Goal: Information Seeking & Learning: Understand process/instructions

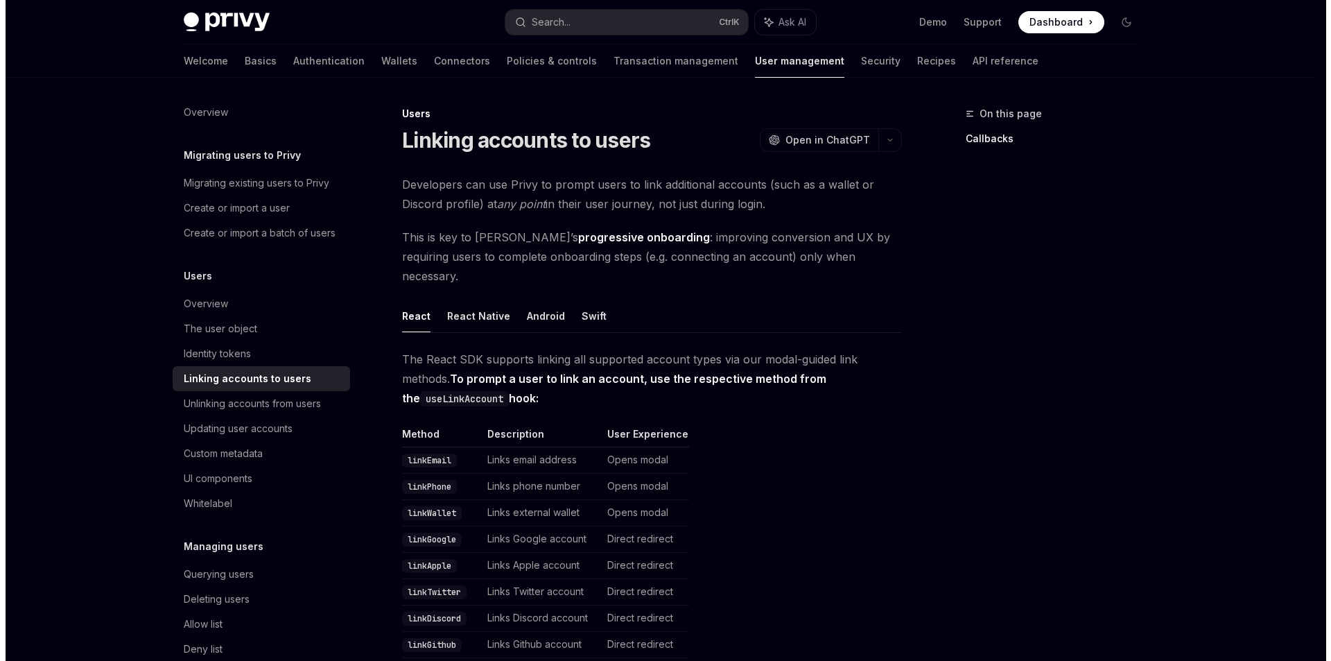
scroll to position [221, 0]
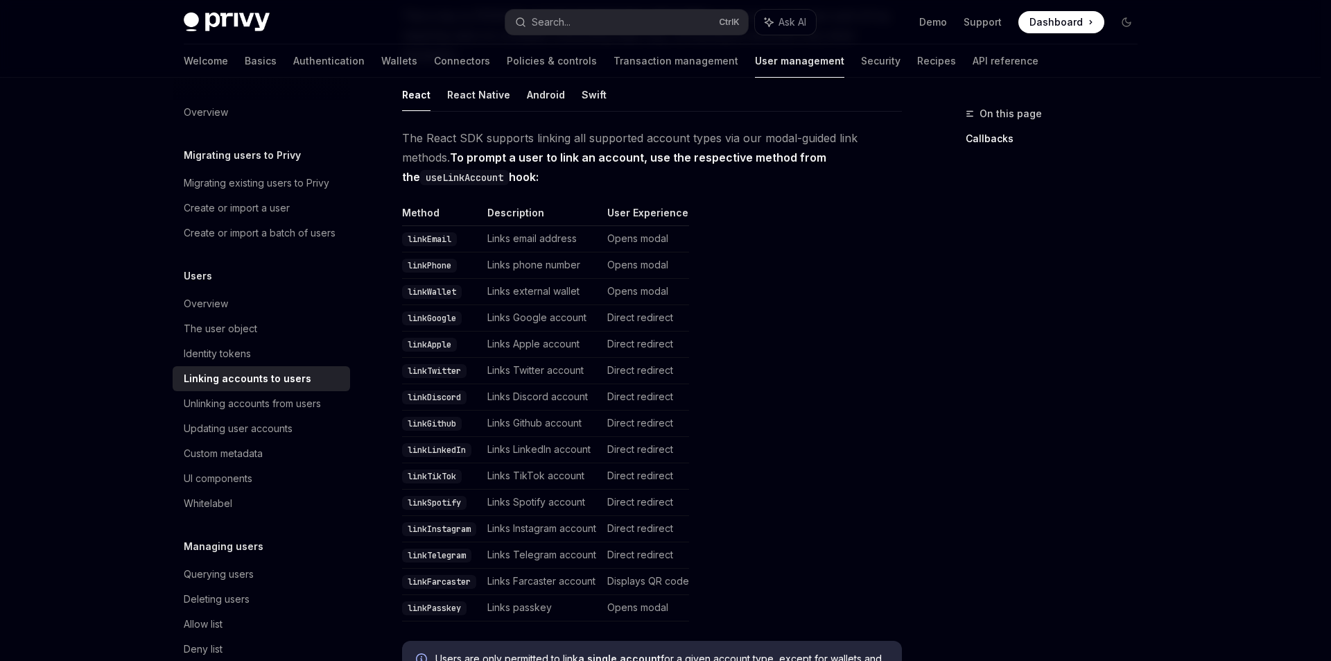
type input "**********"
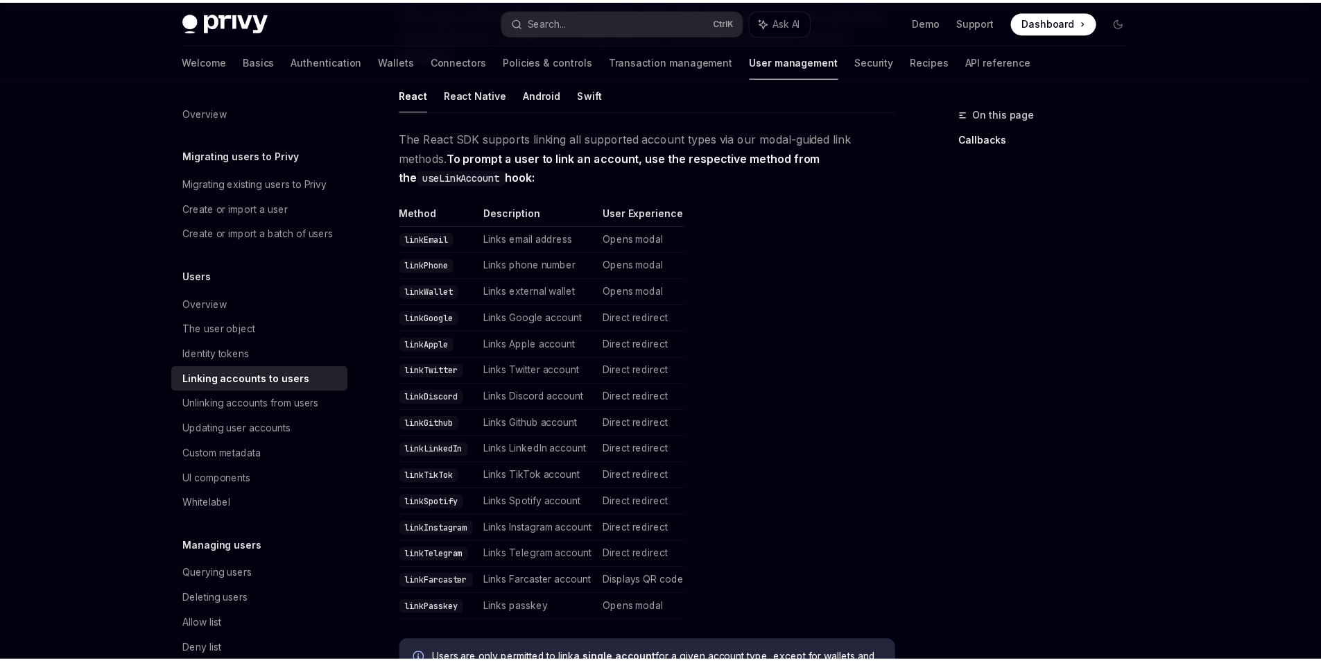
scroll to position [191, 0]
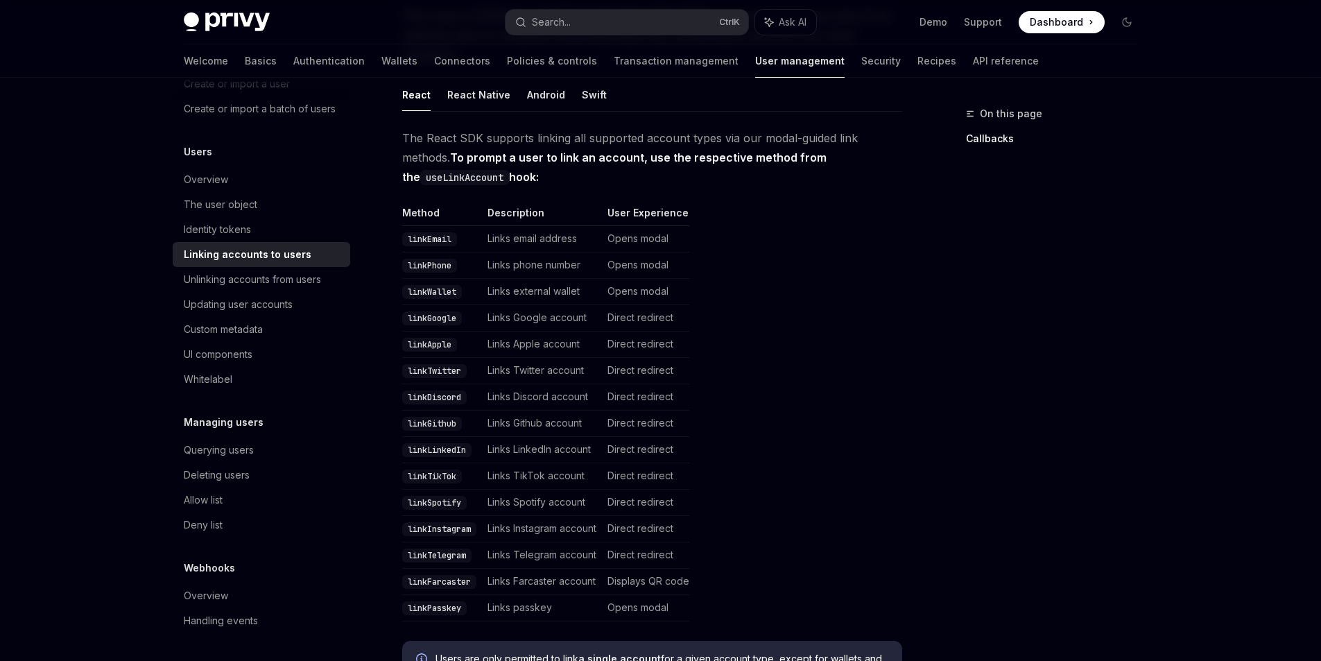
type textarea "*"
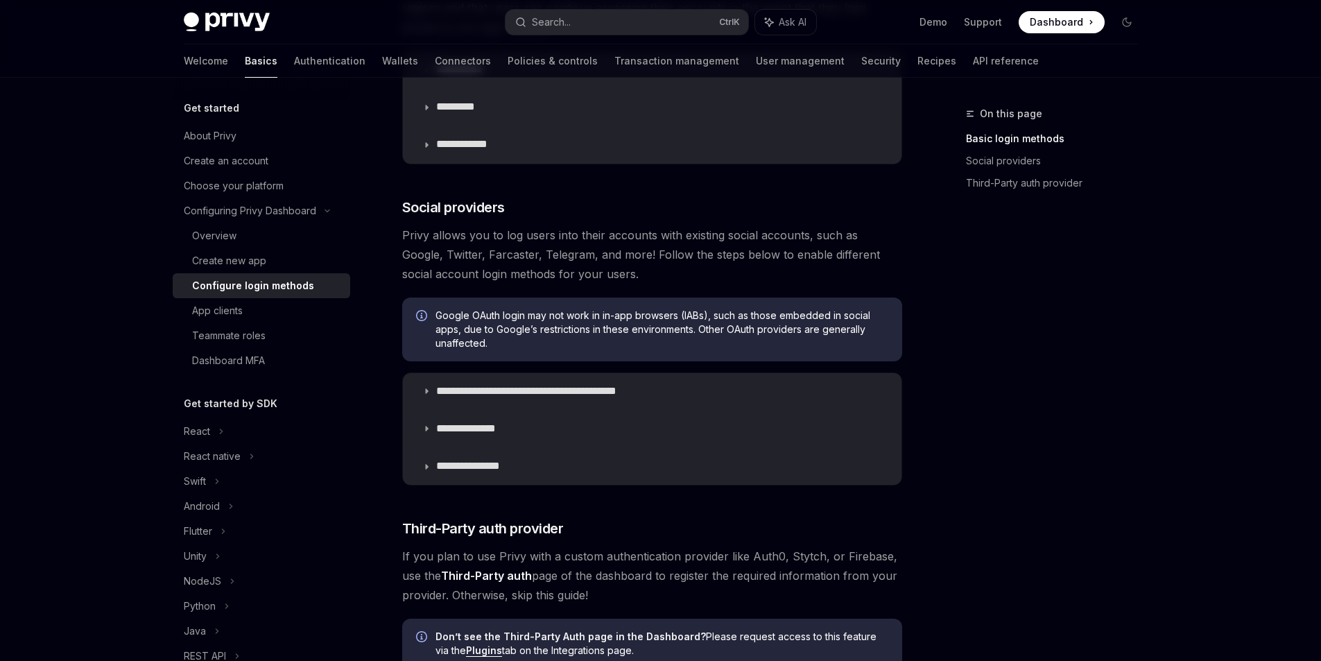
scroll to position [360, 0]
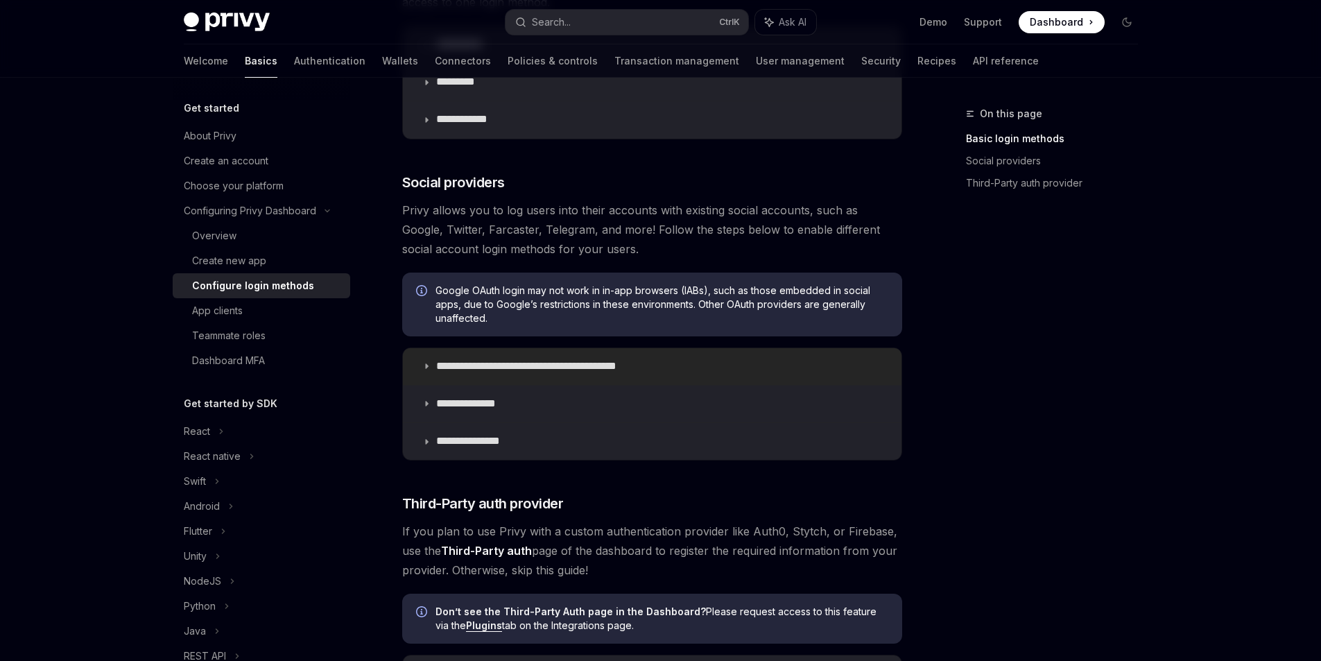
click at [530, 385] on summary "**********" at bounding box center [652, 366] width 498 height 37
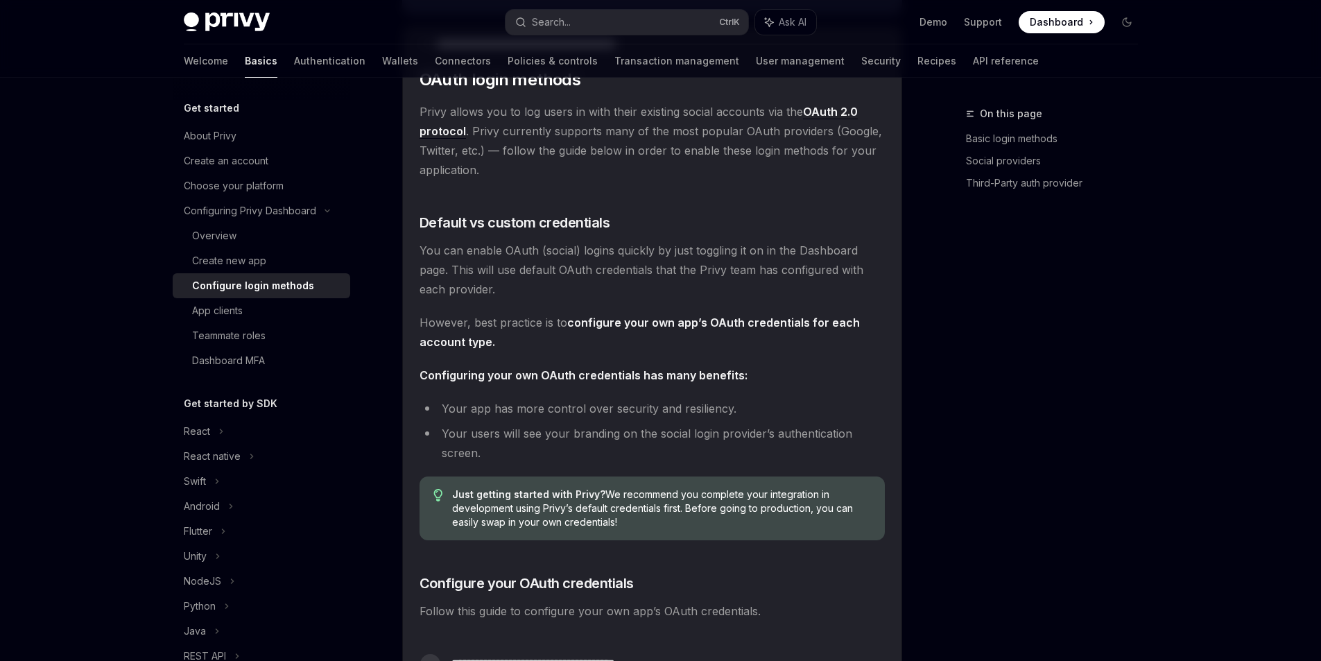
scroll to position [706, 0]
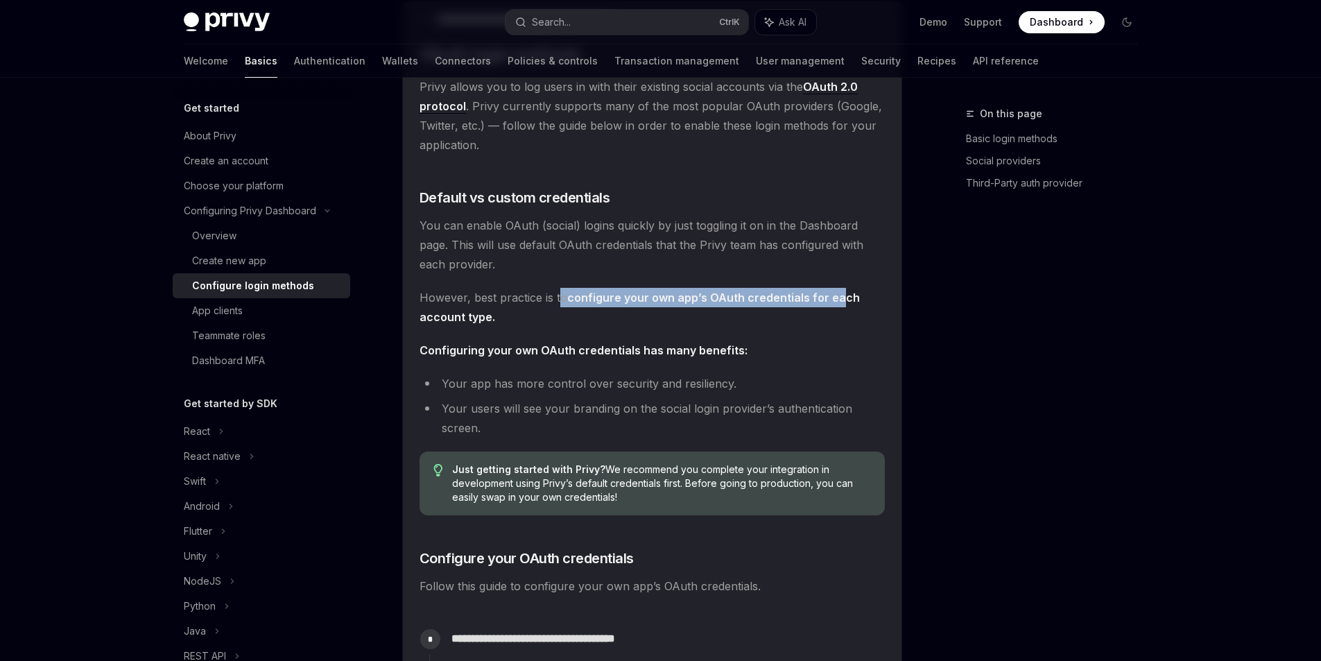
drag, startPoint x: 554, startPoint y: 363, endPoint x: 758, endPoint y: 389, distance: 205.5
click at [848, 327] on span "However, best practice is to configure your own app’s OAuth credentials for eac…" at bounding box center [651, 307] width 465 height 39
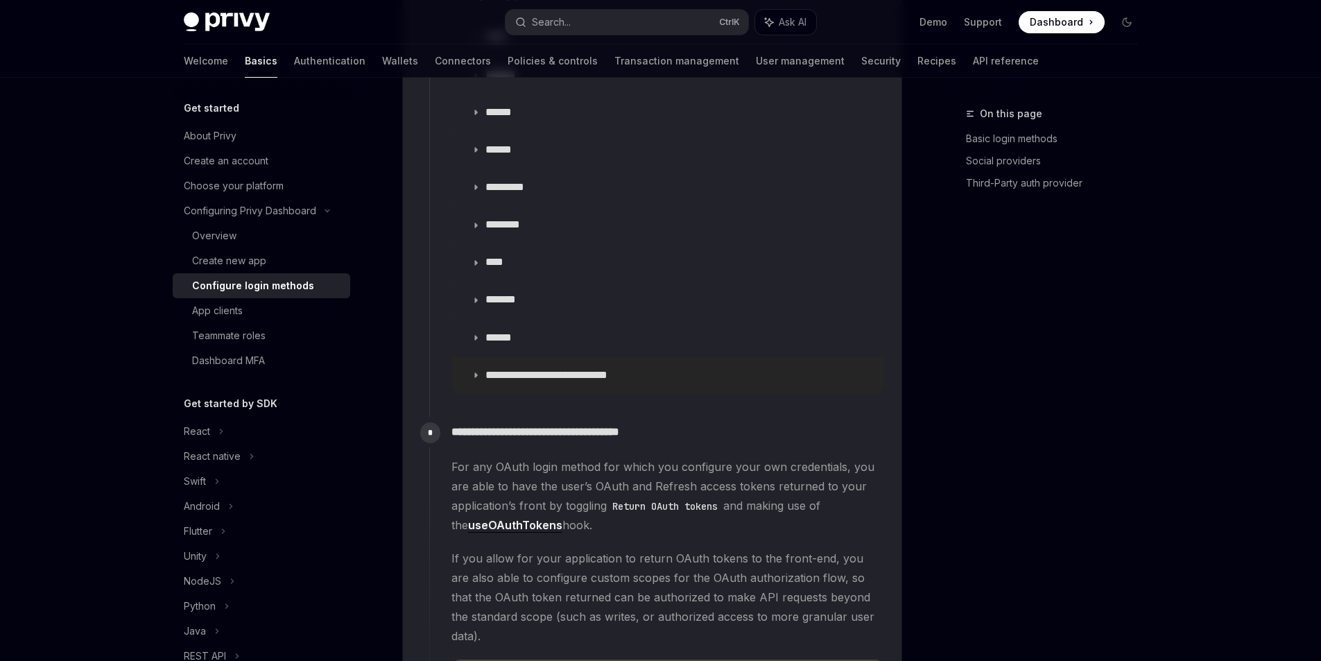
scroll to position [1816, 0]
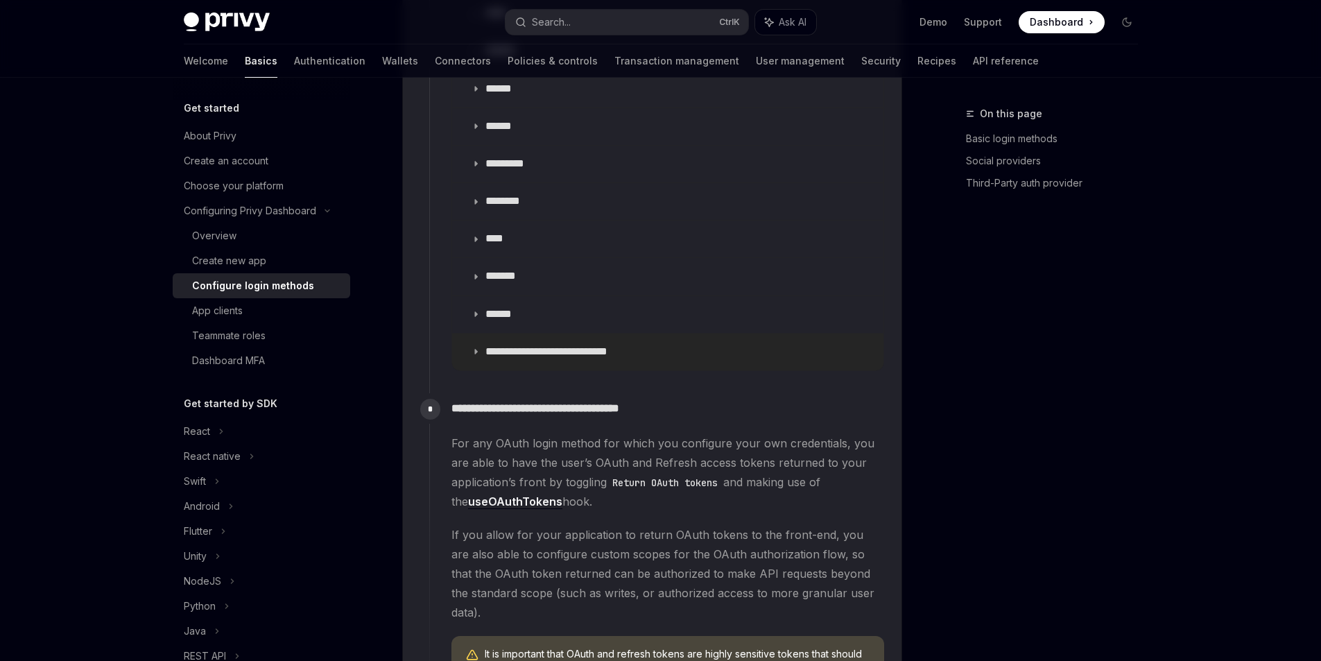
click at [508, 359] on p "**********" at bounding box center [568, 352] width 167 height 15
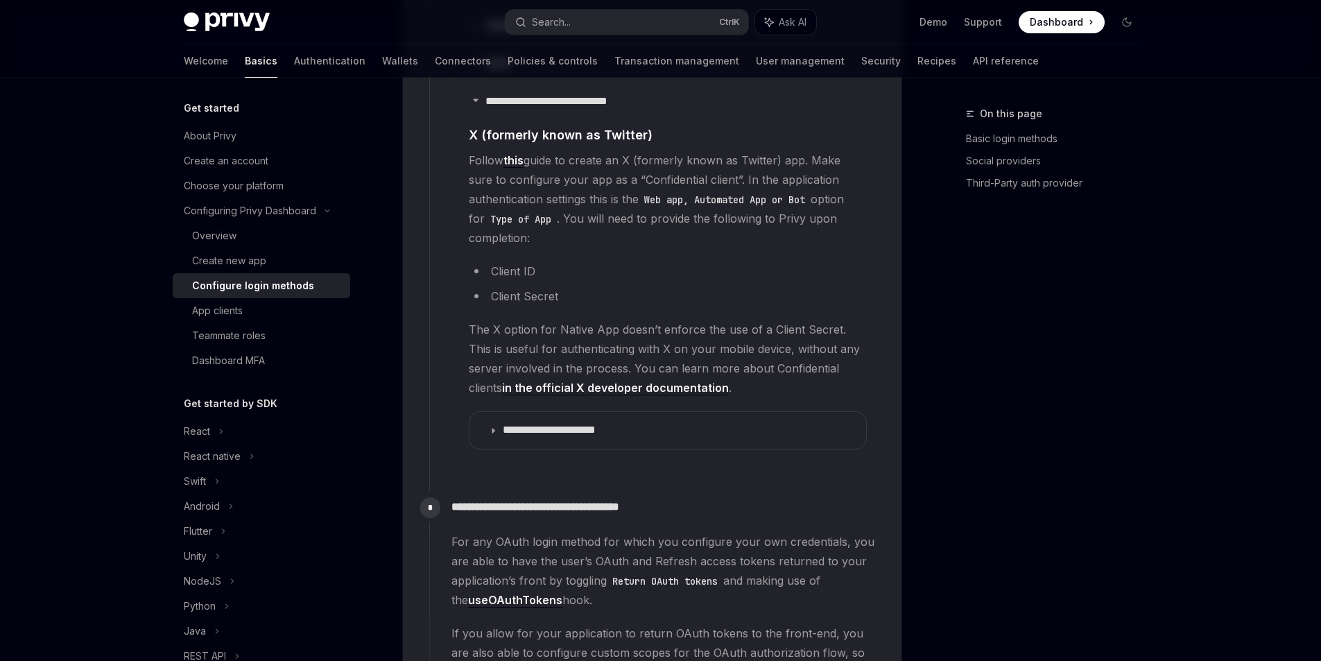
scroll to position [2093, 0]
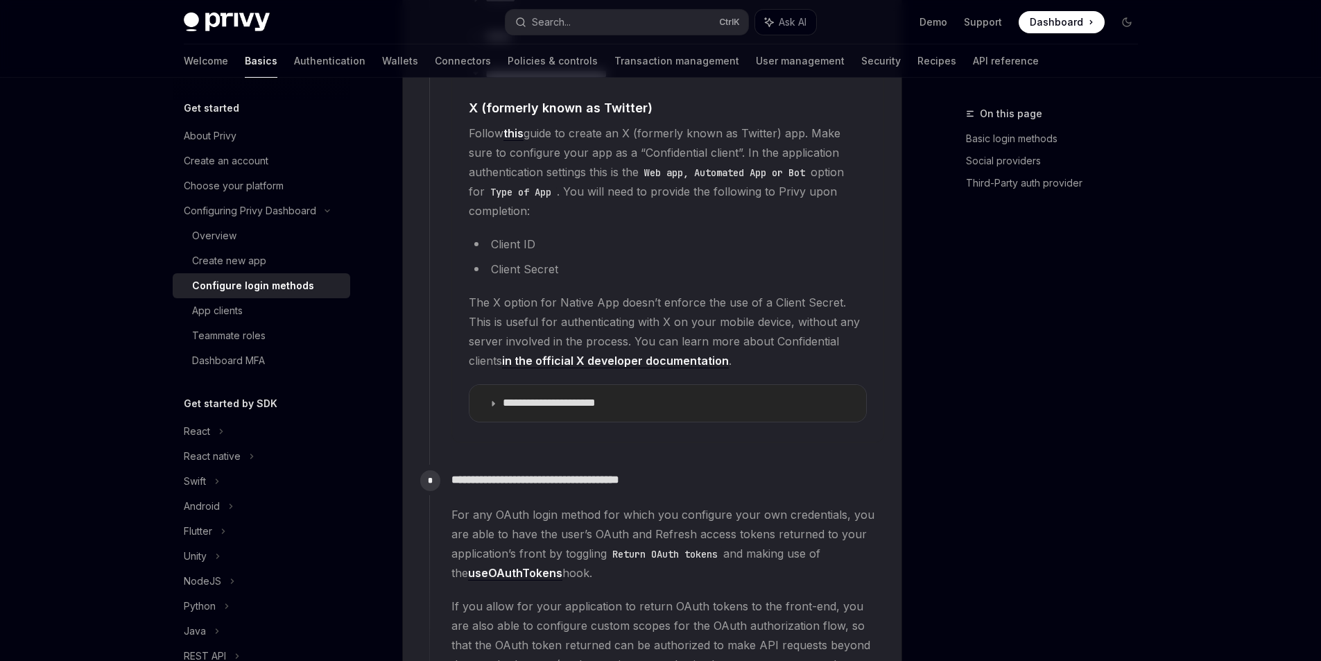
click at [489, 421] on summary "**********" at bounding box center [667, 403] width 397 height 37
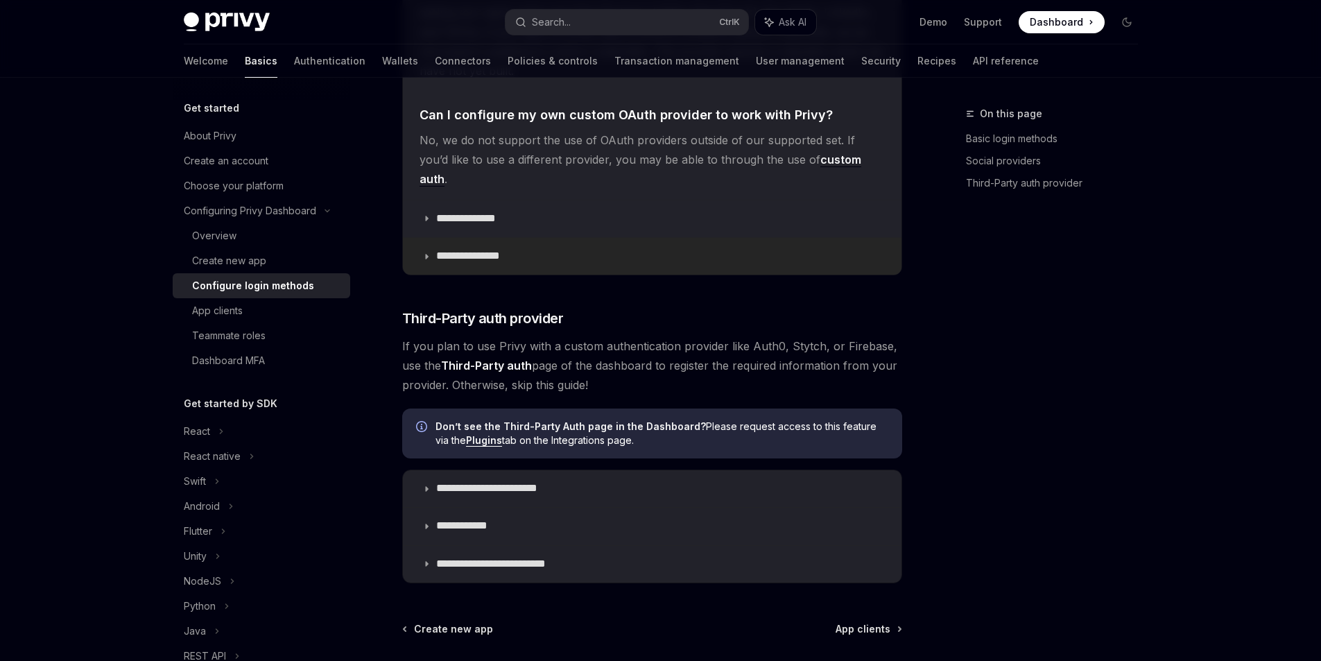
scroll to position [4866, 0]
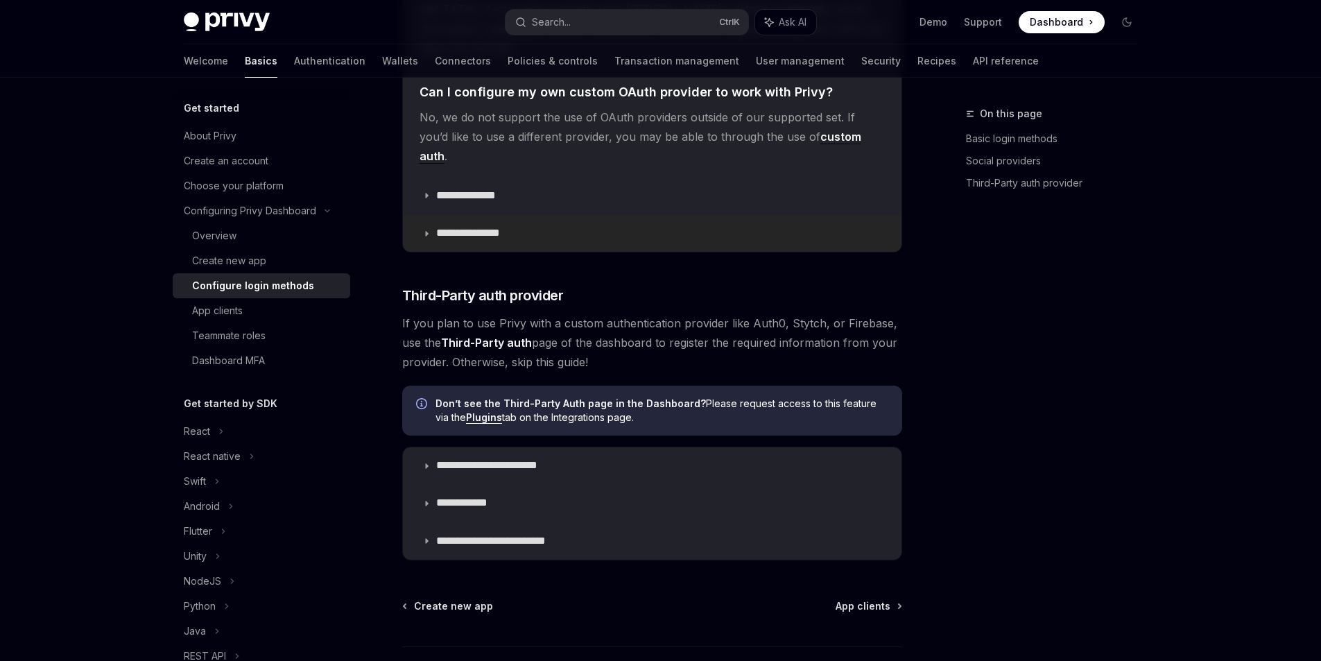
click at [485, 241] on p "**********" at bounding box center [478, 233] width 84 height 15
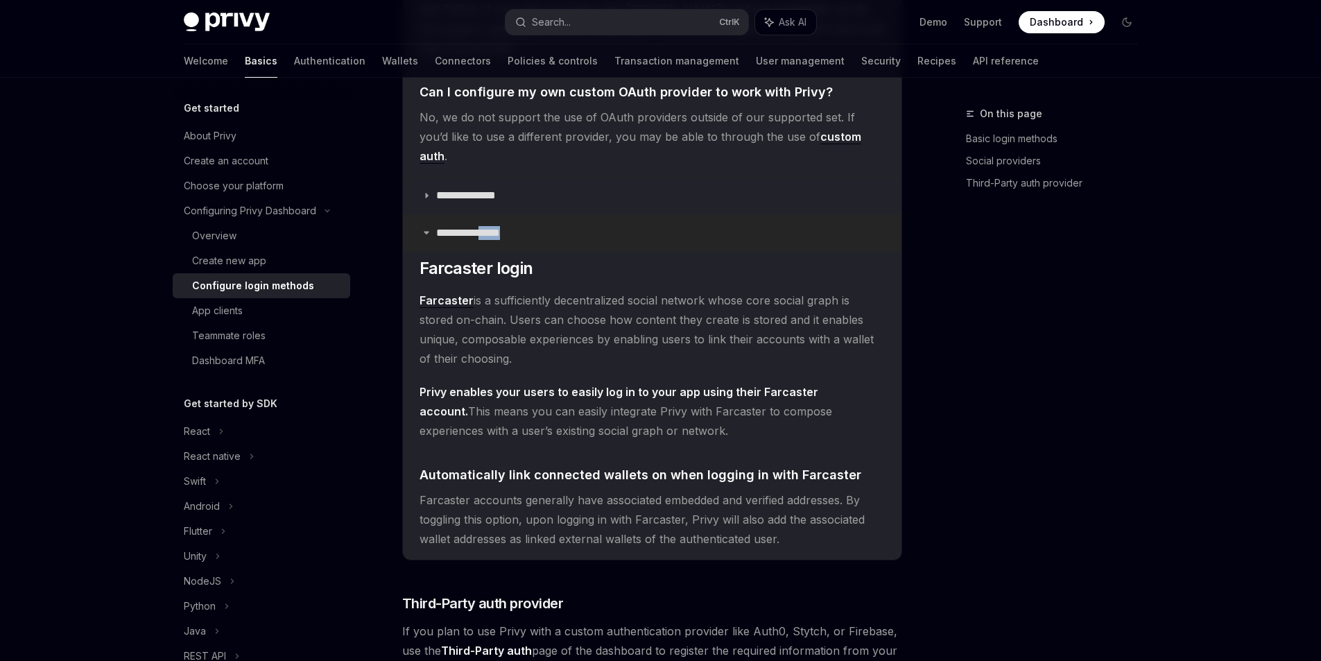
click at [485, 241] on p "**********" at bounding box center [478, 233] width 84 height 15
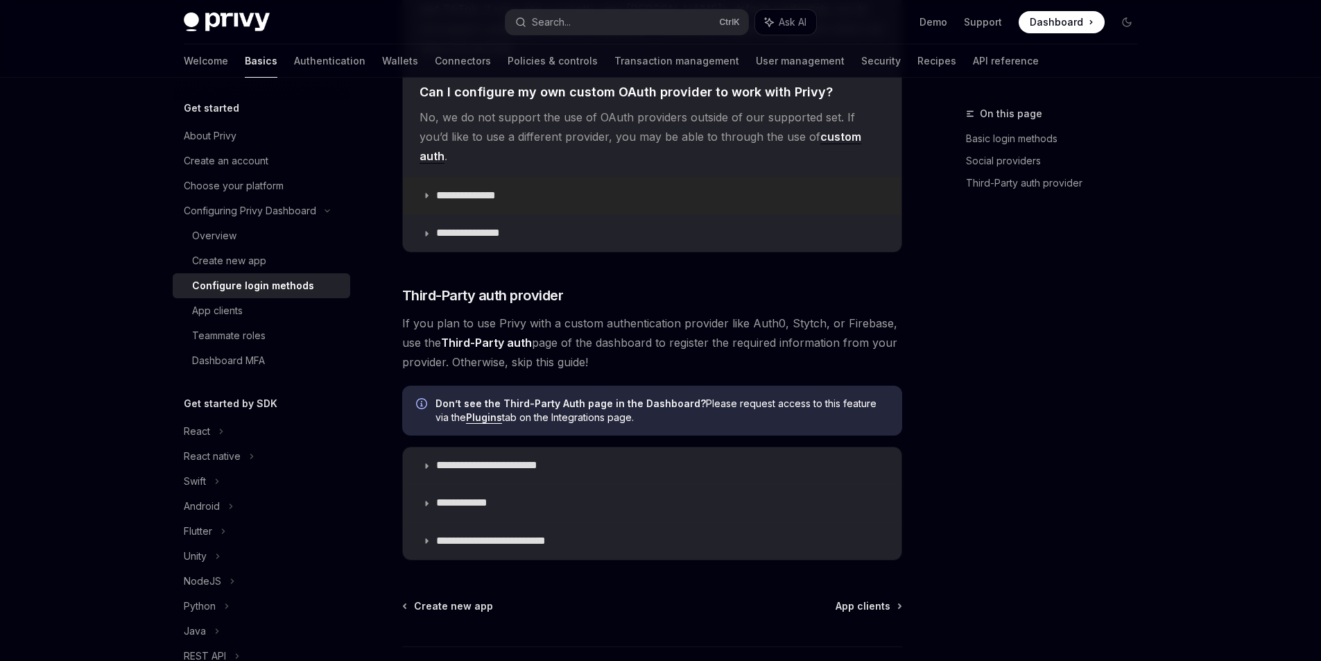
click at [479, 214] on summary "**********" at bounding box center [652, 195] width 498 height 37
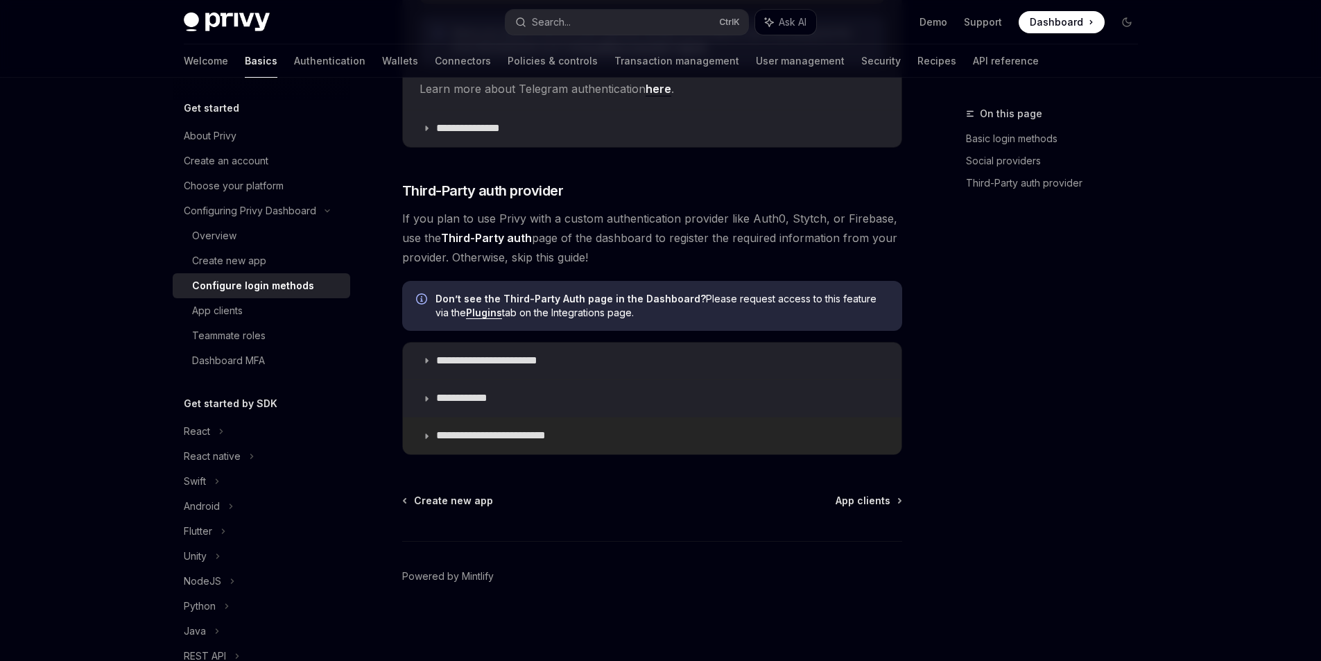
scroll to position [5905, 0]
click at [442, 428] on p "**********" at bounding box center [512, 435] width 153 height 15
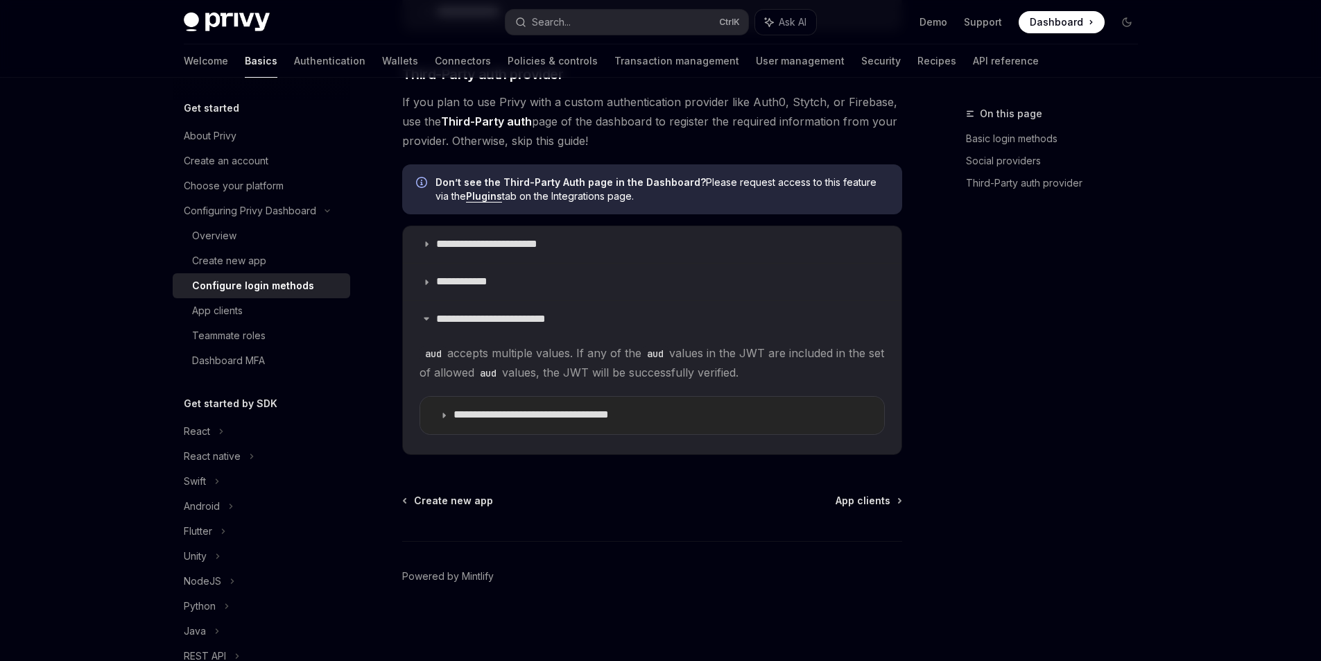
click at [460, 433] on summary "**********" at bounding box center [652, 415] width 464 height 37
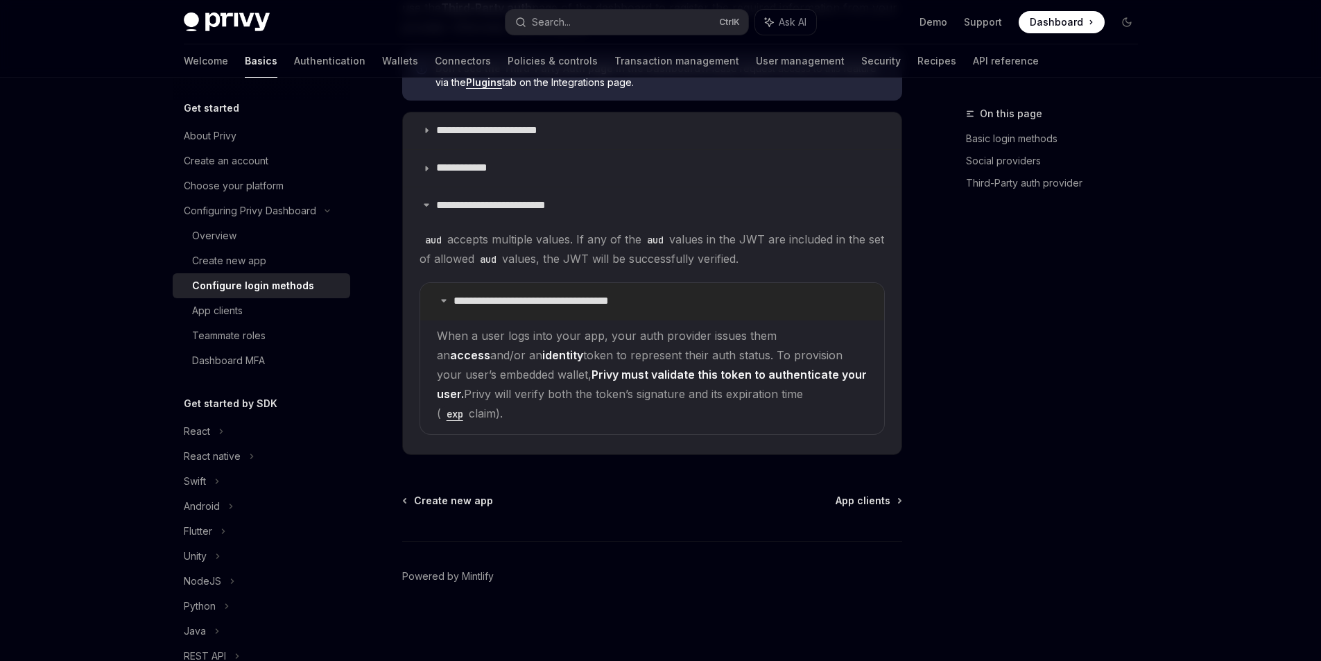
drag, startPoint x: 458, startPoint y: 516, endPoint x: 453, endPoint y: 507, distance: 9.6
click at [458, 320] on summary "**********" at bounding box center [652, 301] width 464 height 37
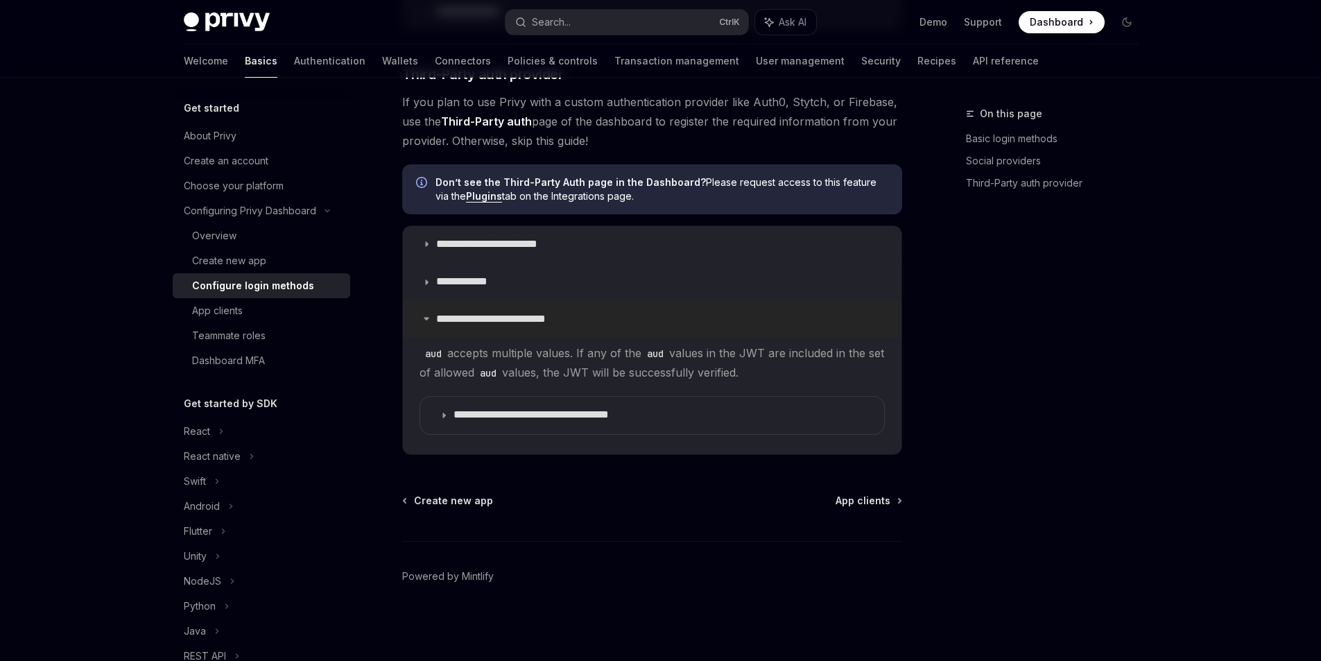
click at [451, 338] on summary "**********" at bounding box center [652, 319] width 498 height 37
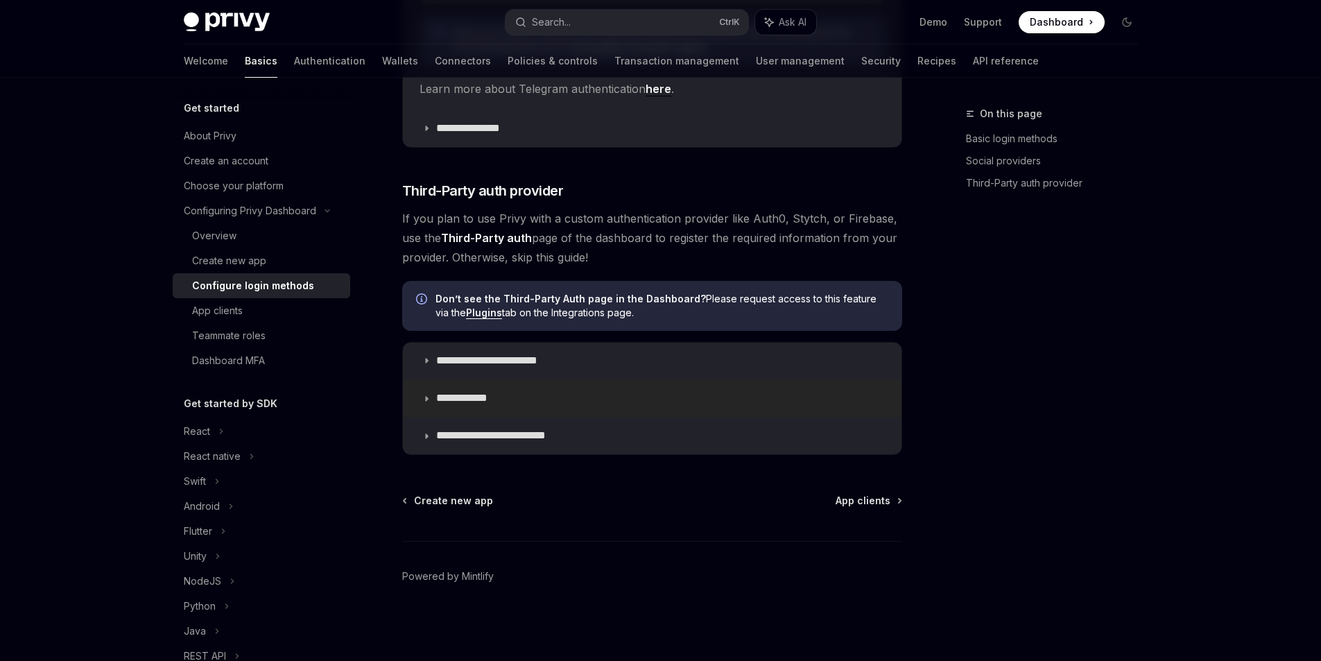
click at [448, 391] on p "**********" at bounding box center [474, 398] width 76 height 15
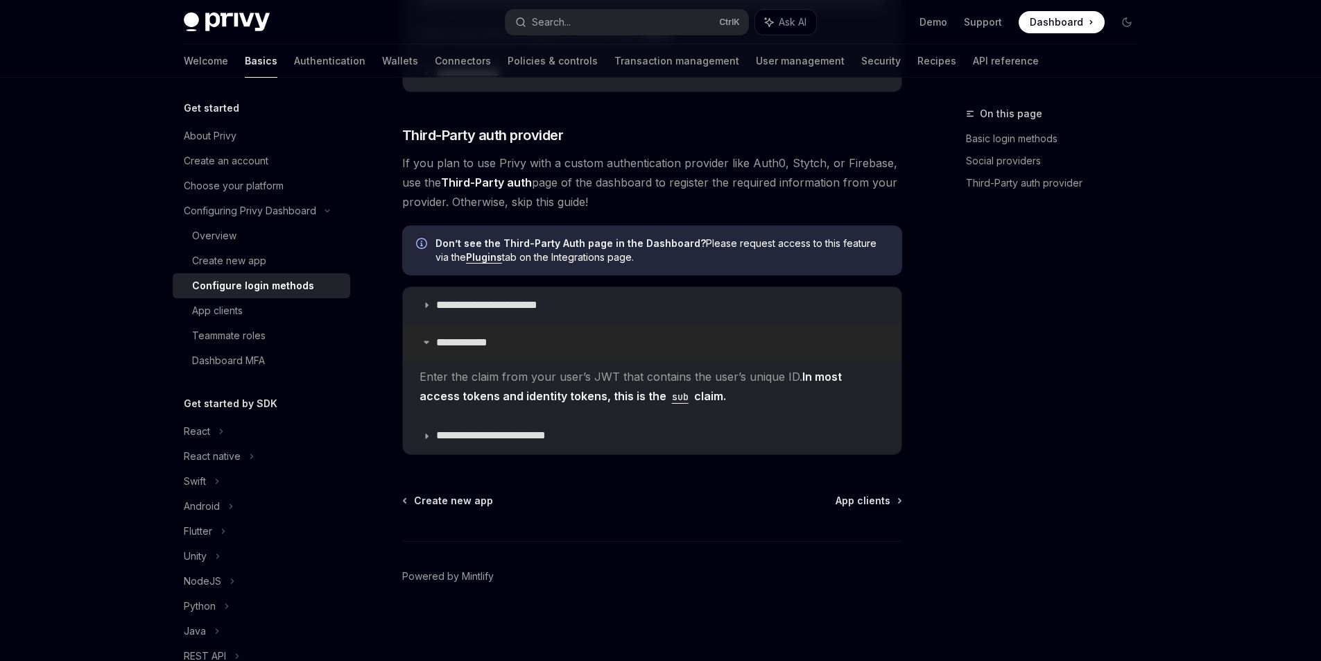
click at [448, 350] on p "**********" at bounding box center [474, 343] width 76 height 15
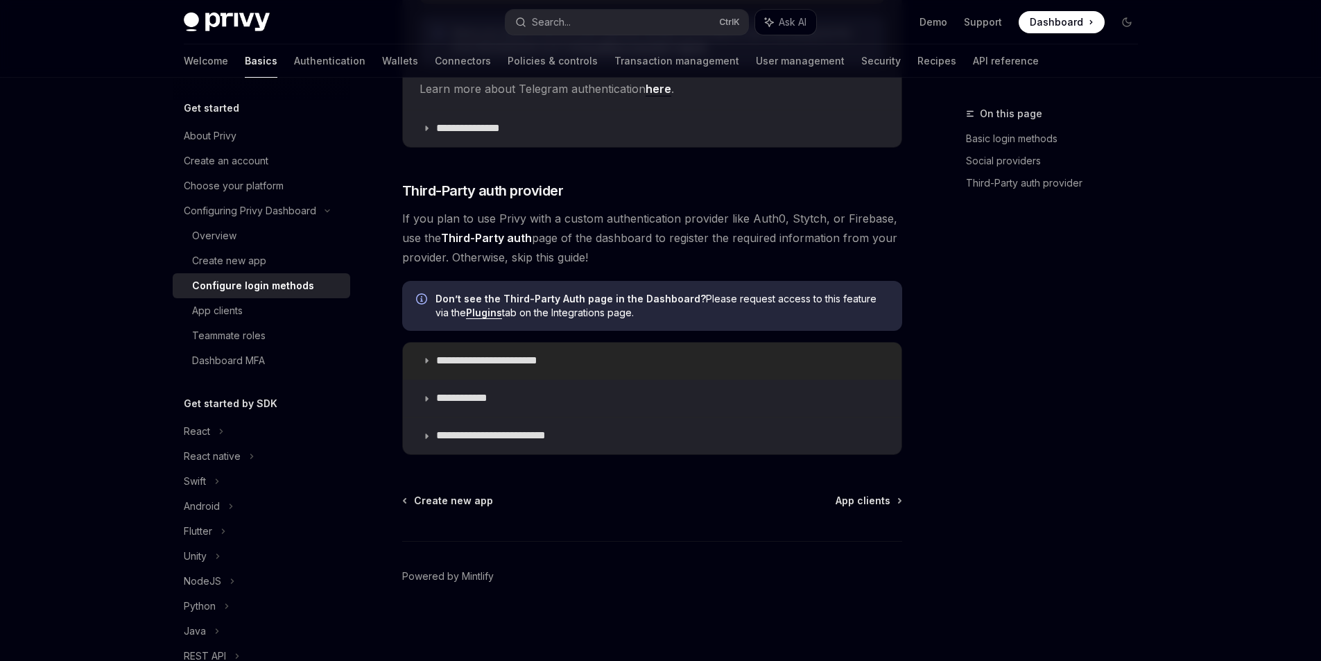
click at [444, 354] on p "**********" at bounding box center [504, 361] width 136 height 15
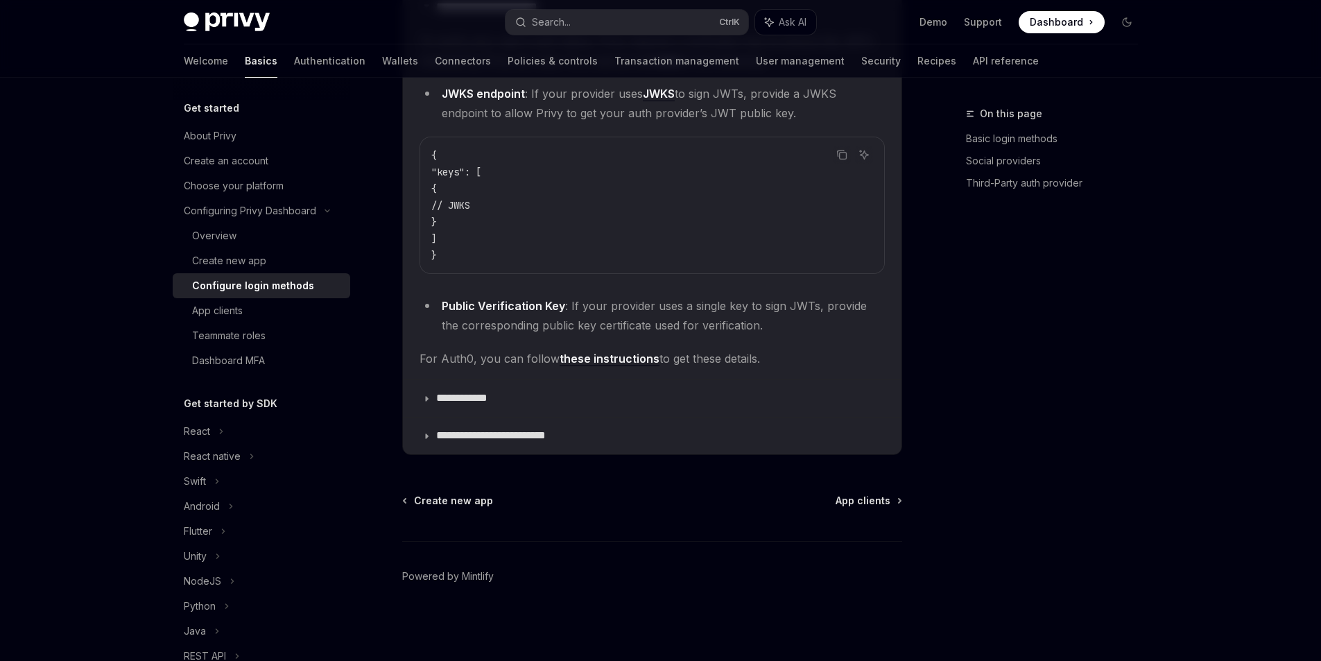
scroll to position [6145, 0]
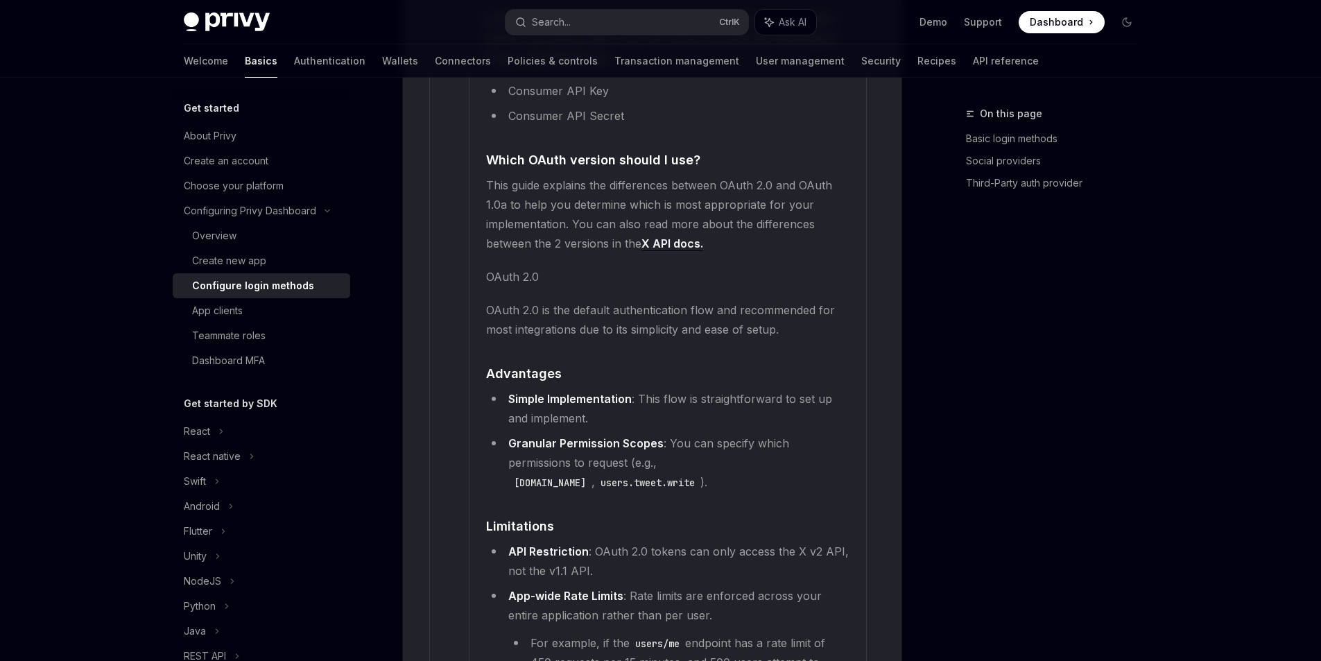
drag, startPoint x: 644, startPoint y: 238, endPoint x: 625, endPoint y: 382, distance: 144.7
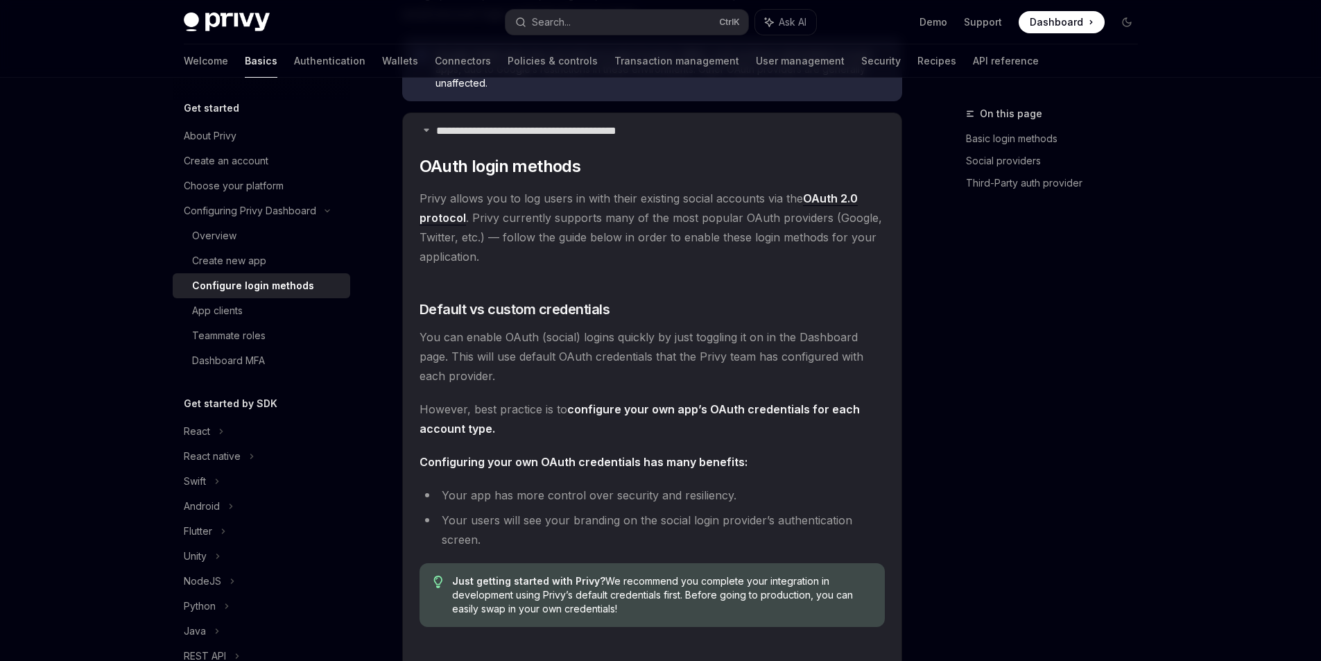
drag, startPoint x: 631, startPoint y: 204, endPoint x: 650, endPoint y: 155, distance: 53.3
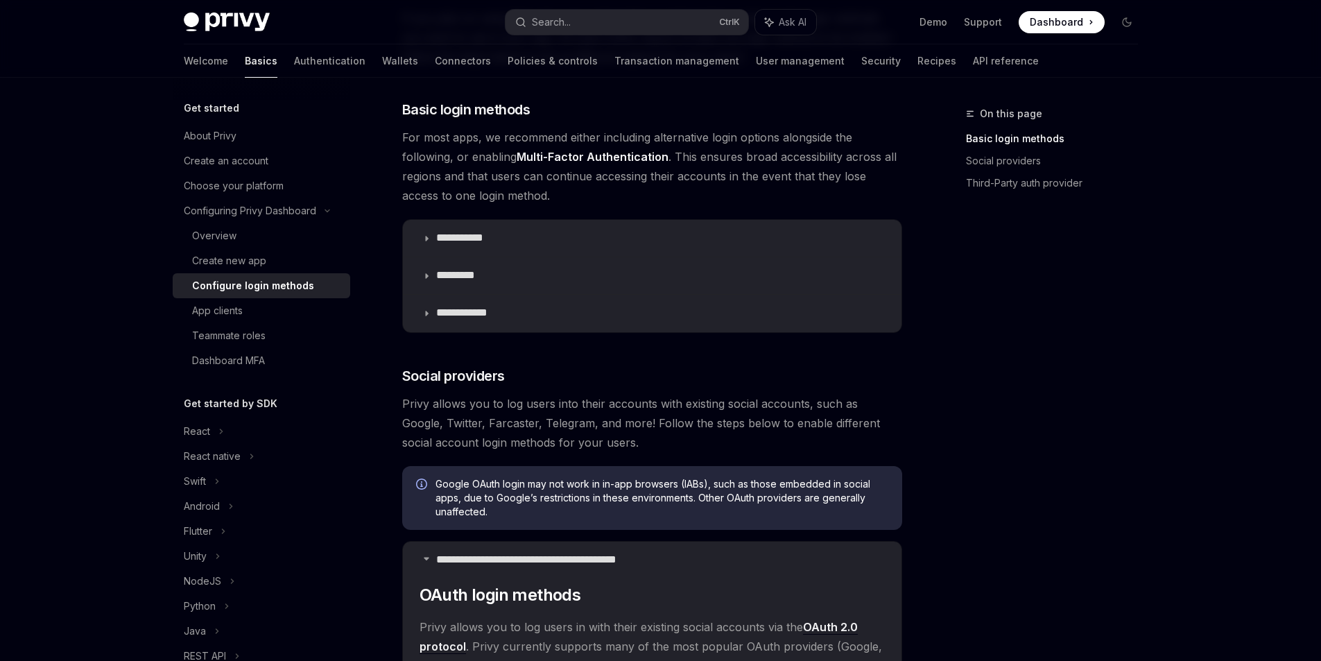
scroll to position [0, 0]
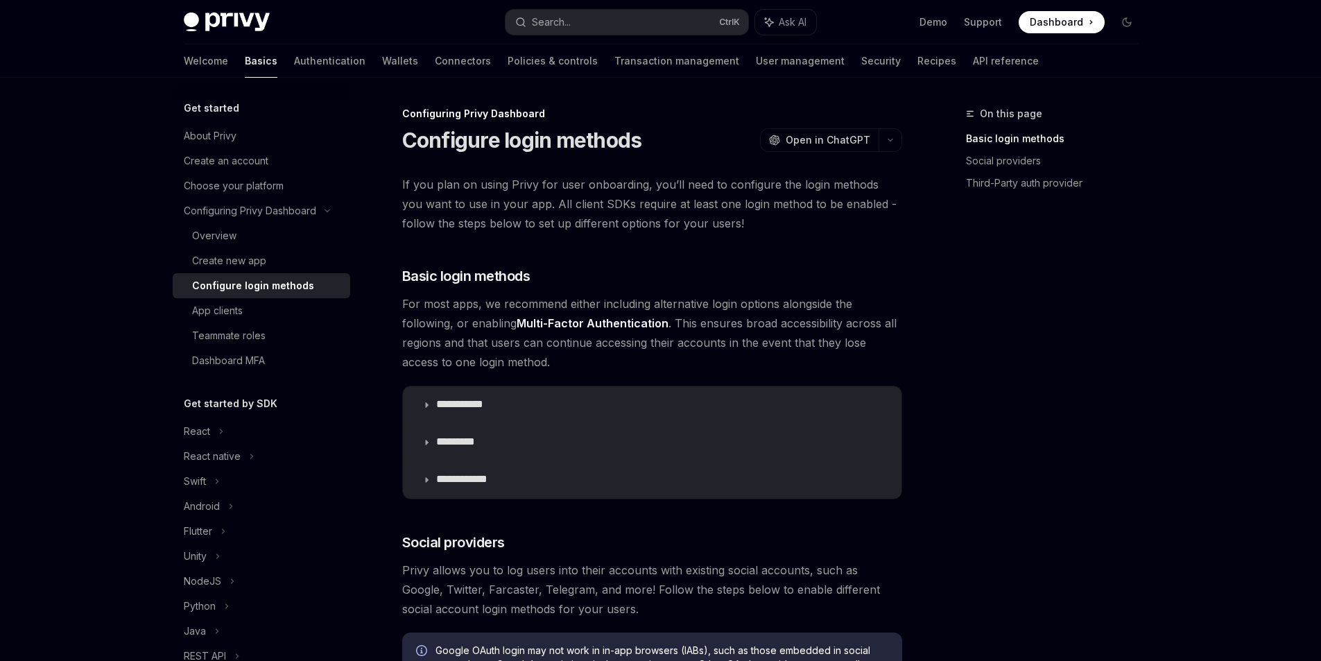
drag, startPoint x: 650, startPoint y: 328, endPoint x: 659, endPoint y: 305, distance: 24.6
drag, startPoint x: 650, startPoint y: 307, endPoint x: 636, endPoint y: 188, distance: 120.0
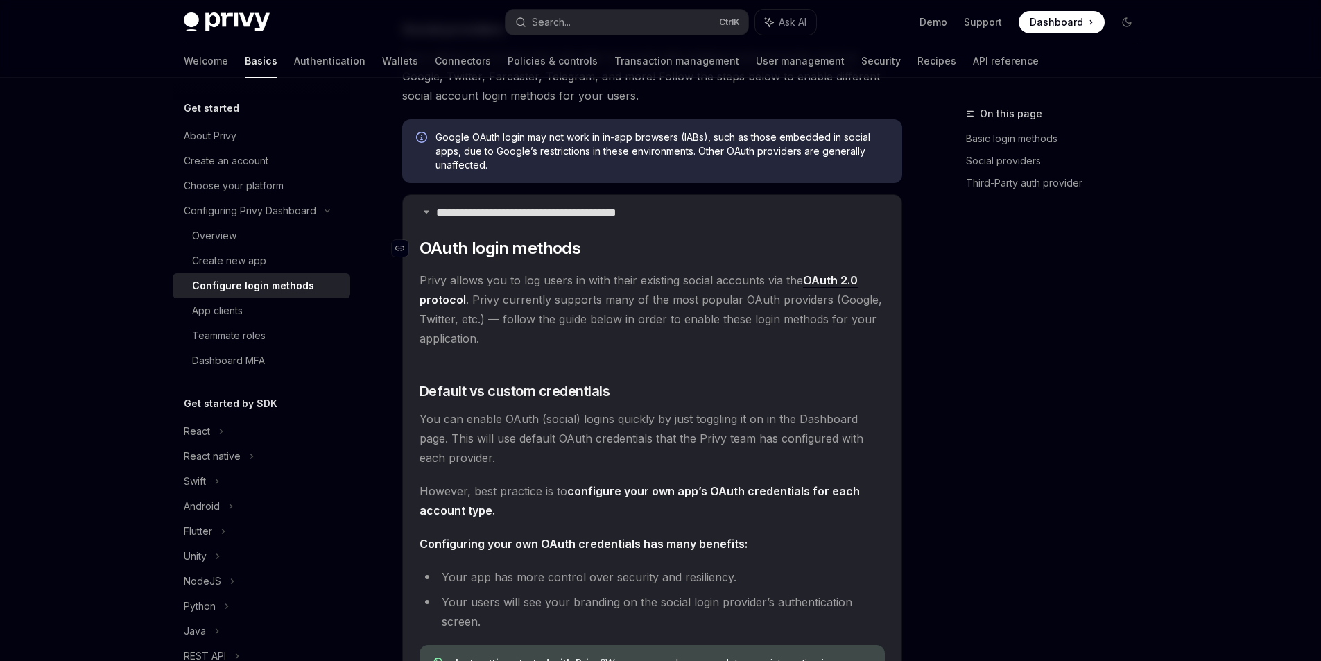
scroll to position [624, 0]
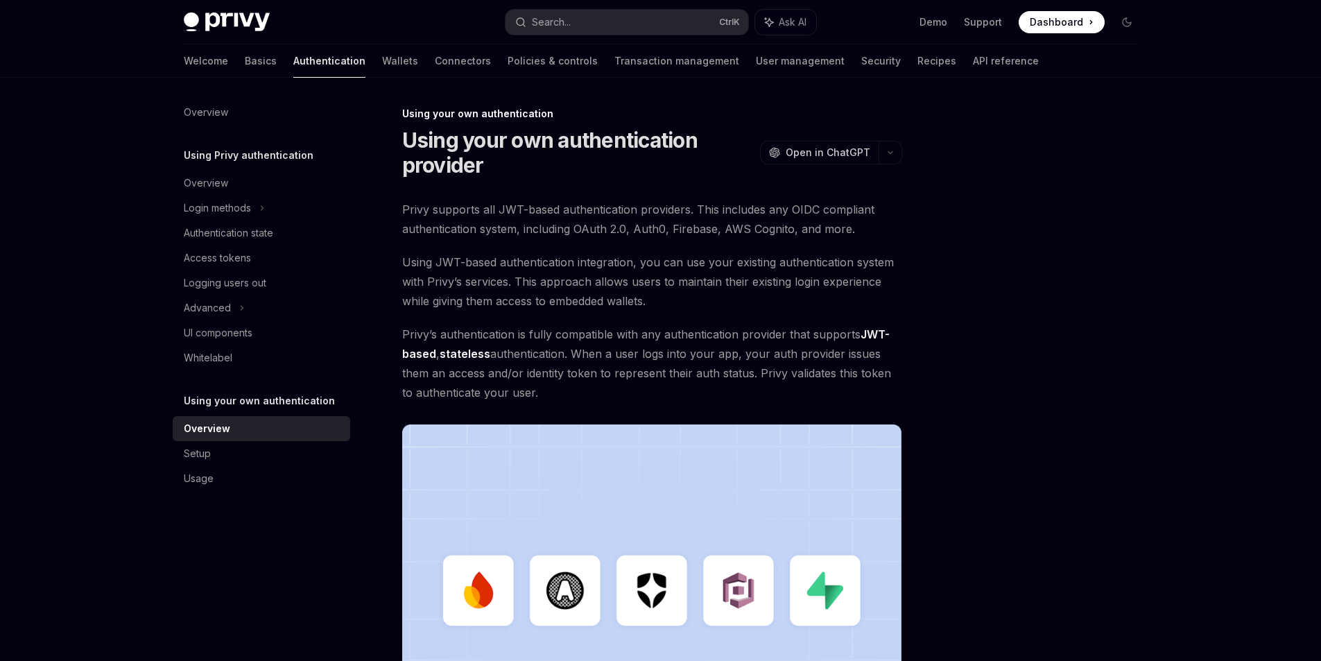
drag, startPoint x: 67, startPoint y: 250, endPoint x: 105, endPoint y: 123, distance: 132.0
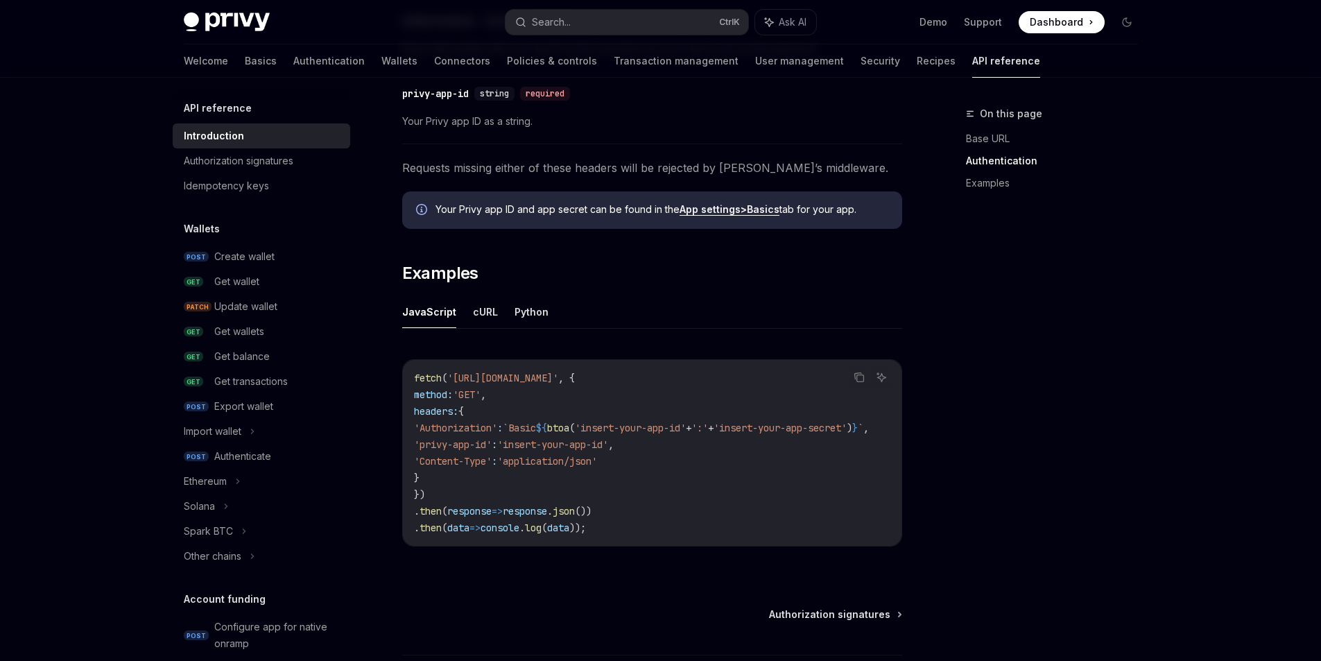
scroll to position [693, 0]
drag, startPoint x: 600, startPoint y: 523, endPoint x: 644, endPoint y: 516, distance: 44.9
drag, startPoint x: 679, startPoint y: 516, endPoint x: 696, endPoint y: 510, distance: 17.5
drag, startPoint x: 690, startPoint y: 506, endPoint x: 485, endPoint y: 487, distance: 205.4
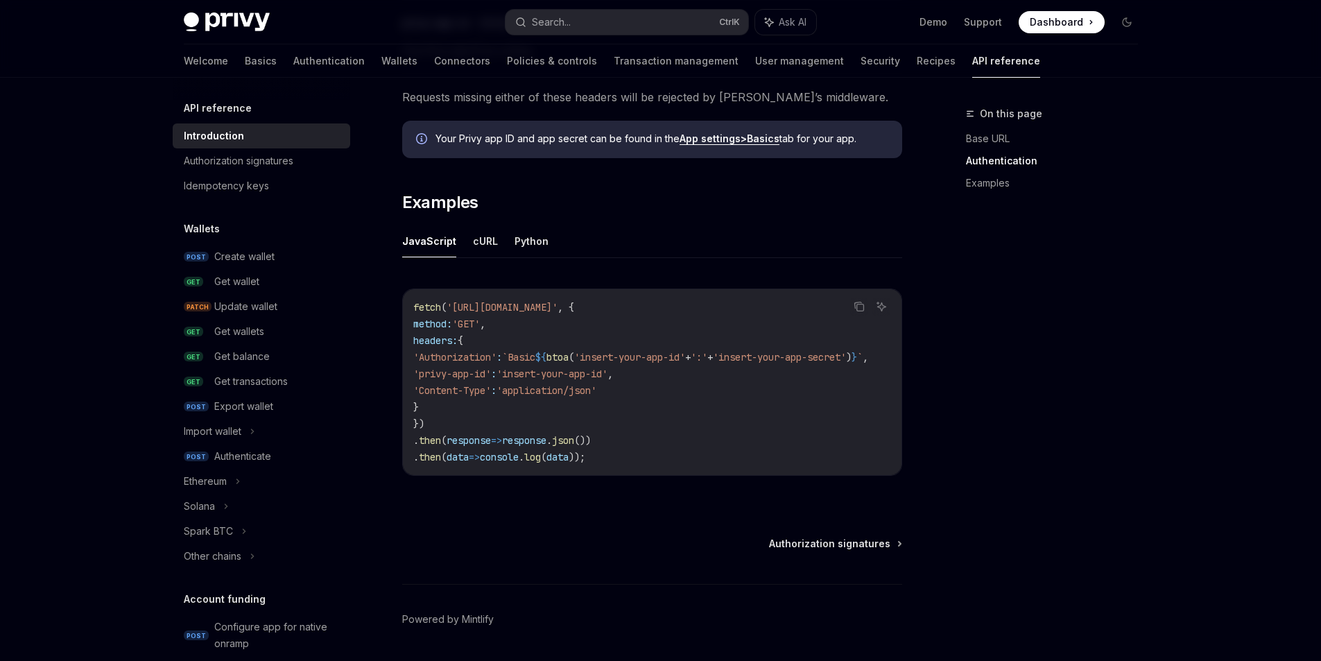
drag, startPoint x: 539, startPoint y: 459, endPoint x: 595, endPoint y: 464, distance: 55.7
drag, startPoint x: 572, startPoint y: 460, endPoint x: 435, endPoint y: 393, distance: 152.8
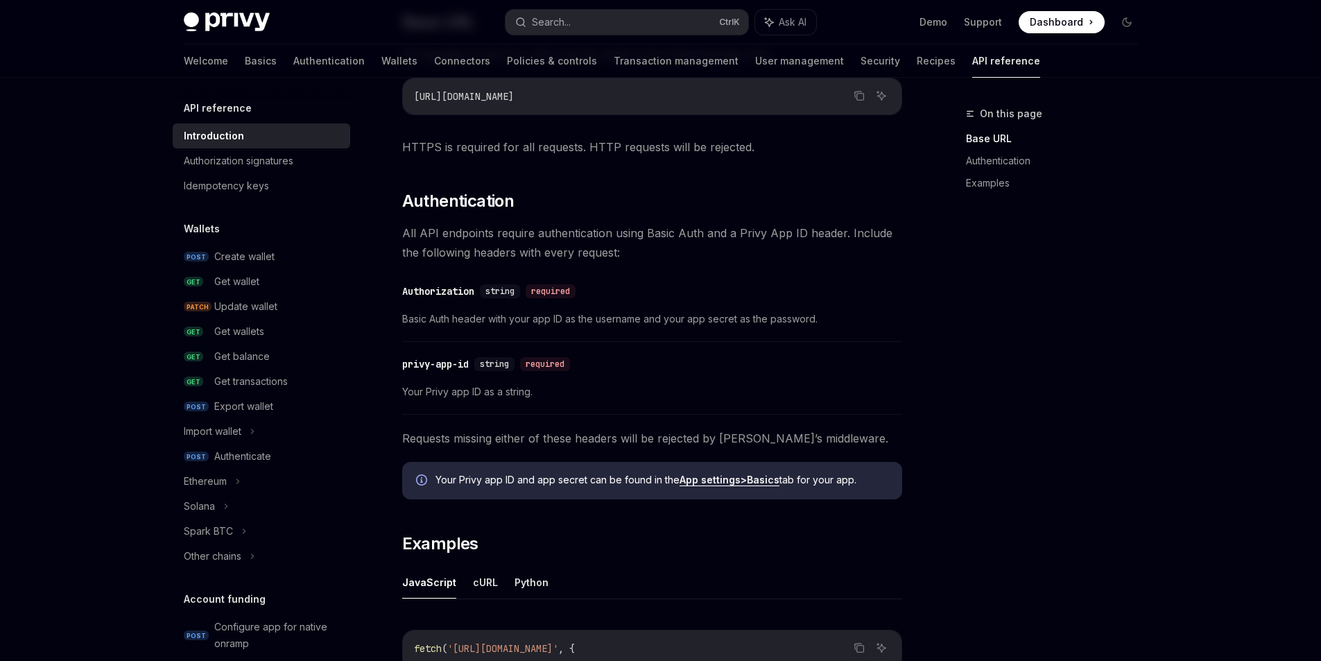
scroll to position [348, 0]
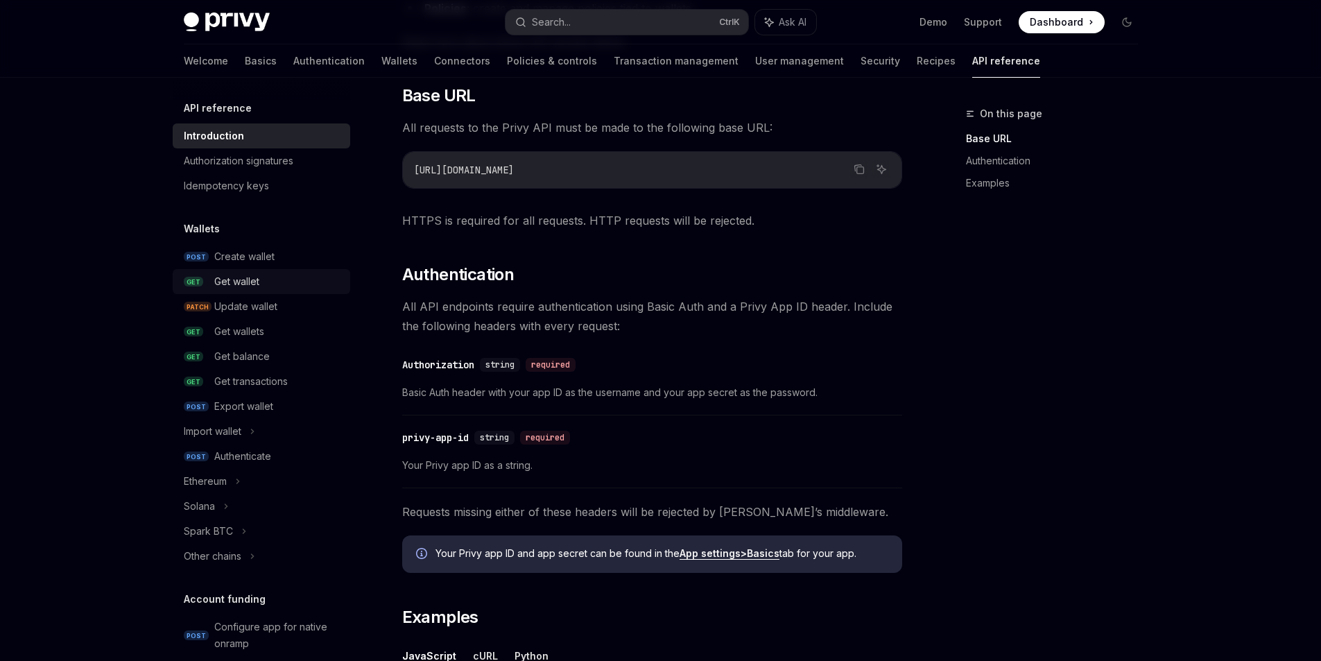
click at [238, 290] on div "Get wallet" at bounding box center [278, 281] width 128 height 17
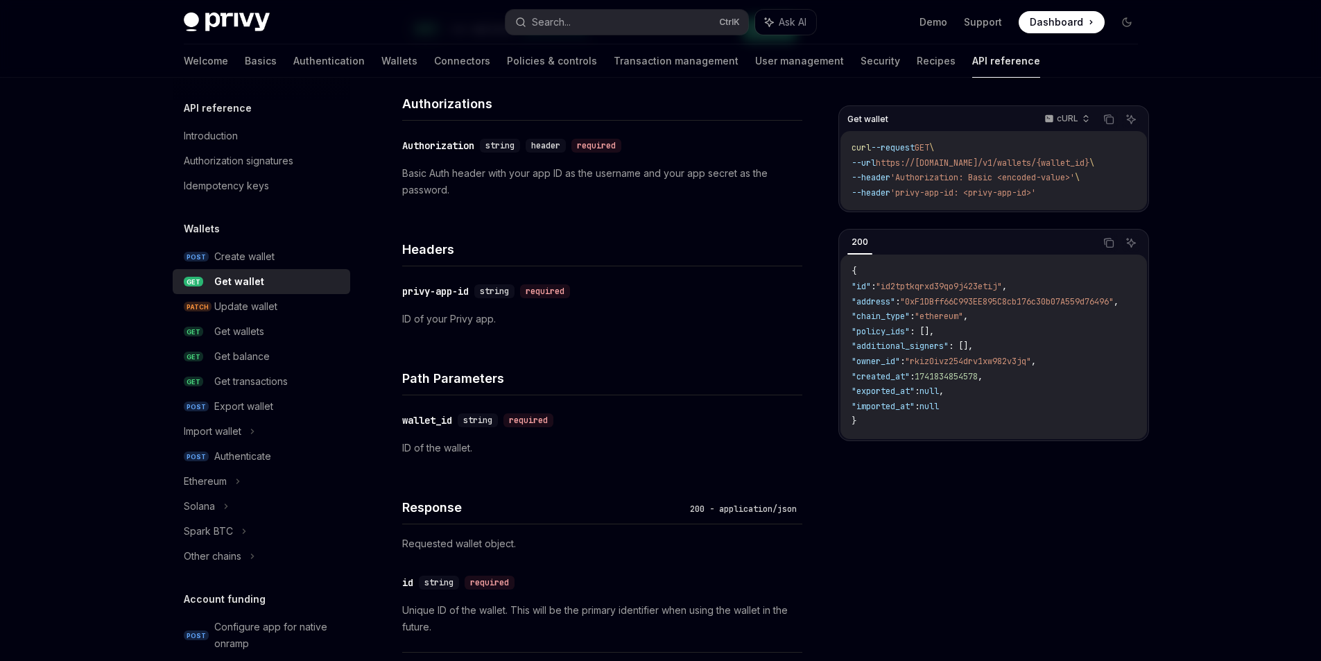
scroll to position [208, 0]
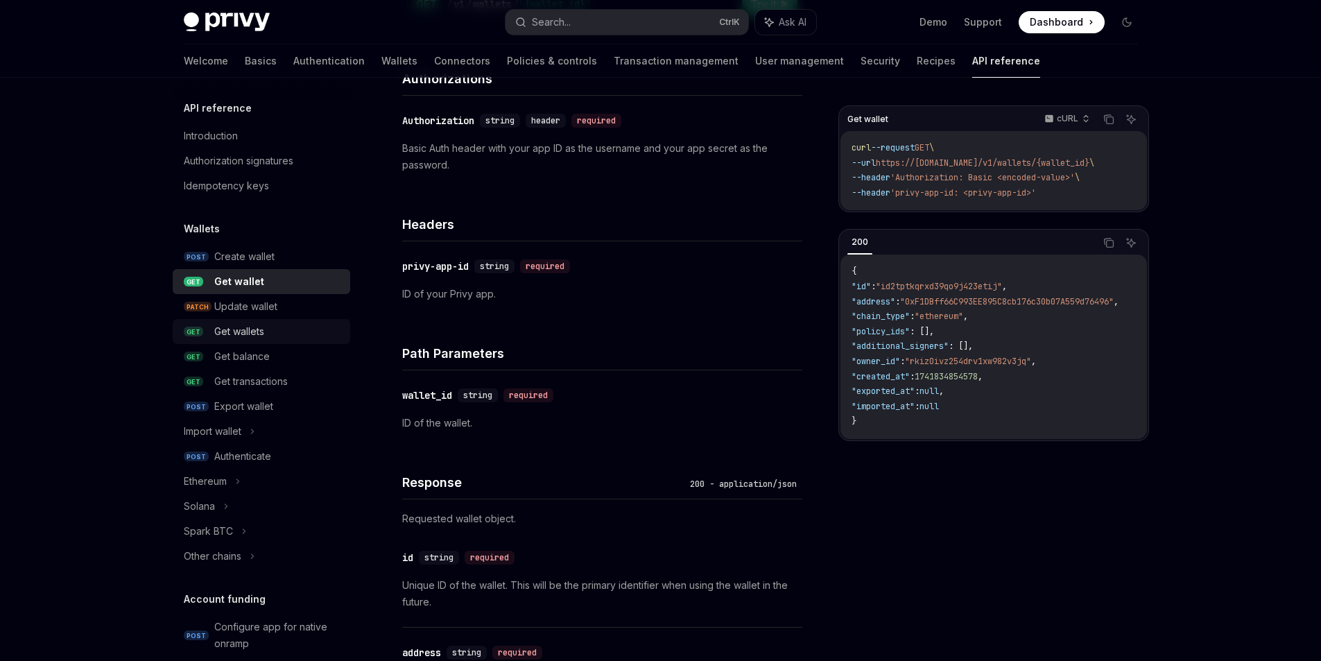
click at [254, 340] on div "Get wallets" at bounding box center [278, 331] width 128 height 17
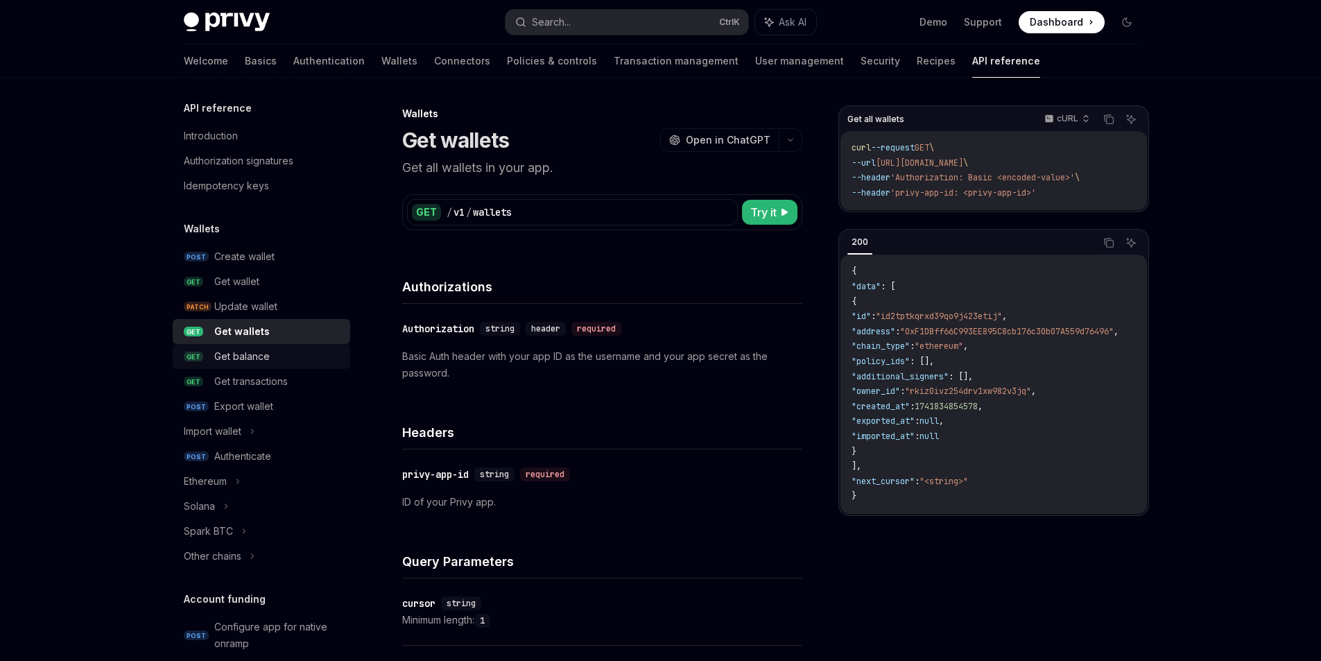
click at [252, 365] on div "Get balance" at bounding box center [278, 356] width 128 height 17
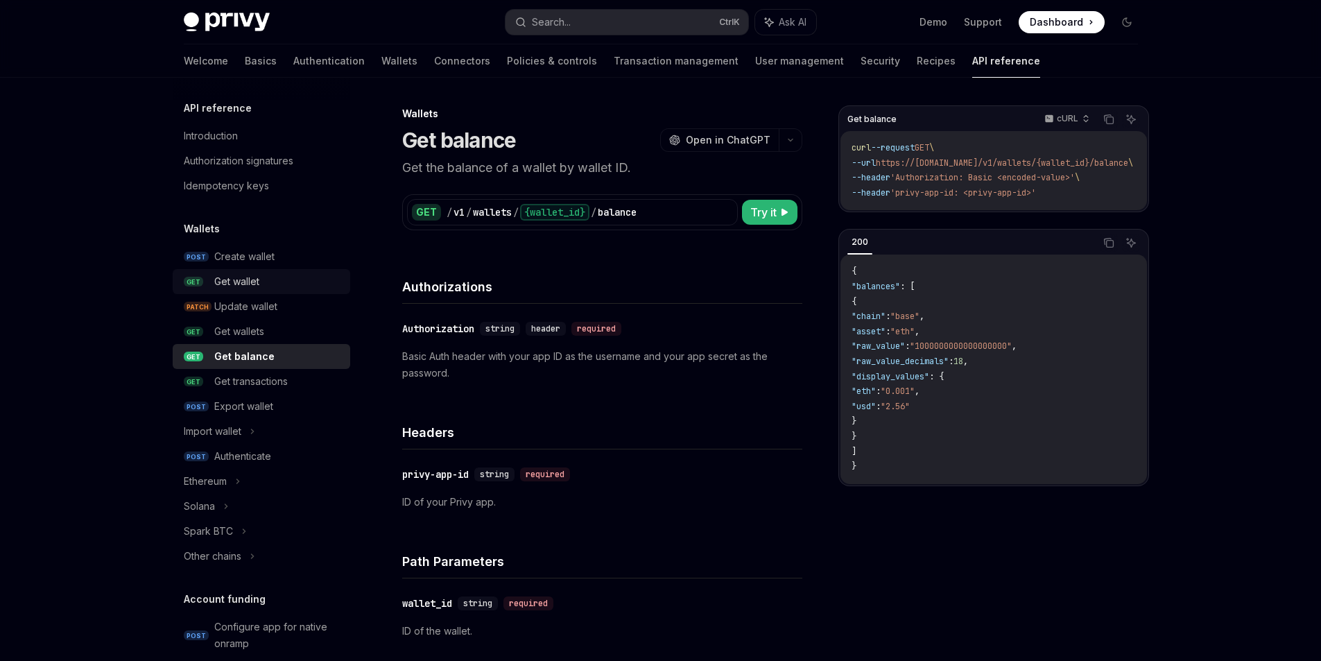
click at [214, 290] on div "Get wallet" at bounding box center [236, 281] width 45 height 17
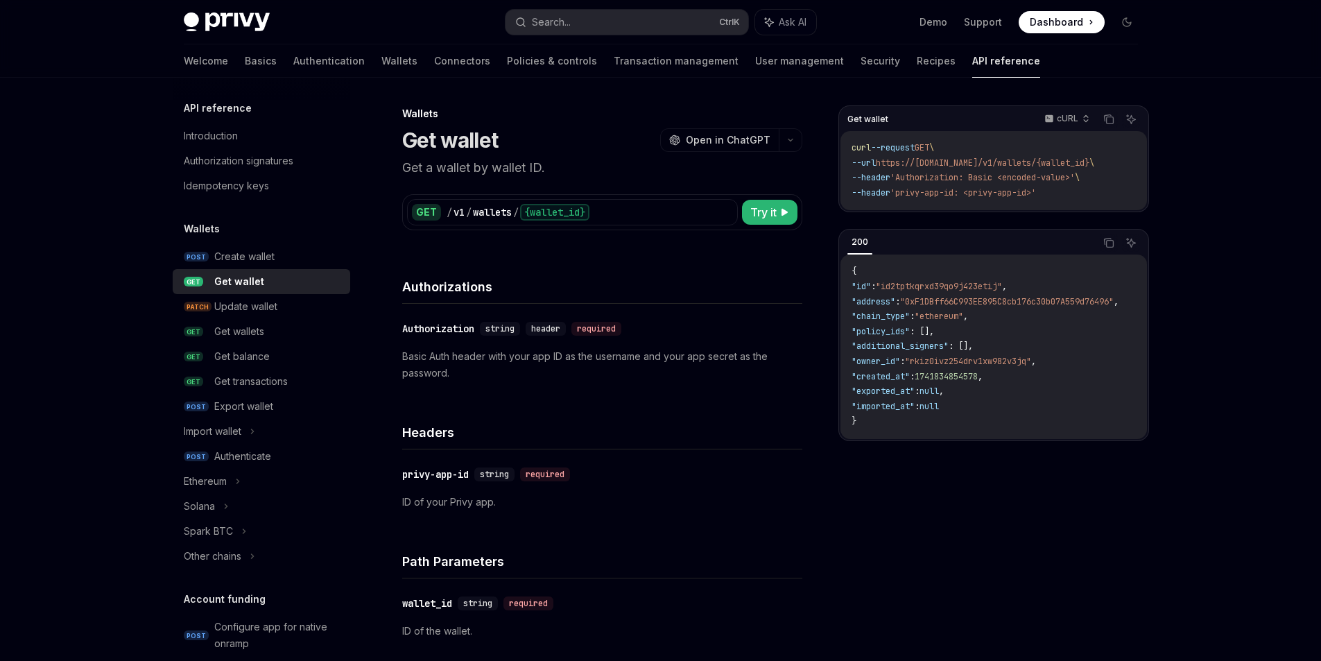
click at [457, 268] on div "Authorizations" at bounding box center [602, 277] width 400 height 51
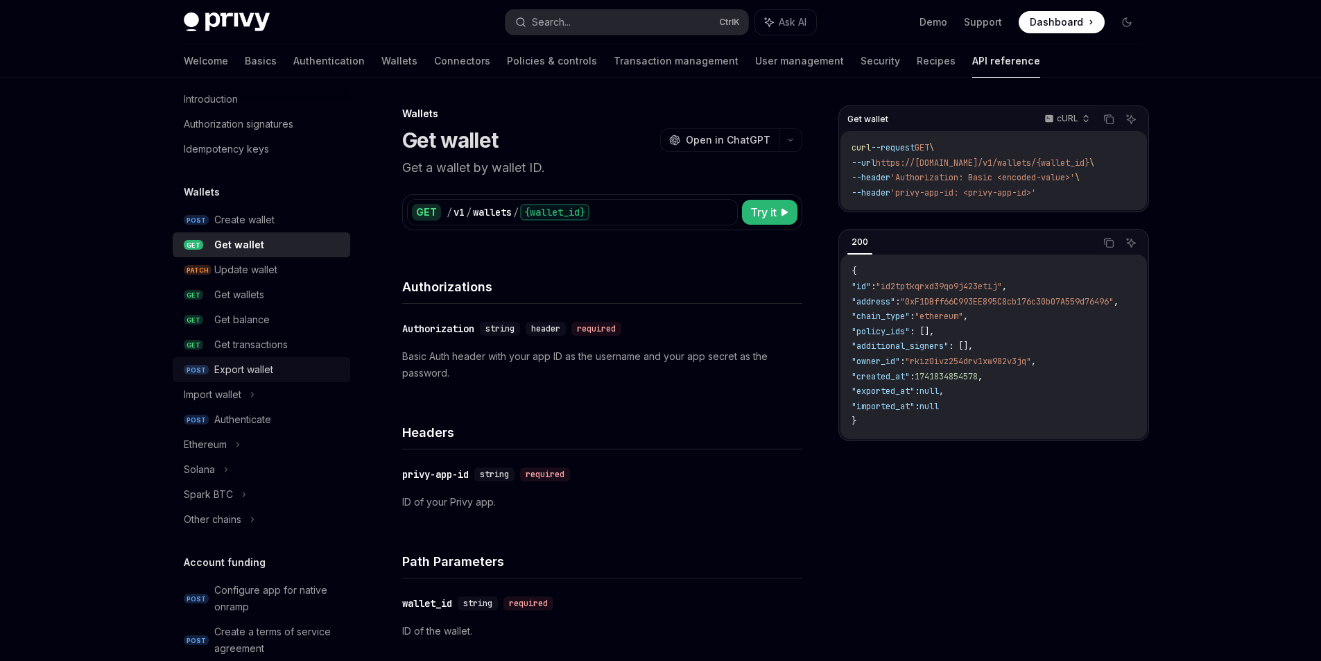
scroll to position [69, 0]
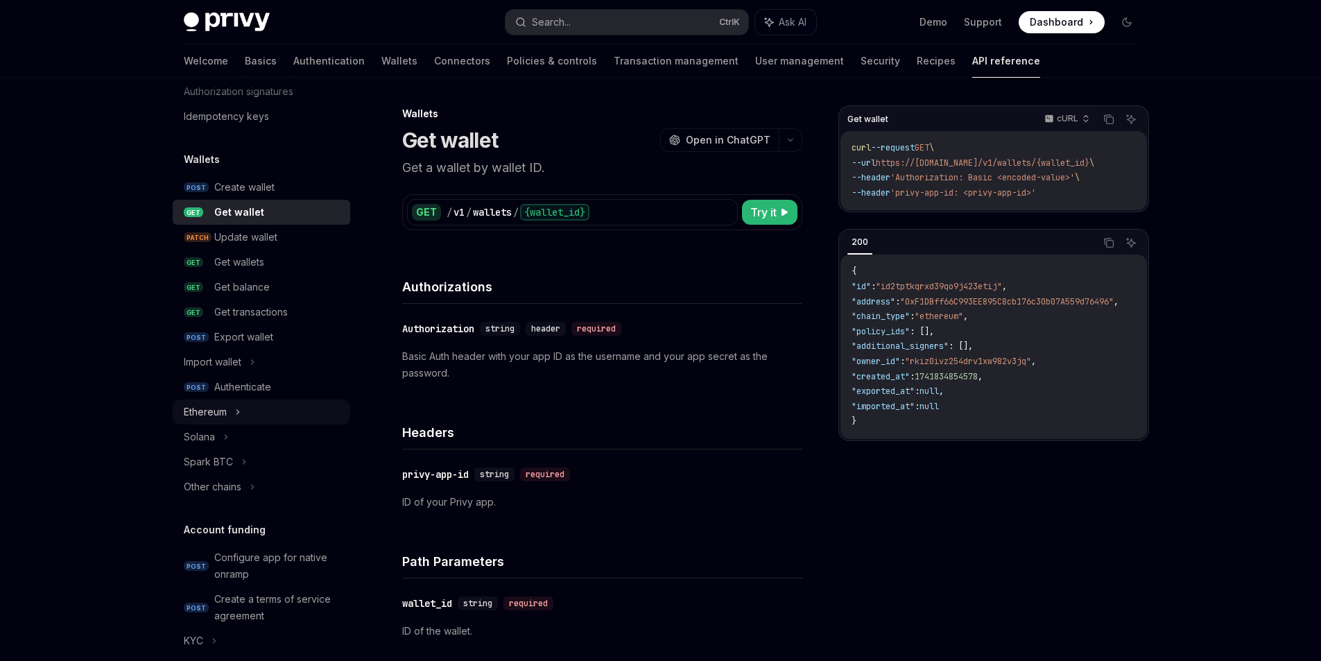
click at [204, 424] on div "Ethereum" at bounding box center [261, 411] width 177 height 25
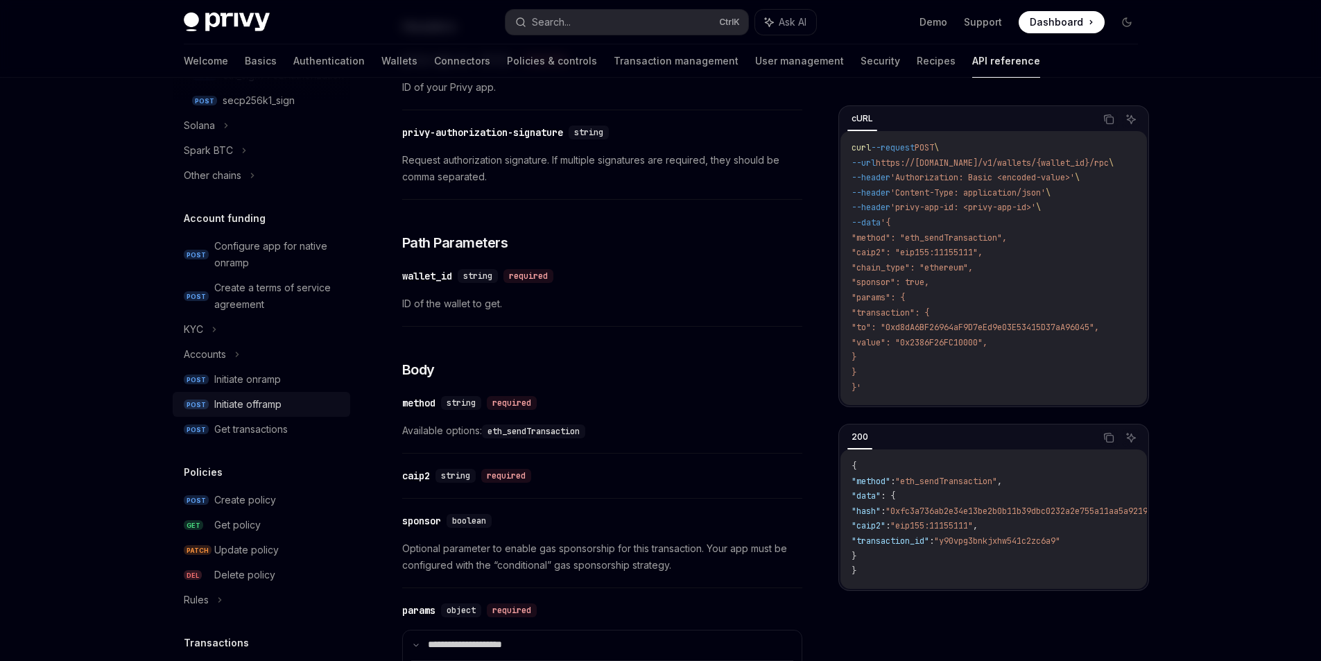
scroll to position [555, 0]
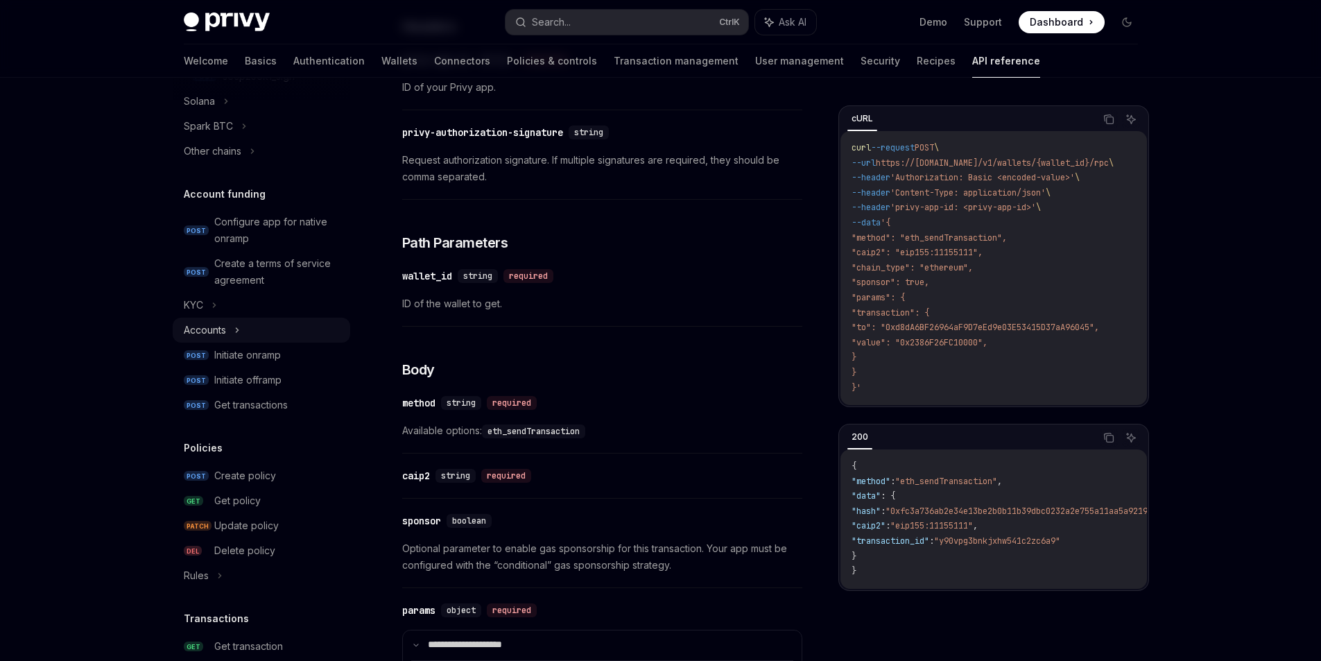
click at [234, 338] on icon at bounding box center [237, 330] width 6 height 17
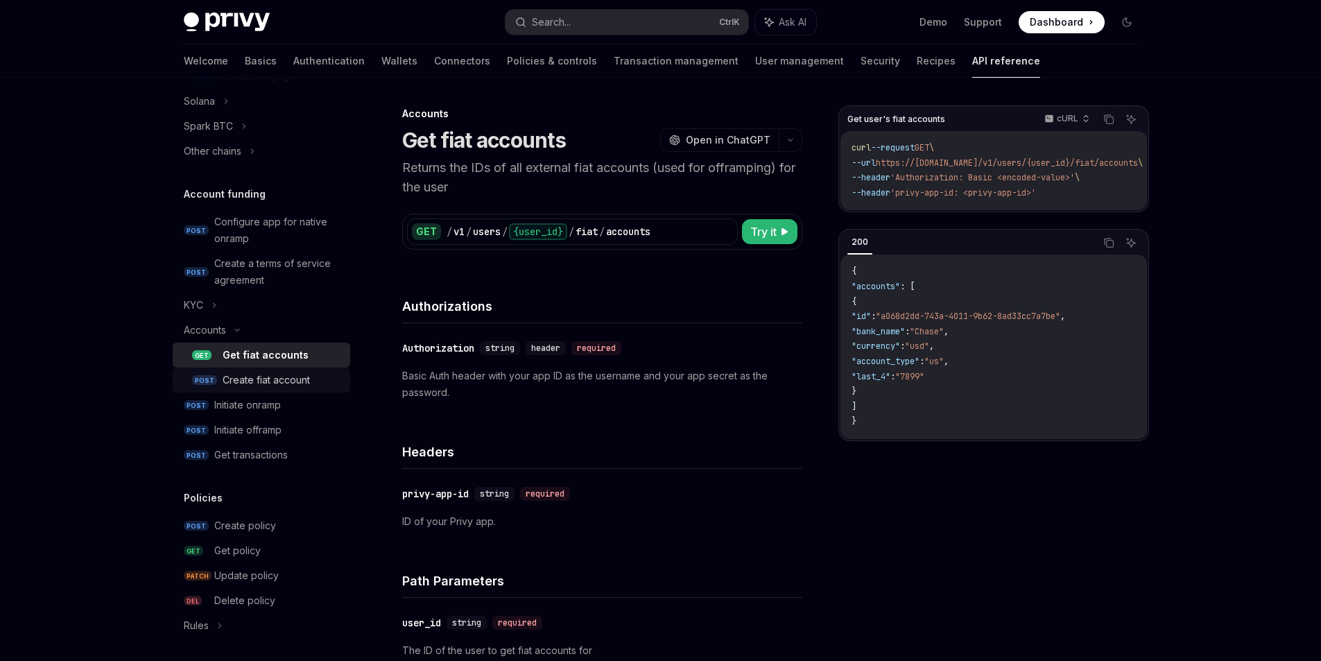
click at [223, 388] on div "Create fiat account" at bounding box center [266, 380] width 87 height 17
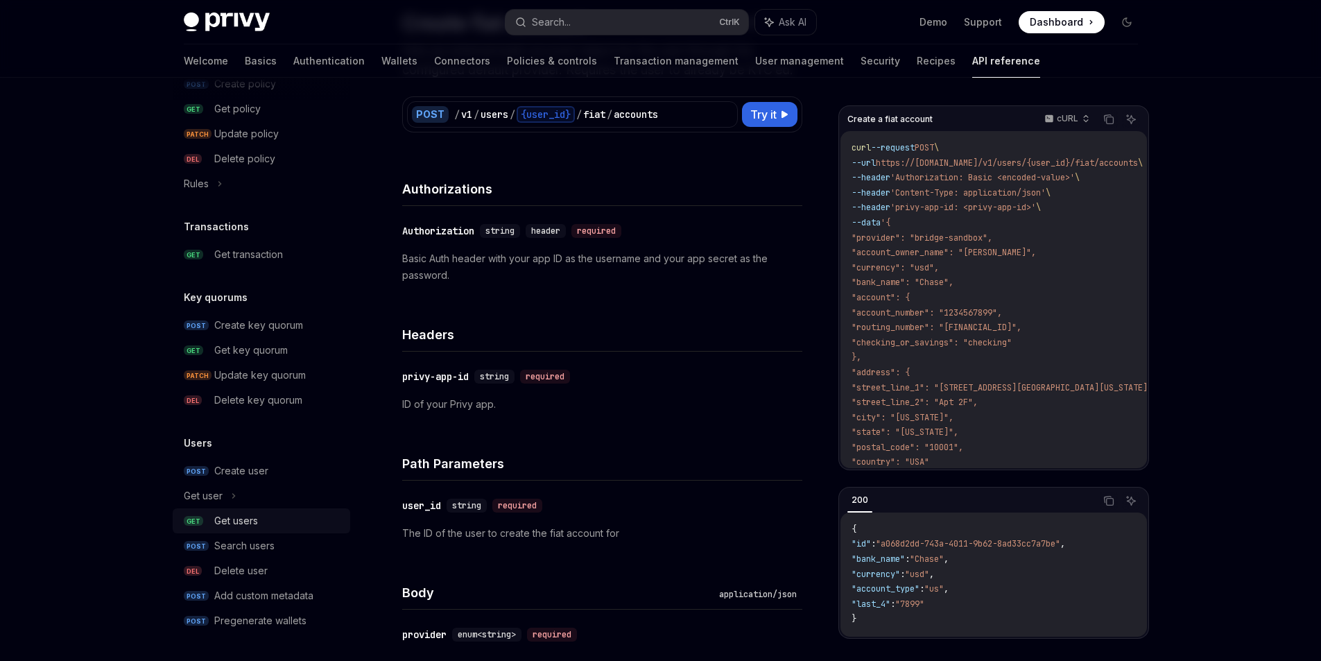
scroll to position [139, 0]
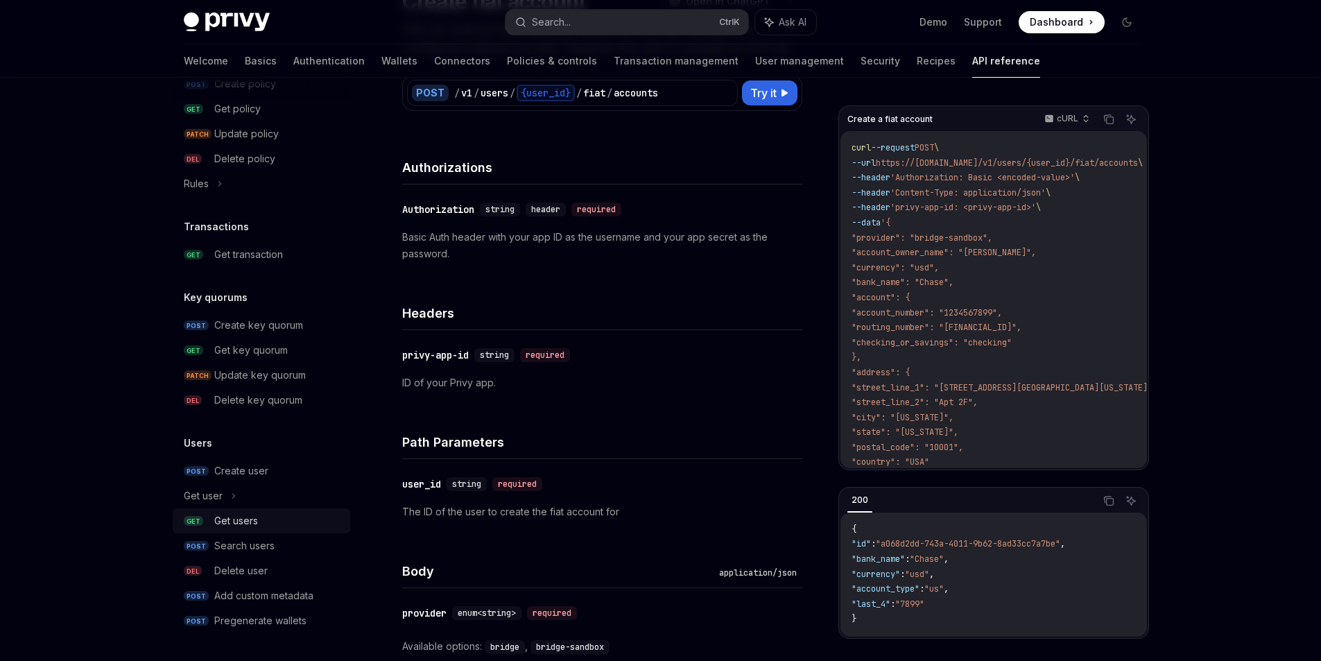
click at [230, 512] on div "Get users" at bounding box center [236, 520] width 44 height 17
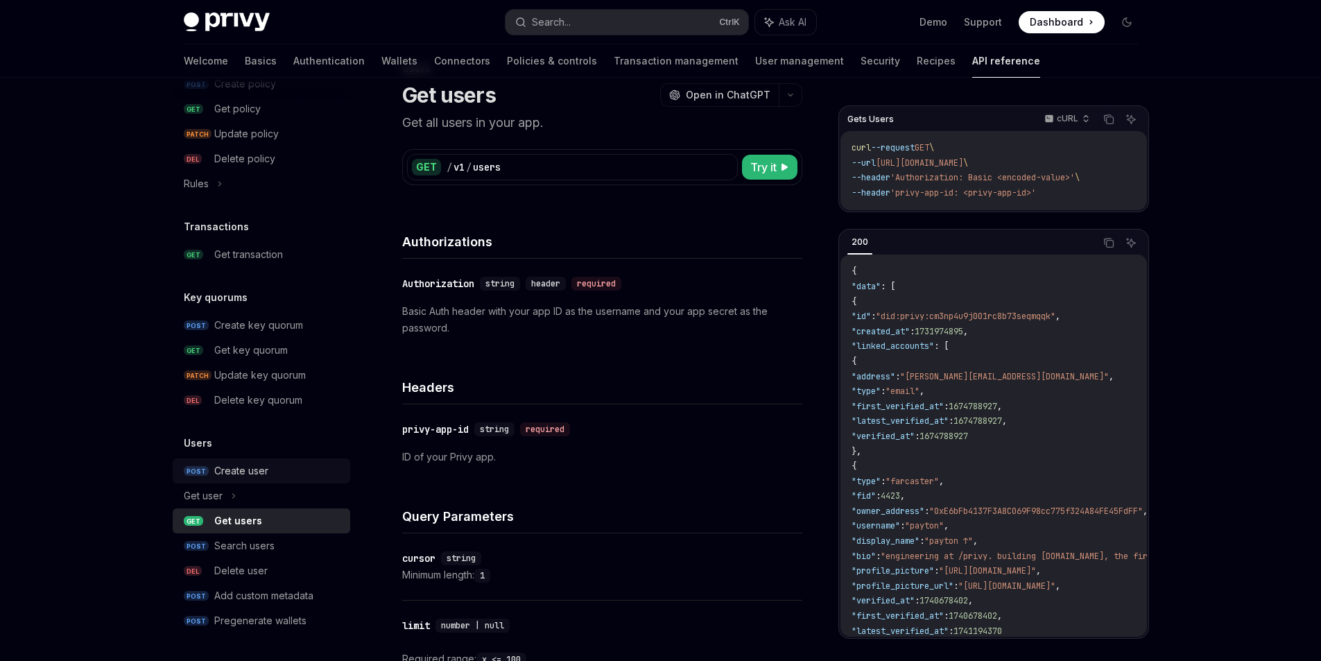
scroll to position [69, 0]
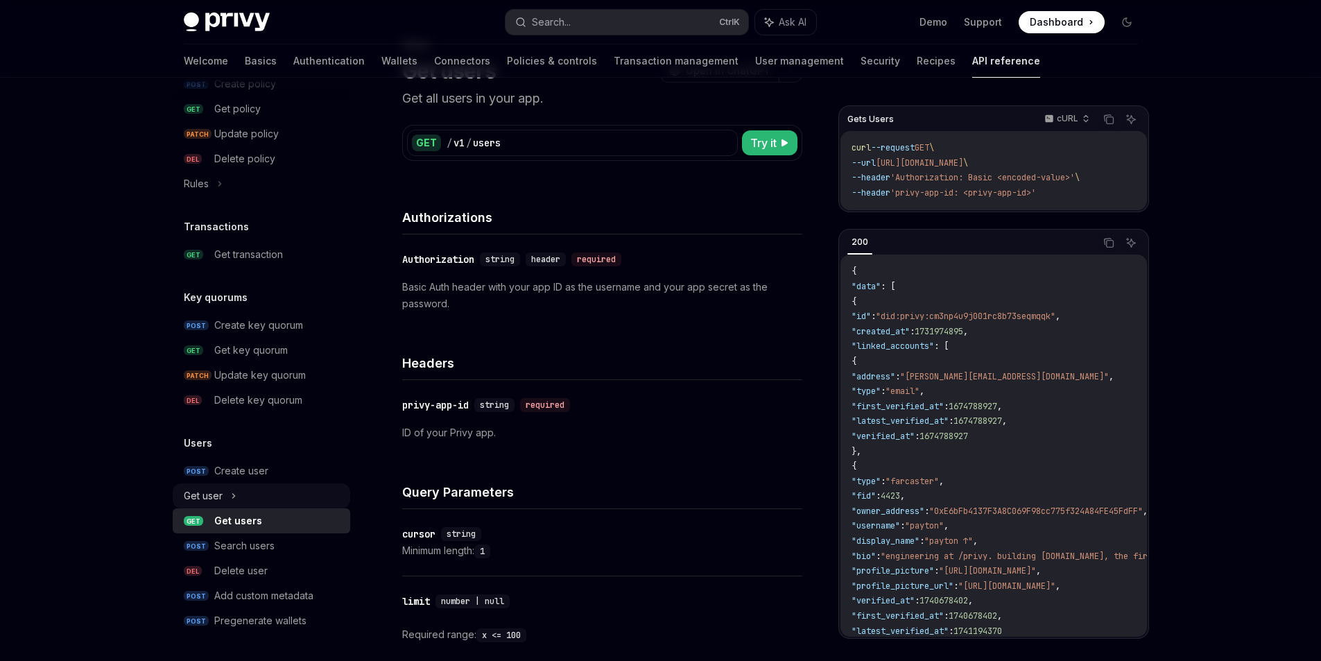
click at [200, 483] on div "Get user" at bounding box center [261, 495] width 177 height 25
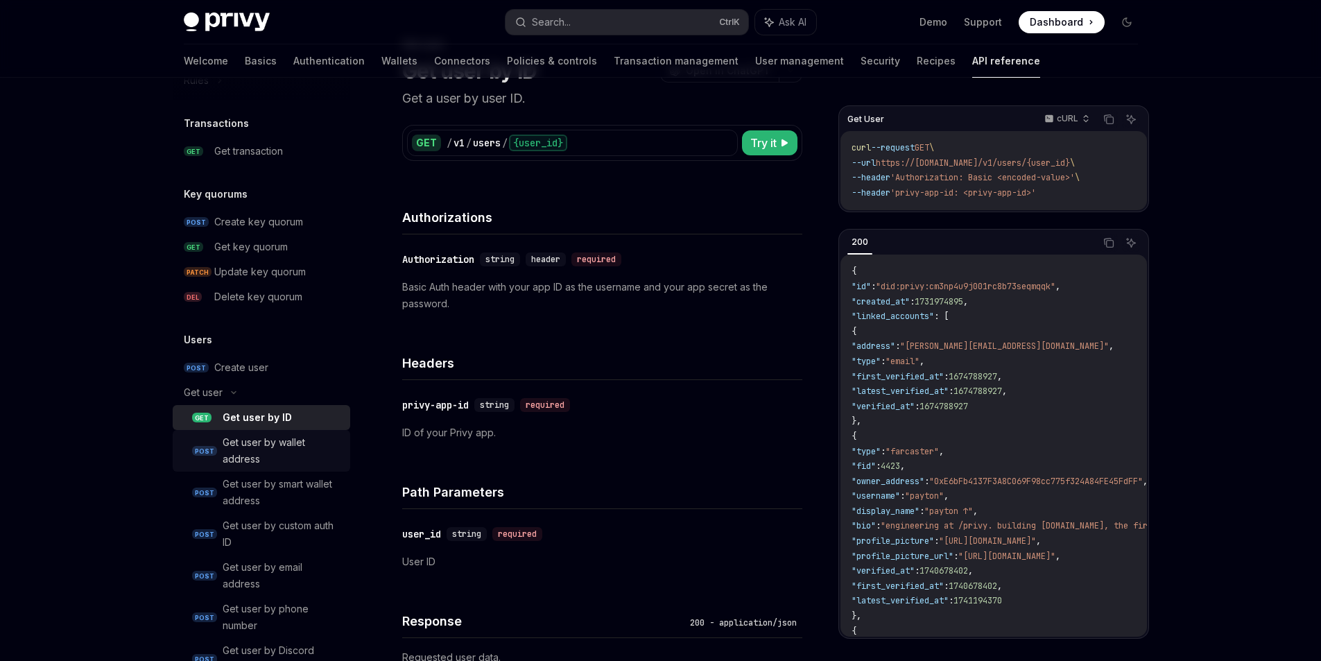
click at [257, 467] on div "Get user by wallet address" at bounding box center [282, 450] width 119 height 33
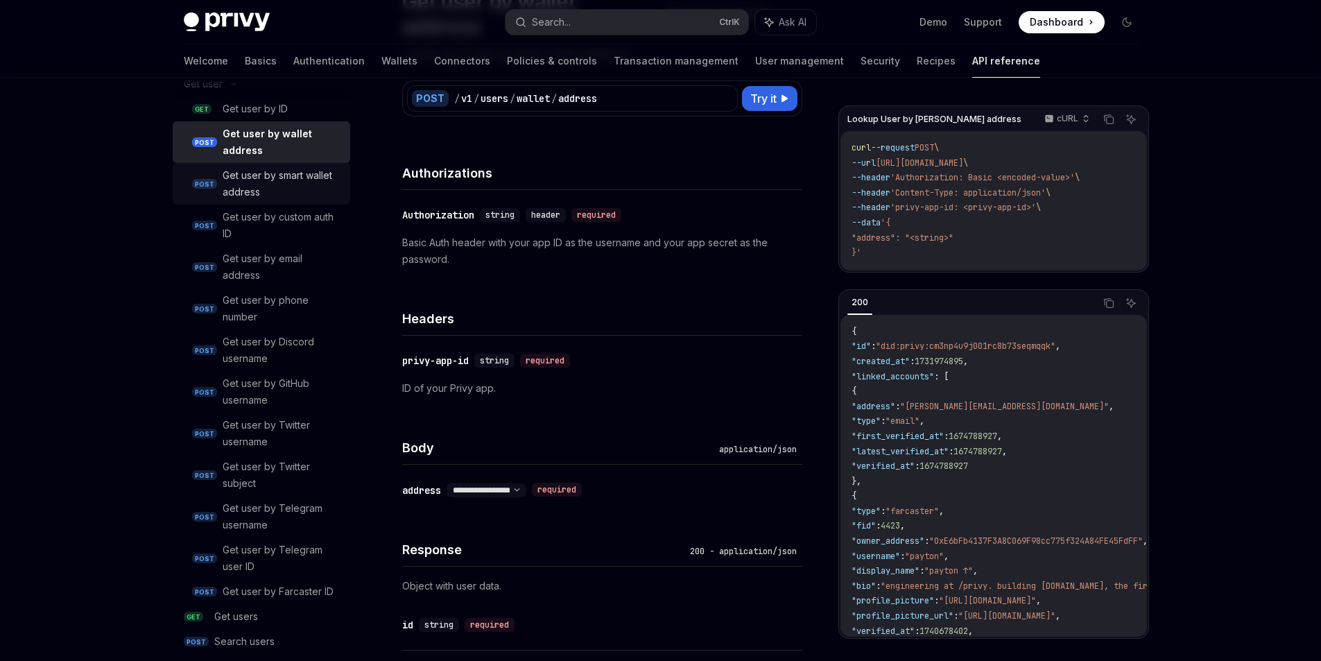
scroll to position [1377, 0]
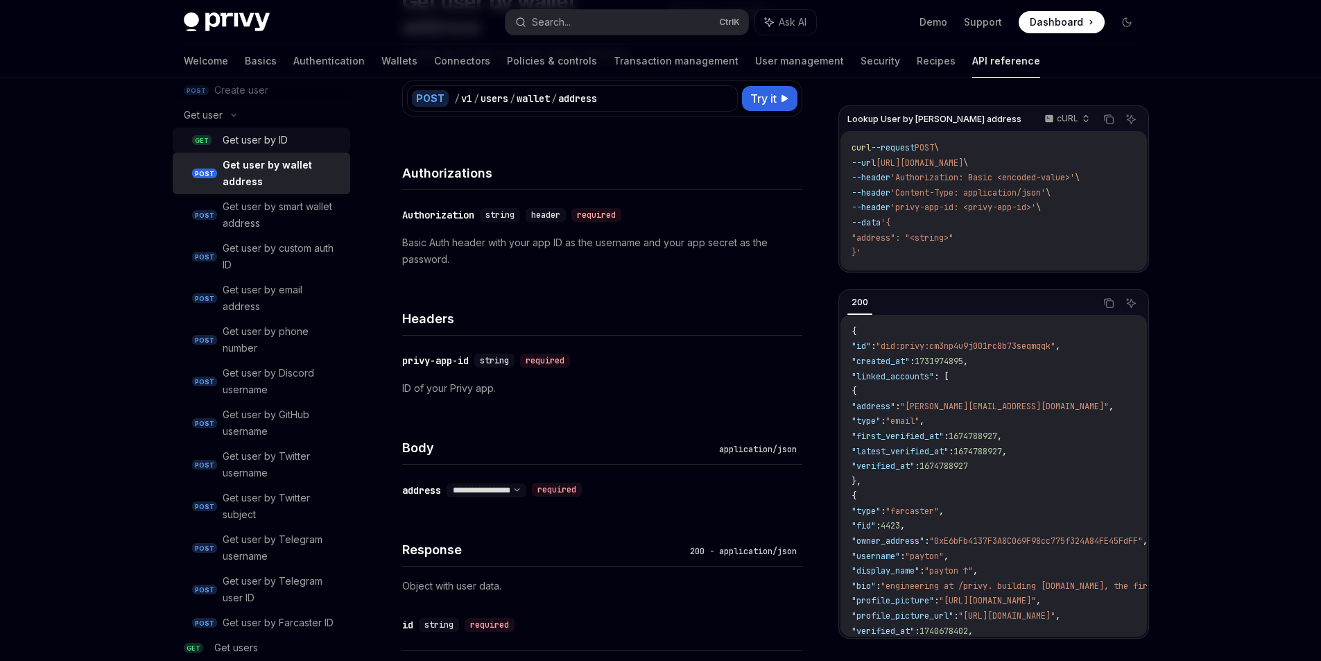
click at [226, 153] on link "GET Get user by ID" at bounding box center [261, 140] width 177 height 25
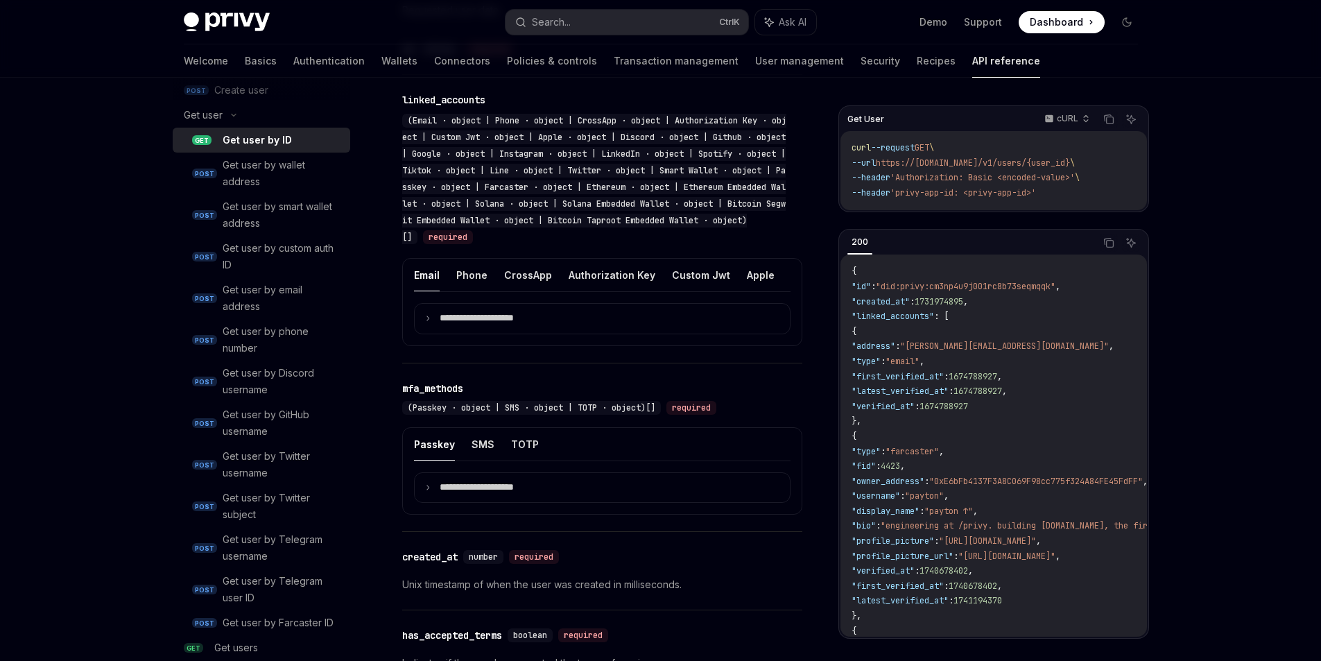
scroll to position [713, 0]
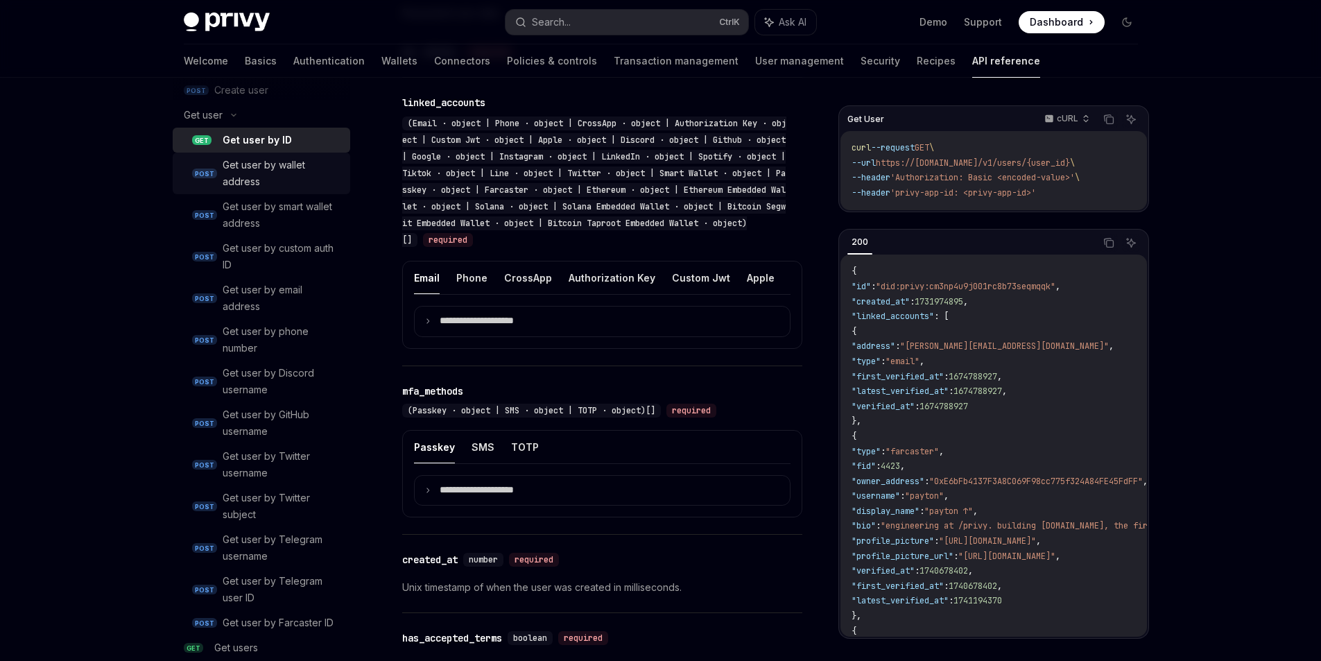
click at [266, 190] on div "Get user by wallet address" at bounding box center [282, 173] width 119 height 33
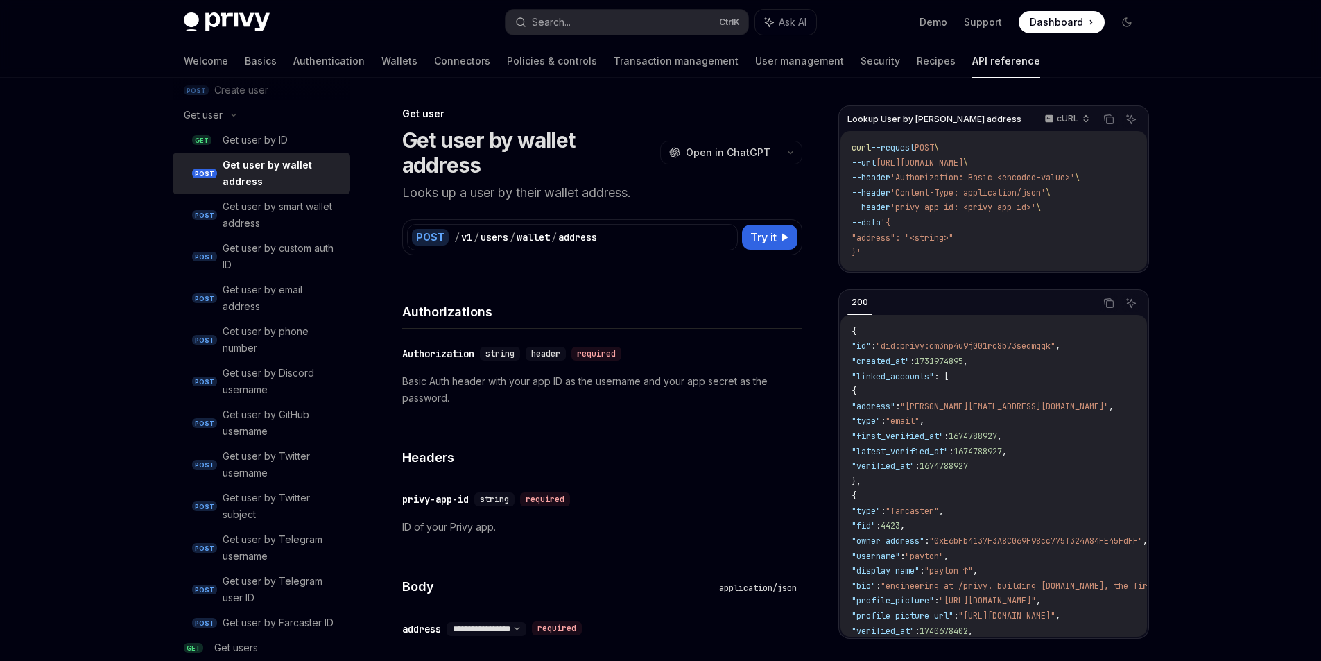
click at [499, 183] on p "Looks up a user by their wallet address." at bounding box center [602, 192] width 400 height 19
click at [500, 183] on p "Looks up a user by their wallet address." at bounding box center [602, 192] width 400 height 19
click at [756, 229] on span "Try it" at bounding box center [763, 237] width 26 height 17
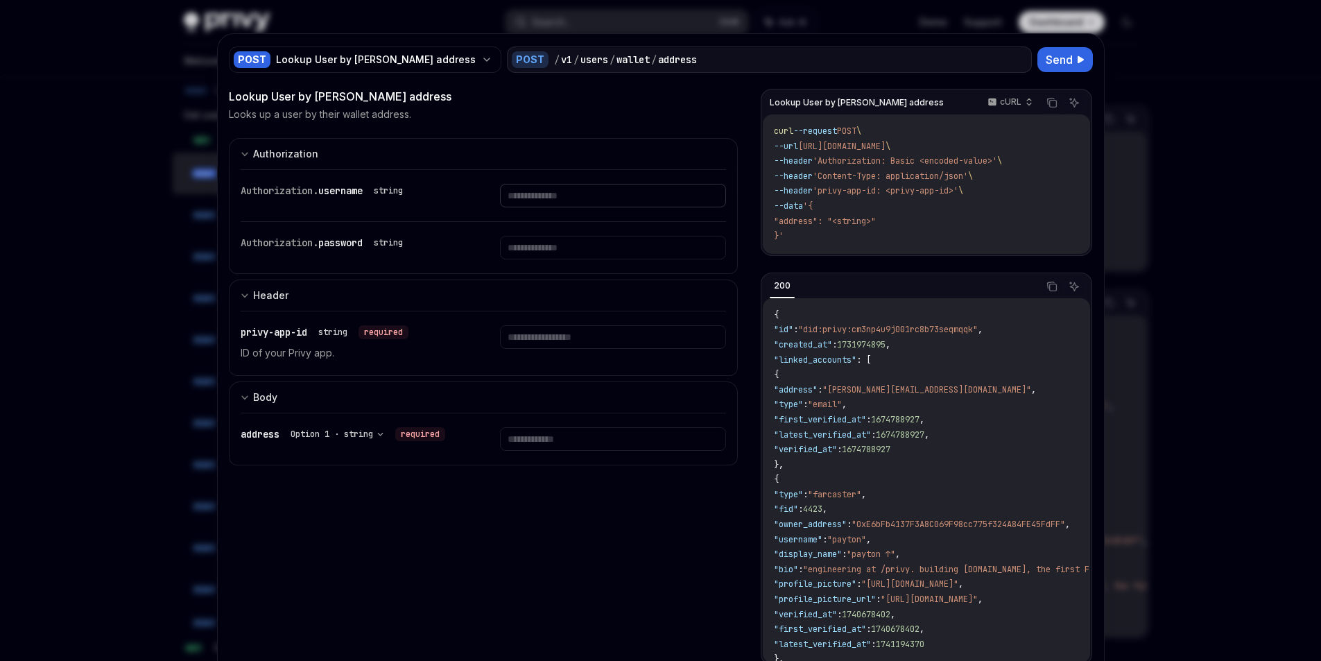
click at [534, 207] on input "text" at bounding box center [613, 196] width 226 height 24
click at [484, 180] on div "Authorization. username string" at bounding box center [484, 195] width 486 height 51
click at [513, 131] on div "**********" at bounding box center [484, 388] width 510 height 600
click at [518, 259] on input "text" at bounding box center [613, 248] width 226 height 24
click at [513, 204] on input "text" at bounding box center [613, 196] width 226 height 24
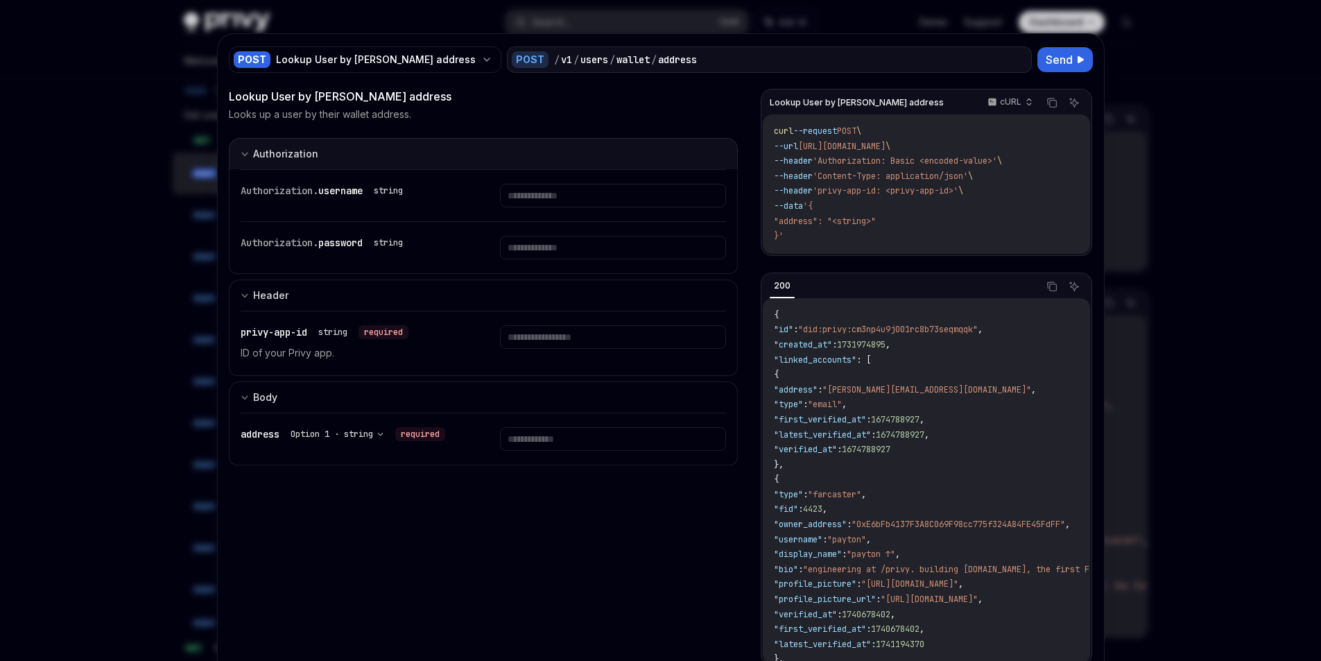
click at [514, 168] on button "Authorization appSecretAuth" at bounding box center [484, 153] width 510 height 31
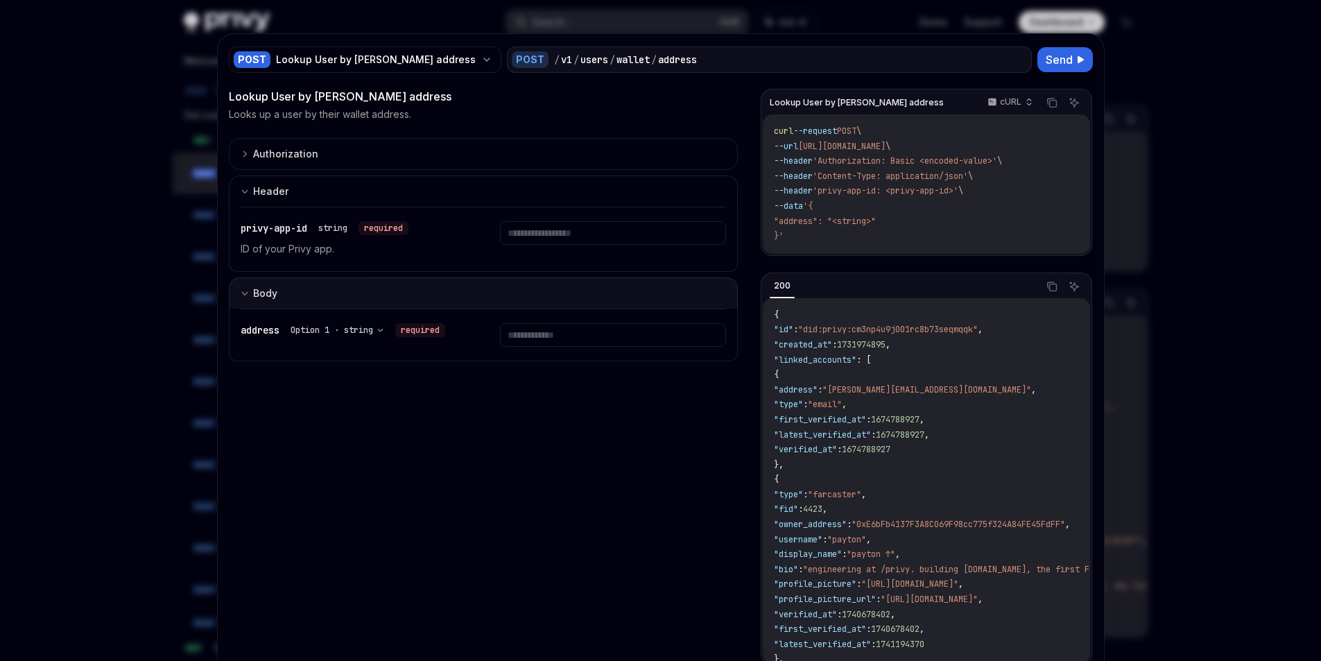
click at [455, 308] on button "Body" at bounding box center [484, 292] width 510 height 31
click at [455, 309] on button "Body" at bounding box center [484, 293] width 510 height 32
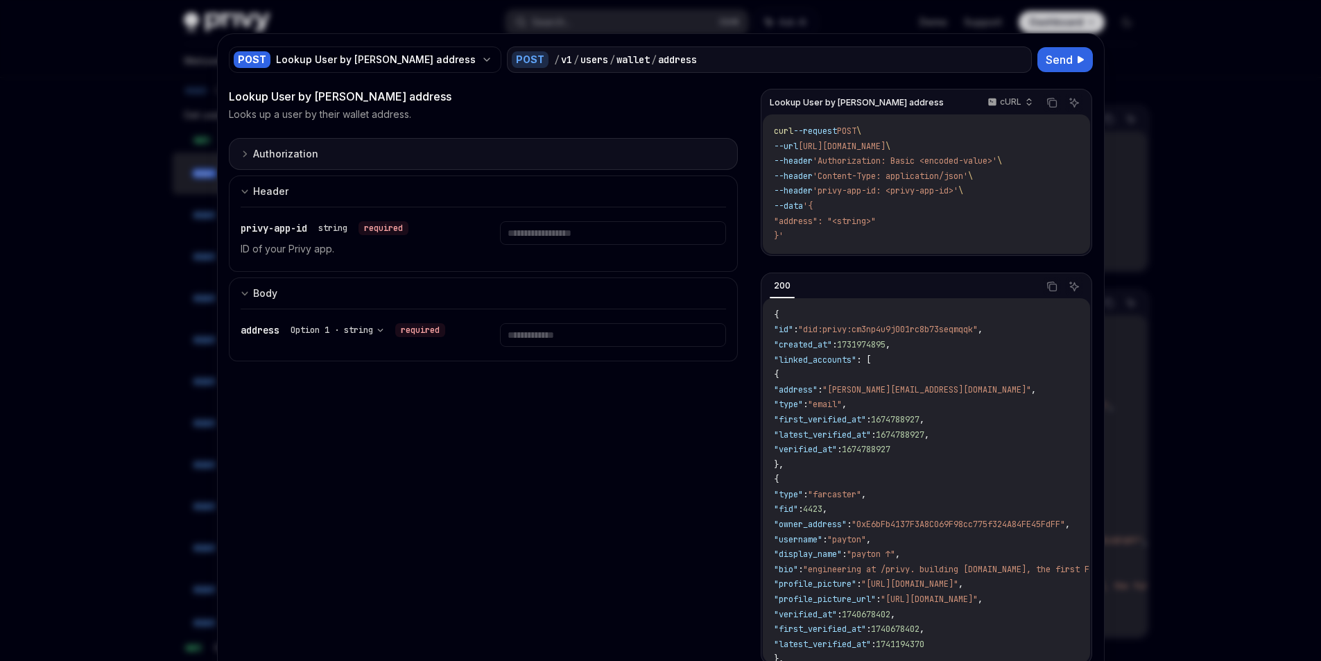
click at [398, 170] on button "Authorization appSecretAuth" at bounding box center [484, 154] width 510 height 32
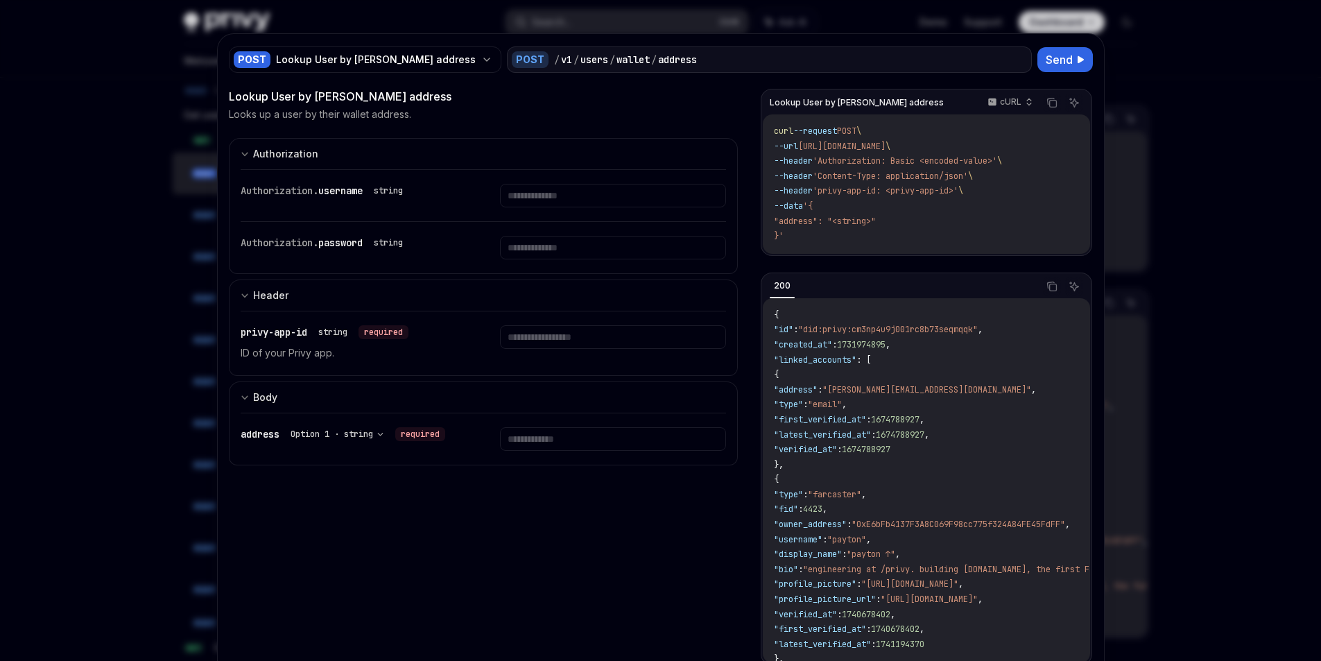
scroll to position [0, 8]
drag, startPoint x: 912, startPoint y: 212, endPoint x: 952, endPoint y: 211, distance: 40.9
drag, startPoint x: 949, startPoint y: 210, endPoint x: 820, endPoint y: 195, distance: 129.8
drag, startPoint x: 346, startPoint y: 201, endPoint x: 379, endPoint y: 204, distance: 33.4
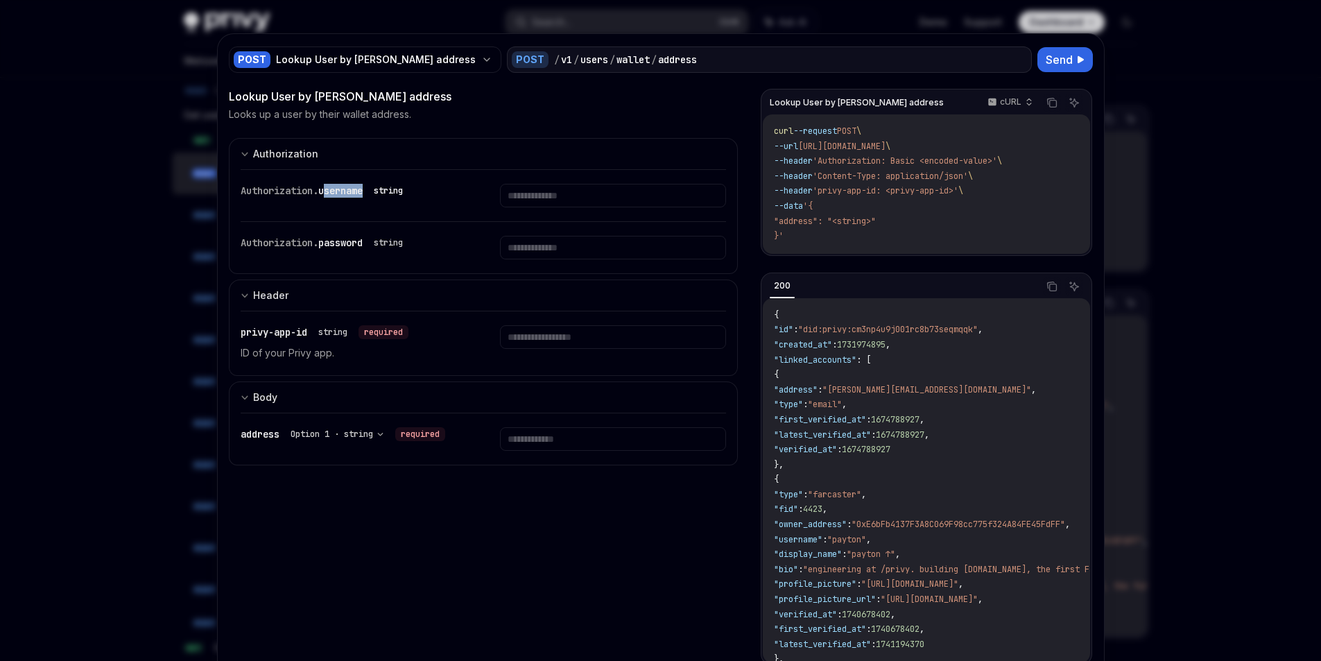
click at [379, 198] on div "Authorization. username string" at bounding box center [325, 191] width 168 height 14
click at [322, 184] on div "Authorization. username string" at bounding box center [484, 195] width 486 height 51
click at [172, 166] on div at bounding box center [660, 330] width 1321 height 661
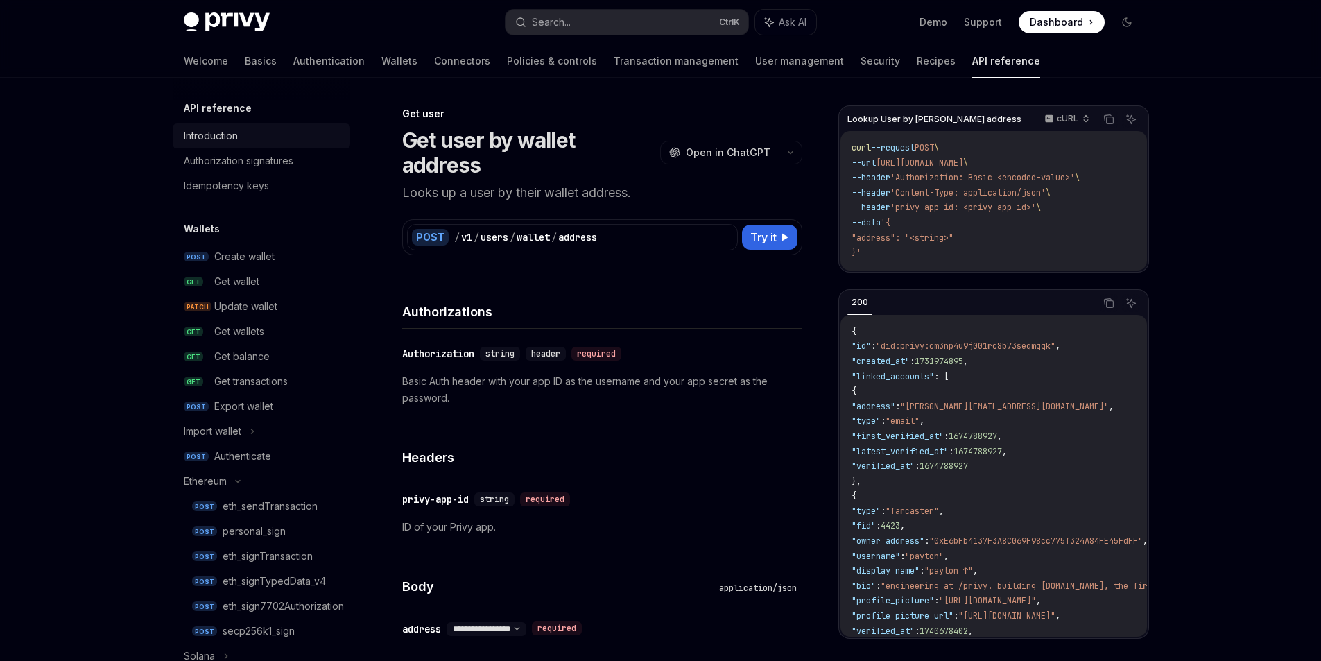
click at [207, 144] on div "Introduction" at bounding box center [211, 136] width 54 height 17
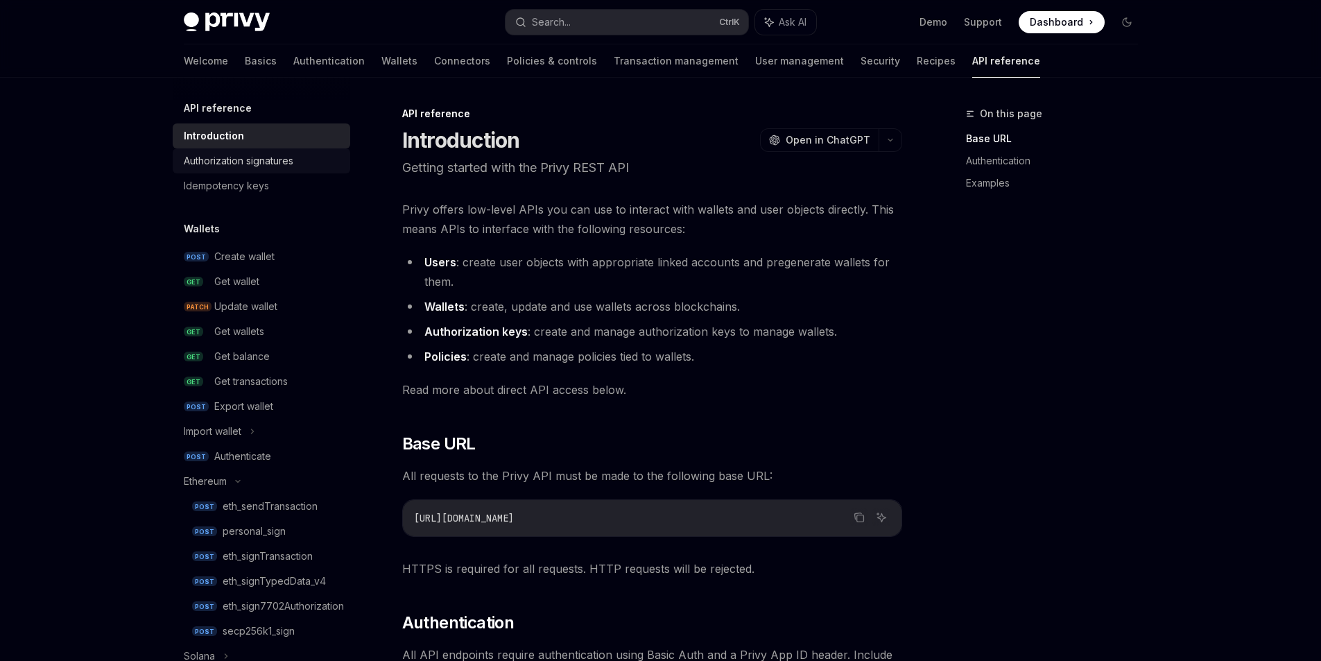
click at [209, 158] on link "Authorization signatures" at bounding box center [261, 160] width 177 height 25
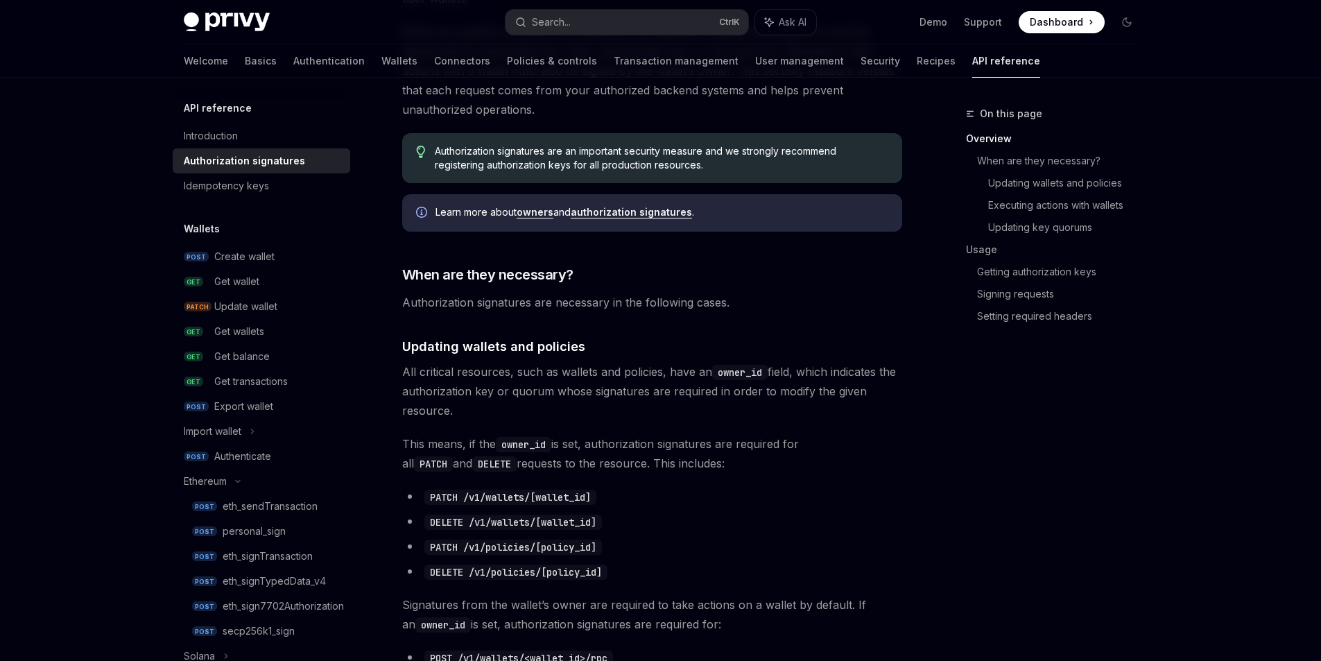
scroll to position [139, 0]
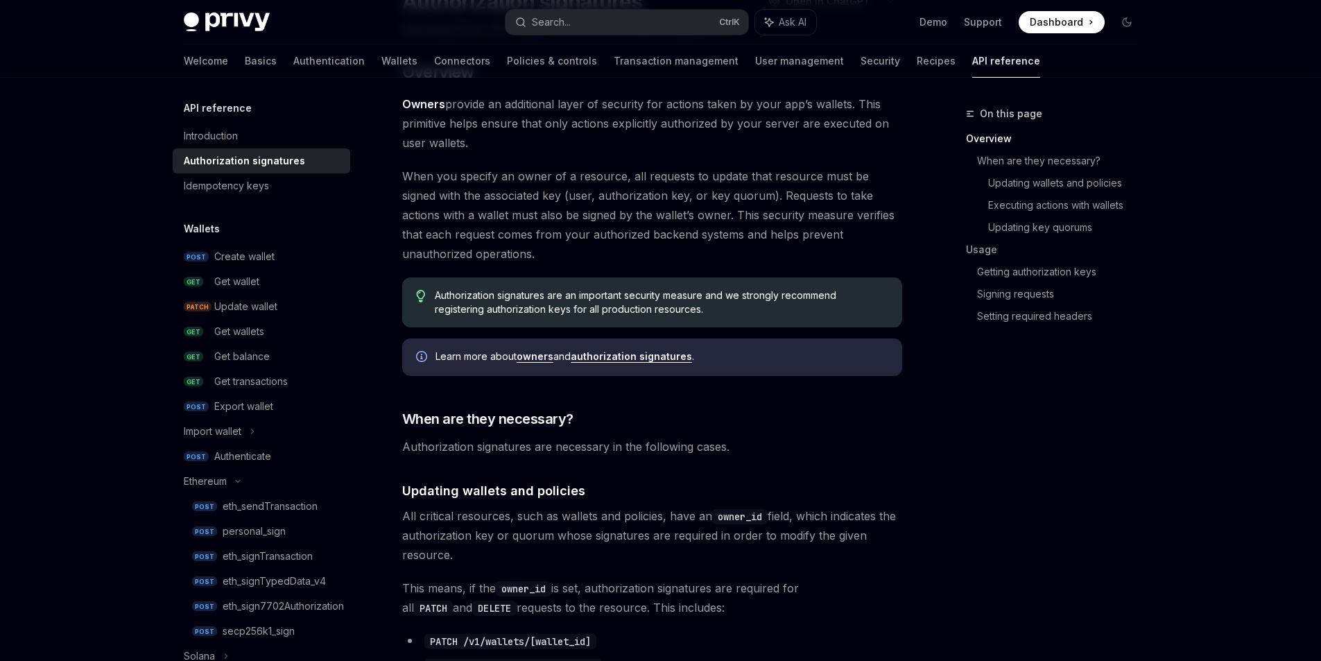
click at [198, 127] on div "API reference Introduction Authorization signatures Idempotency keys" at bounding box center [261, 149] width 177 height 98
click at [196, 132] on link "Introduction" at bounding box center [261, 135] width 177 height 25
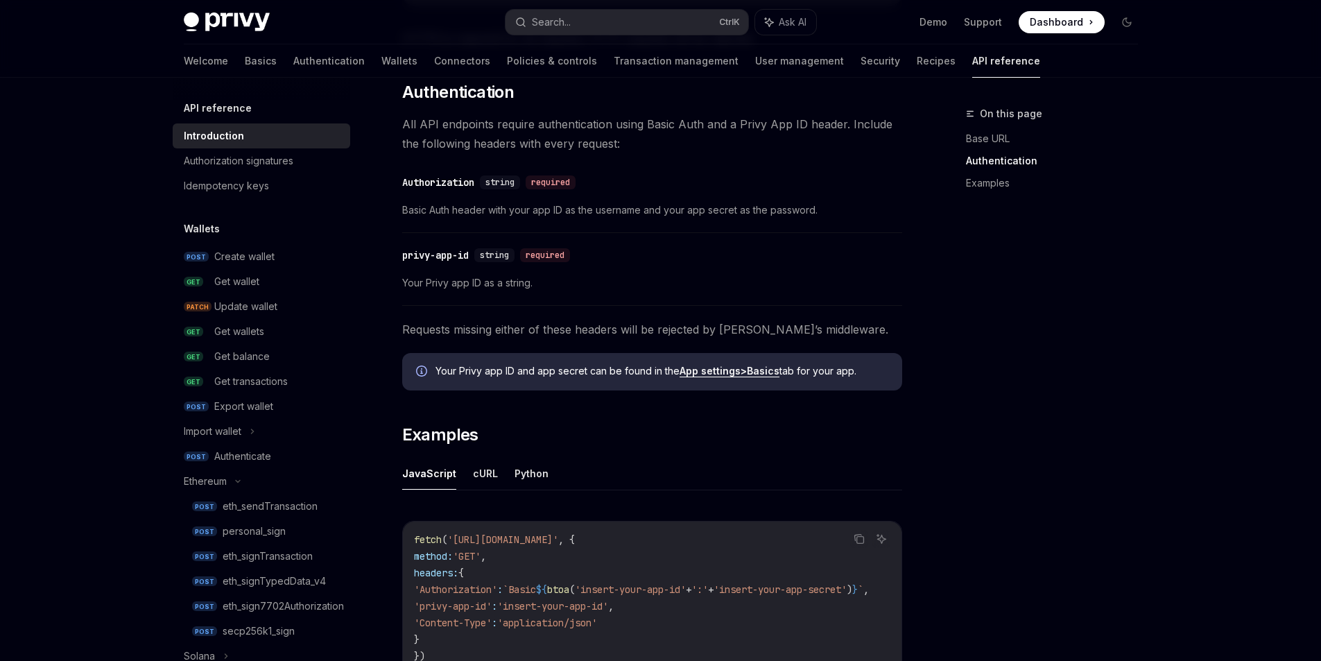
scroll to position [555, 0]
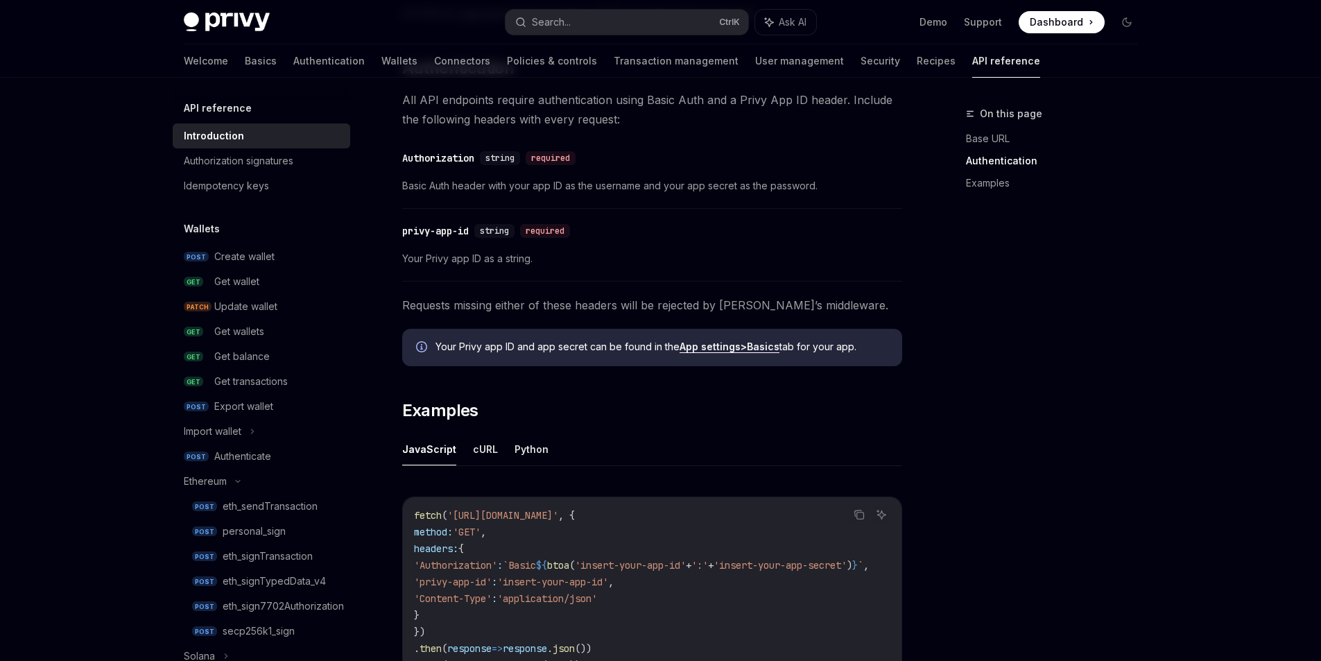
click at [590, 281] on div "​ privy-app-id string required Your Privy app ID as a string." at bounding box center [652, 249] width 500 height 66
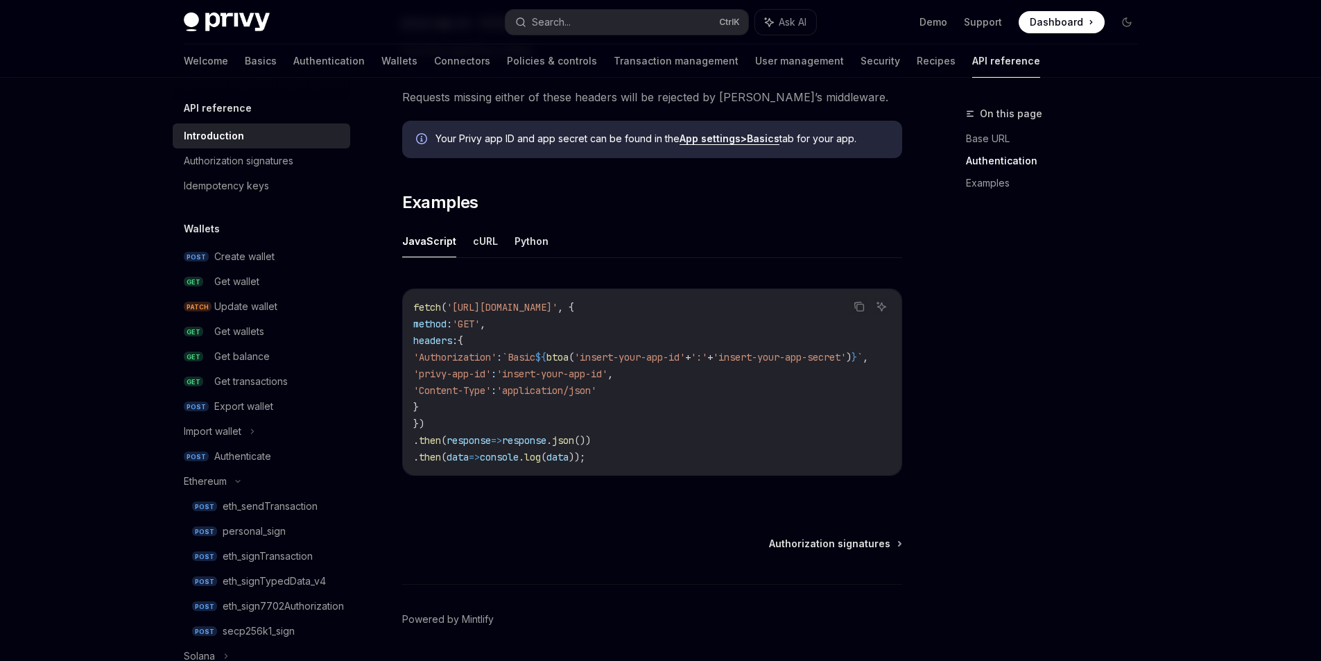
scroll to position [0, 87]
drag, startPoint x: 721, startPoint y: 469, endPoint x: 783, endPoint y: 467, distance: 61.7
drag, startPoint x: 582, startPoint y: 476, endPoint x: 57, endPoint y: 496, distance: 525.2
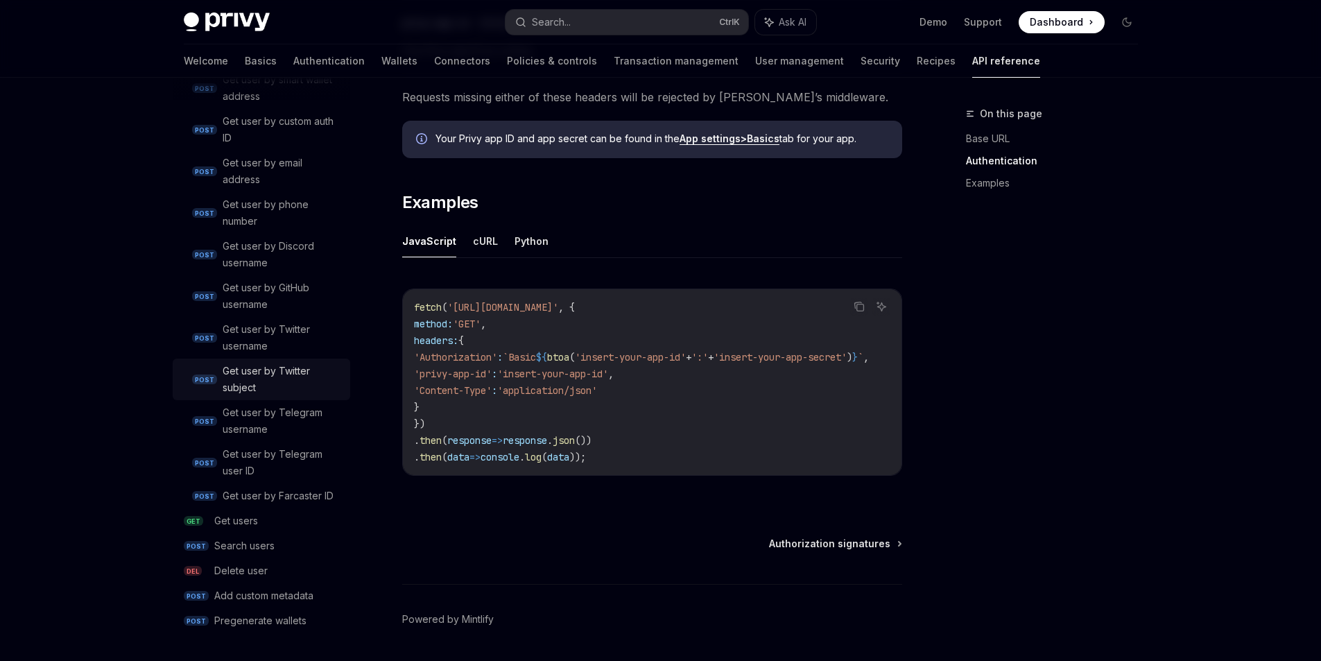
scroll to position [1587, 0]
click at [247, 396] on div "Get user by Twitter subject" at bounding box center [282, 379] width 119 height 33
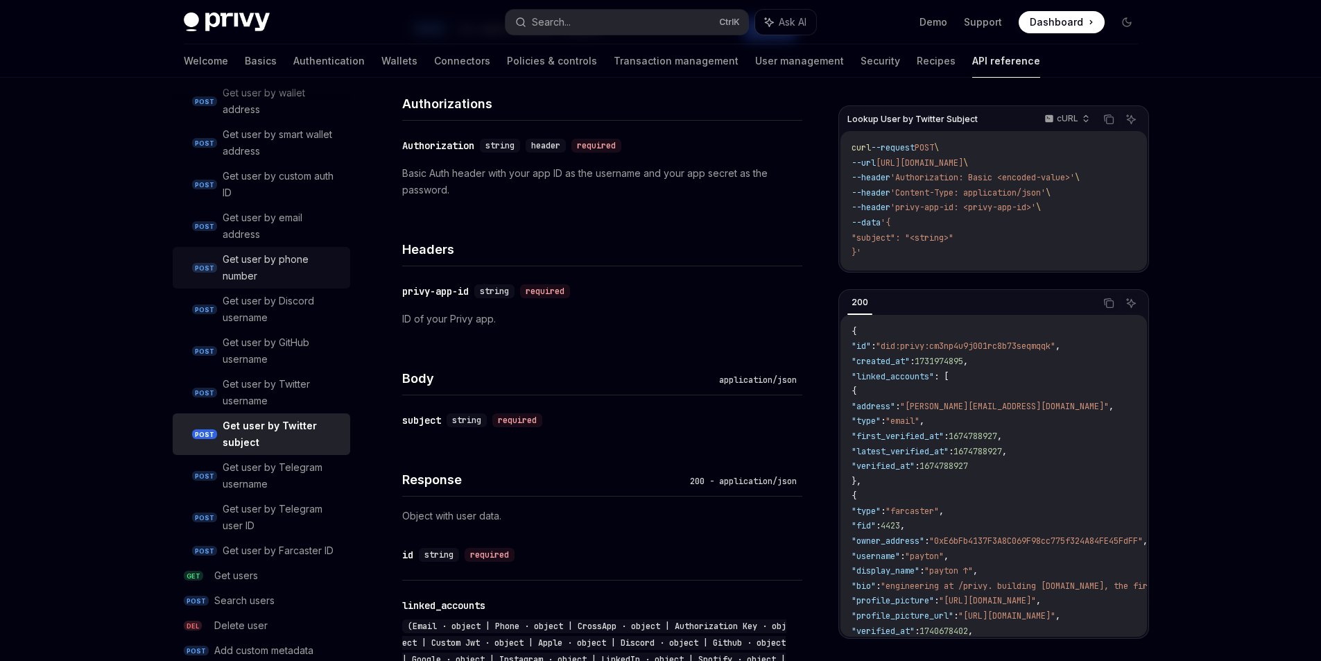
scroll to position [1379, 0]
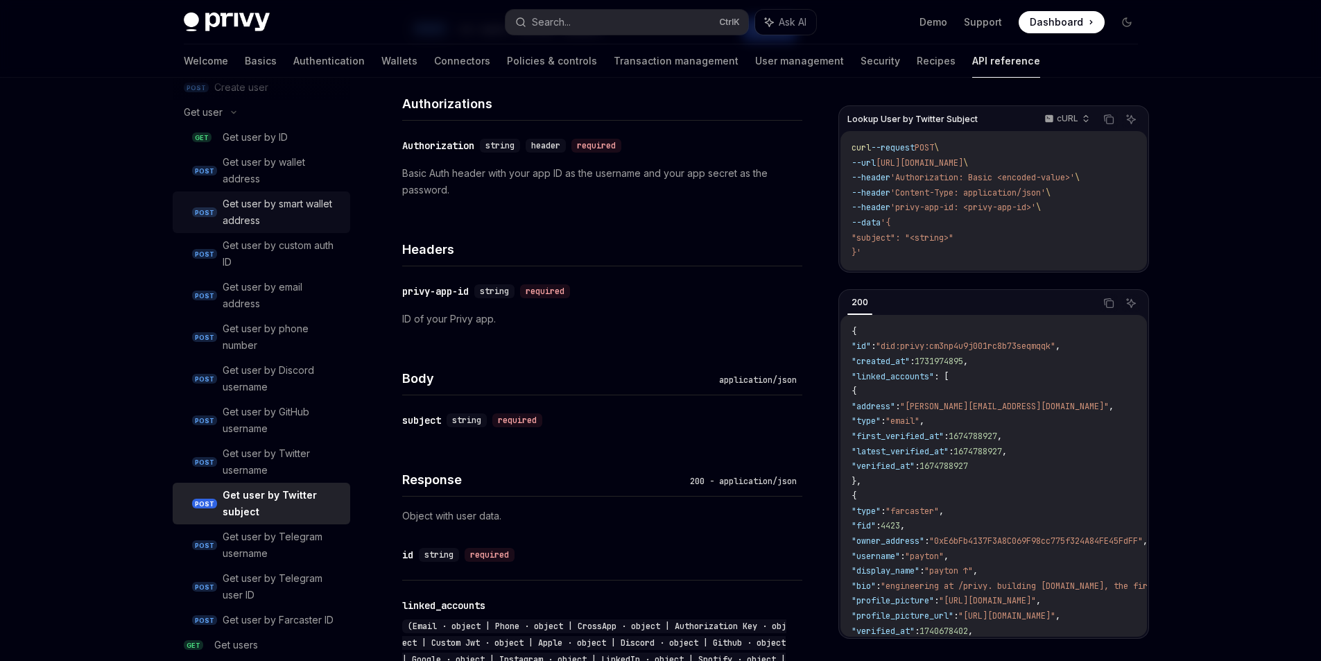
click at [240, 229] on div "Get user by smart wallet address" at bounding box center [282, 211] width 119 height 33
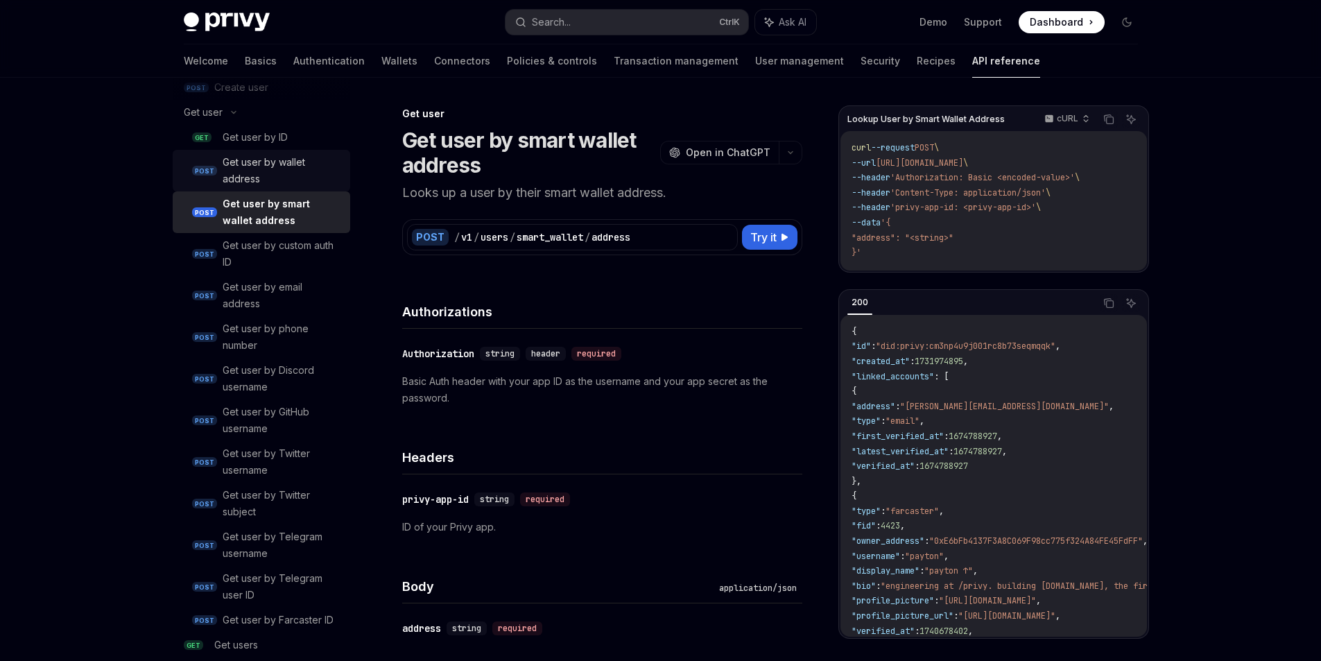
click at [246, 187] on div "Get user by wallet address" at bounding box center [282, 170] width 119 height 33
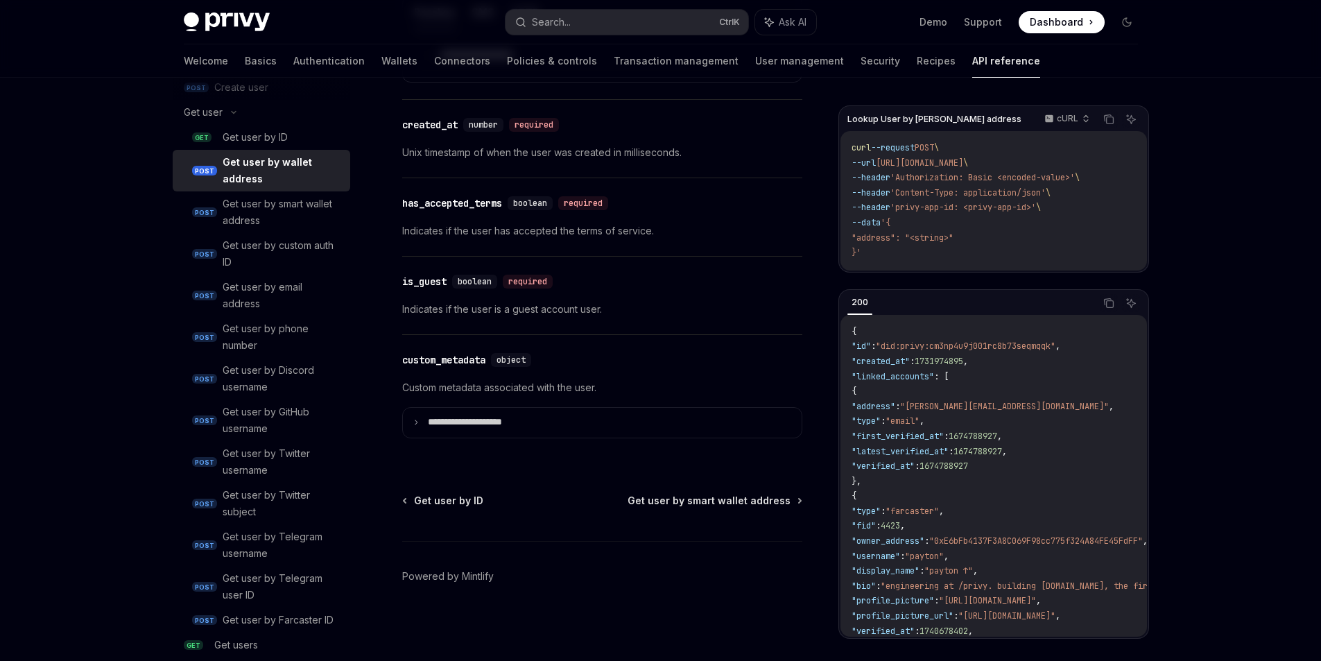
scroll to position [1238, 0]
click at [238, 146] on div "Get user by ID" at bounding box center [255, 137] width 65 height 17
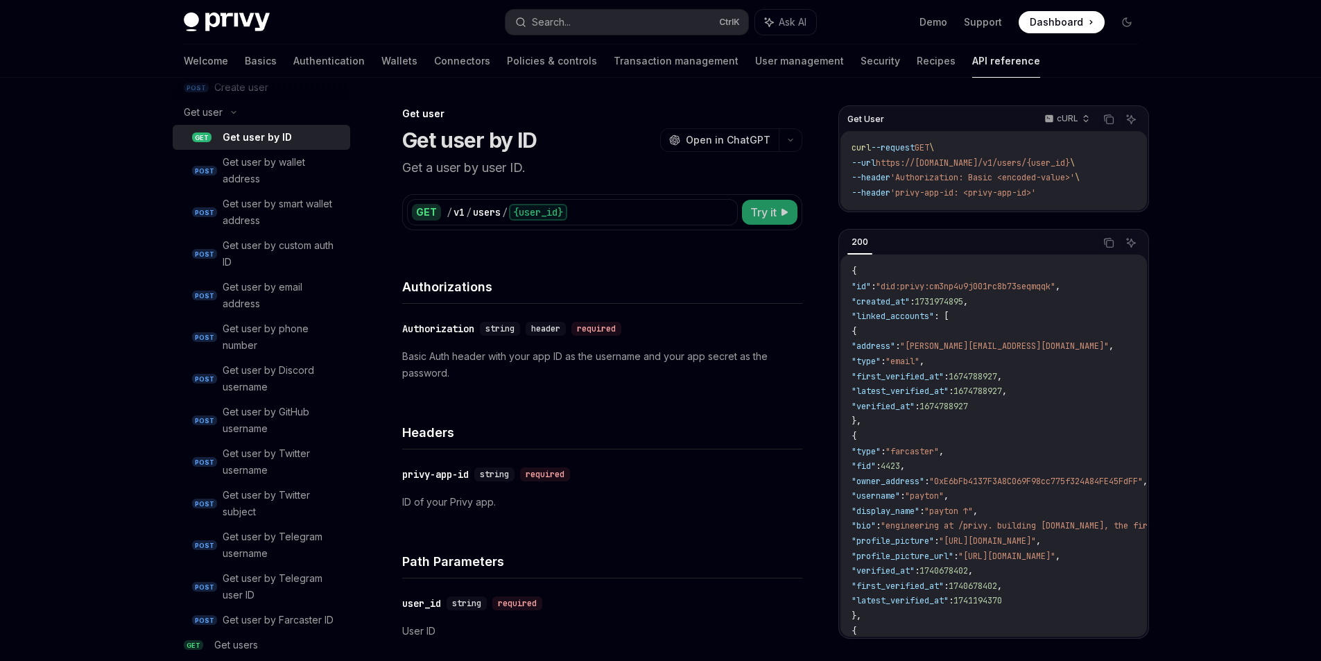
click at [774, 216] on span "Try it" at bounding box center [763, 212] width 26 height 17
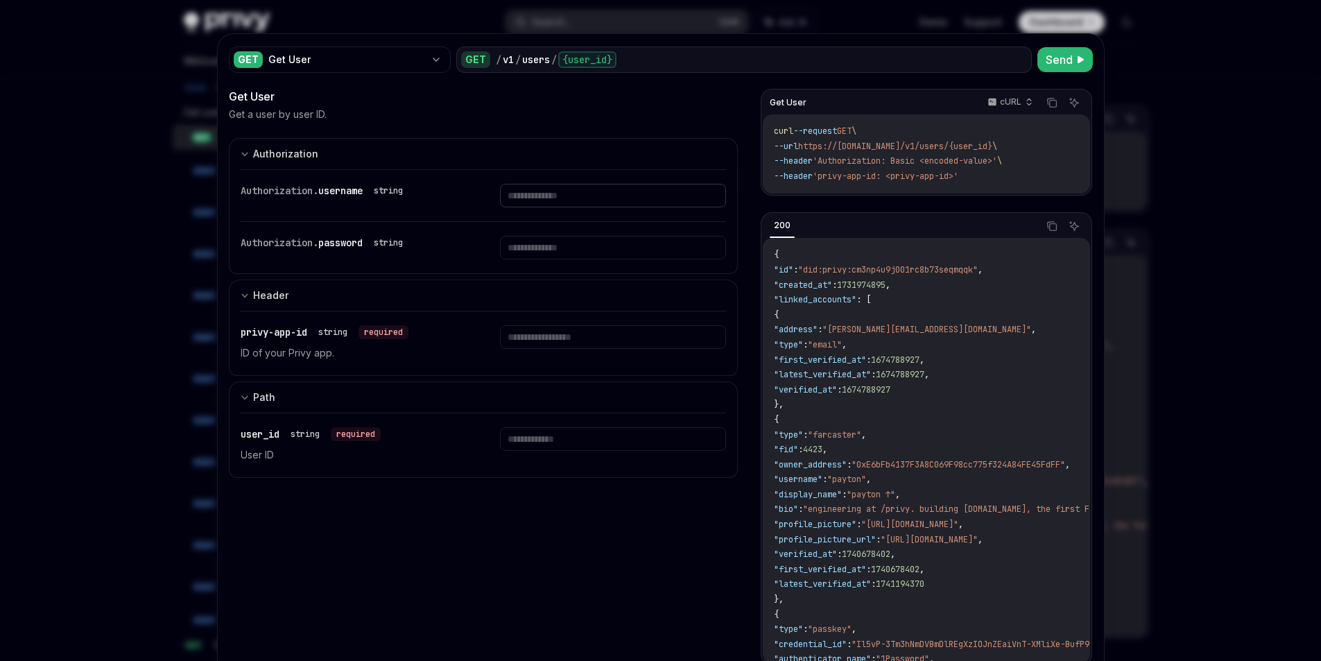
click at [539, 207] on input "text" at bounding box center [613, 196] width 226 height 24
click at [535, 186] on div "Authorization. username string" at bounding box center [484, 195] width 486 height 51
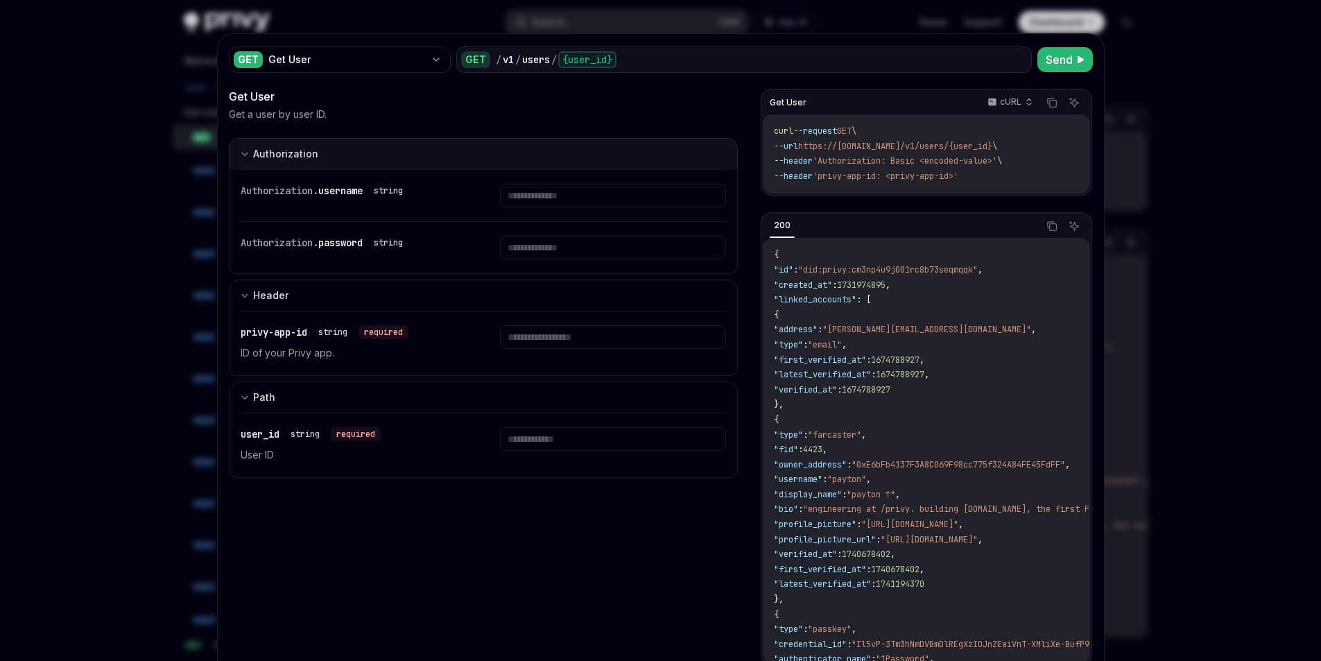
click at [249, 162] on div "Authorization" at bounding box center [280, 154] width 78 height 17
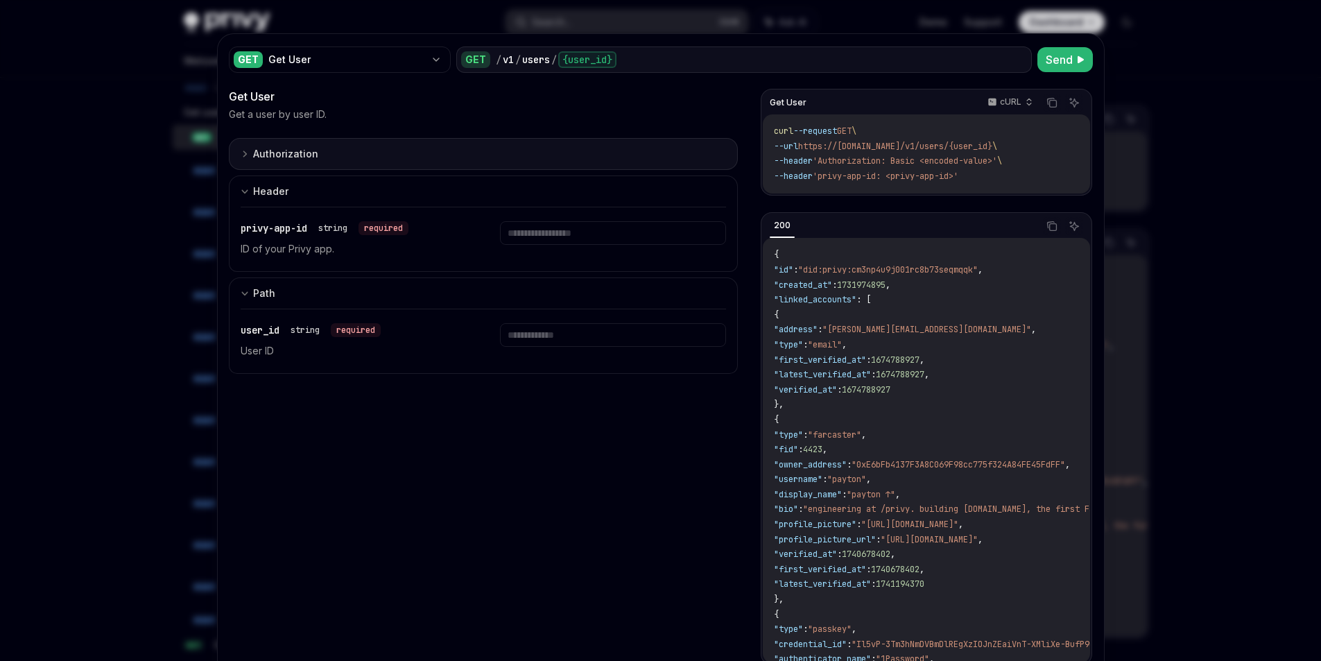
click at [249, 162] on div "Authorization" at bounding box center [280, 154] width 78 height 17
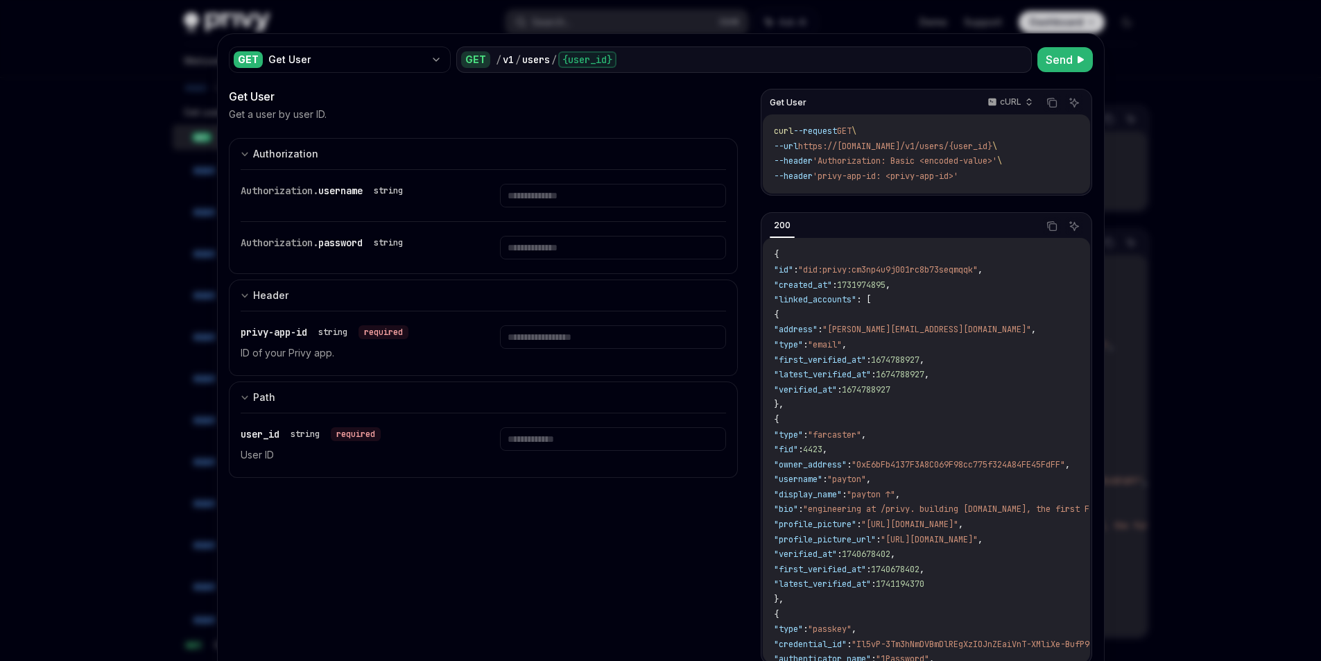
click at [150, 205] on div at bounding box center [660, 330] width 1321 height 661
type textarea "*"
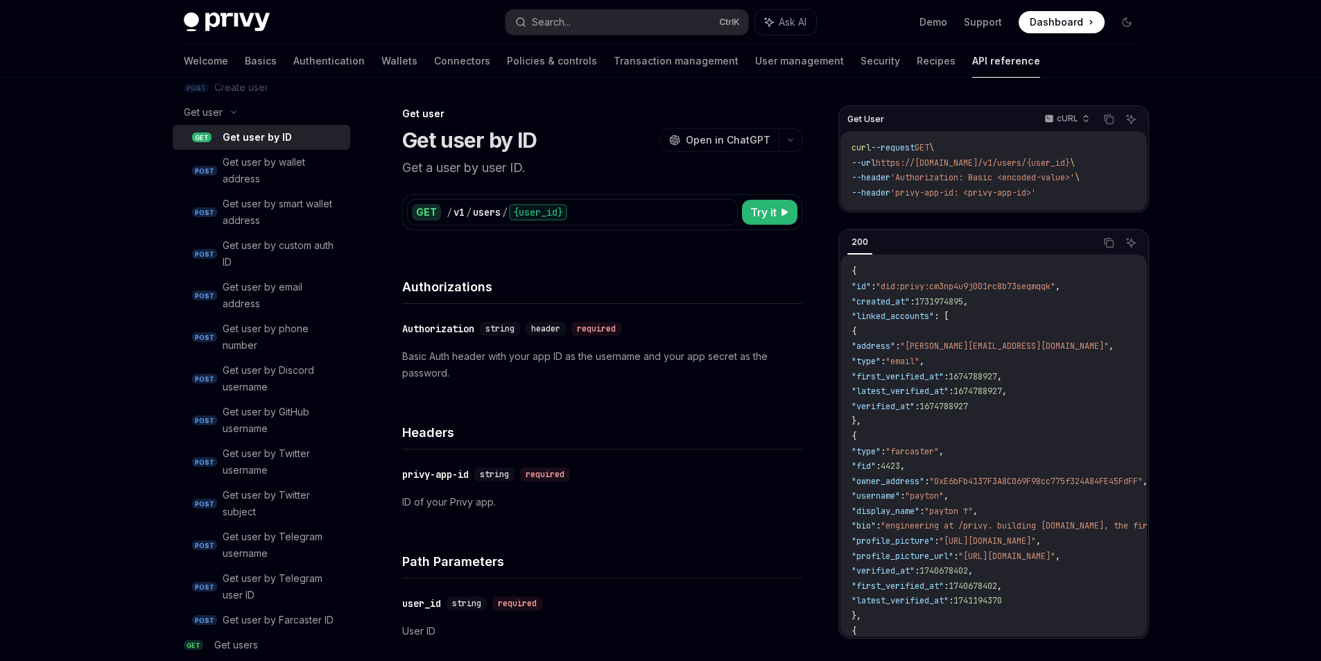
drag, startPoint x: 557, startPoint y: 334, endPoint x: 550, endPoint y: 199, distance: 135.4
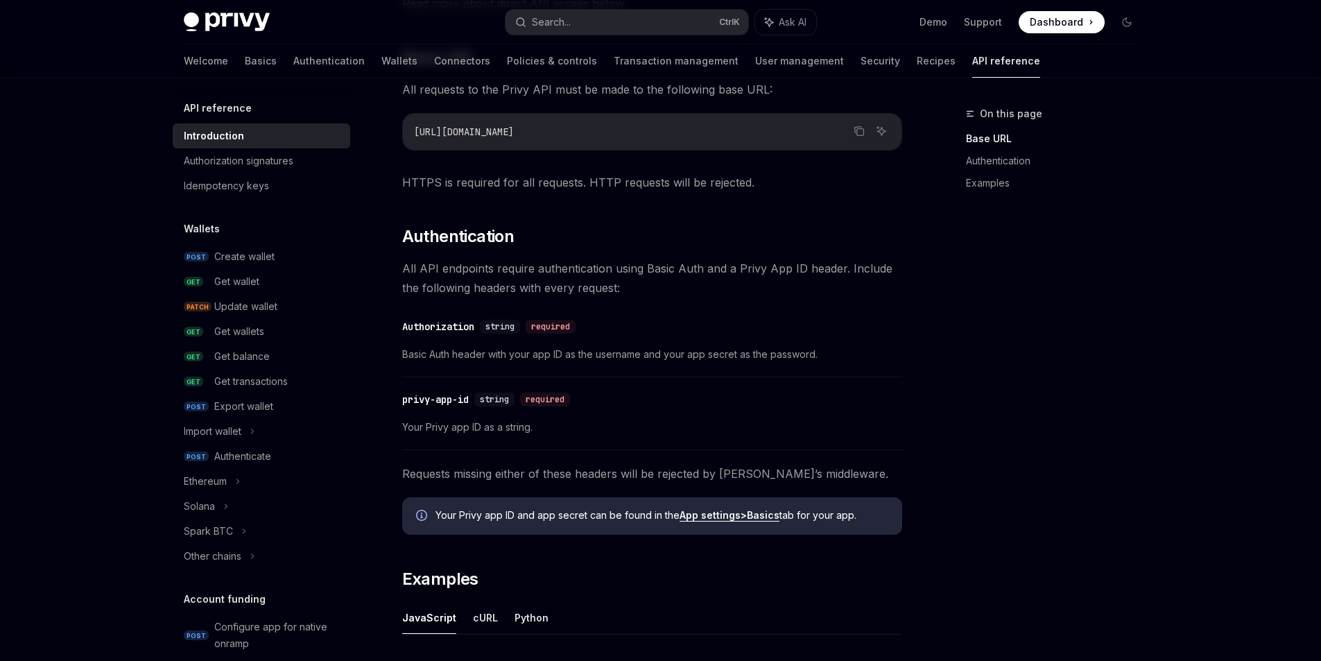
scroll to position [417, 0]
